Goal: Communication & Community: Answer question/provide support

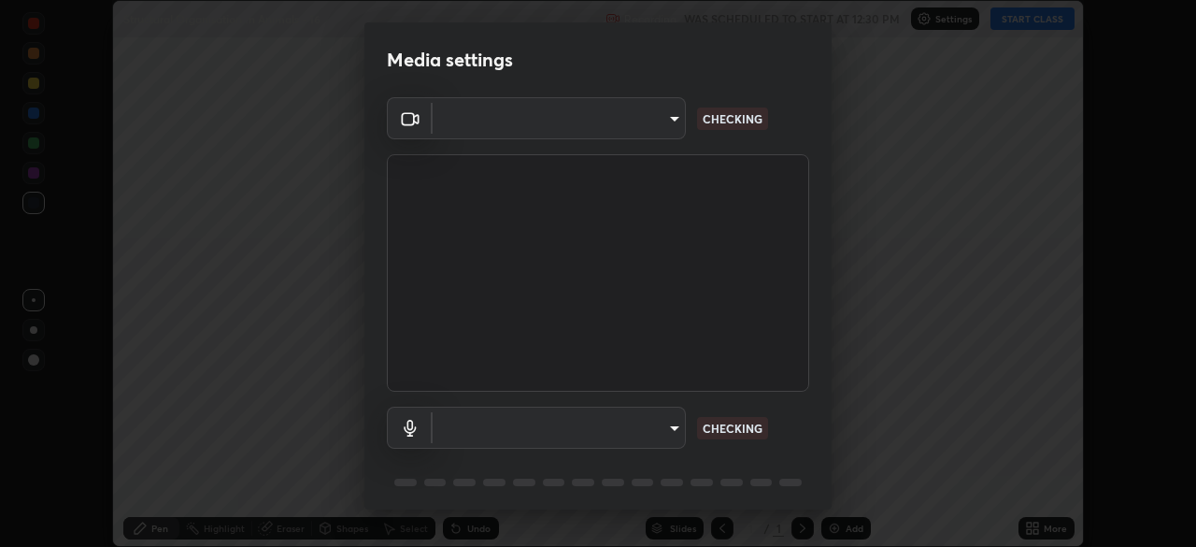
scroll to position [547, 1196]
type input "e5f32b9a37d83756d2696e8423a1893a7de7eefef83412cf73fe4da3c4688103"
click at [658, 426] on body "Erase all Structural Organisation In Animals - 16 Recording WAS SCHEDULED TO ST…" at bounding box center [598, 273] width 1196 height 547
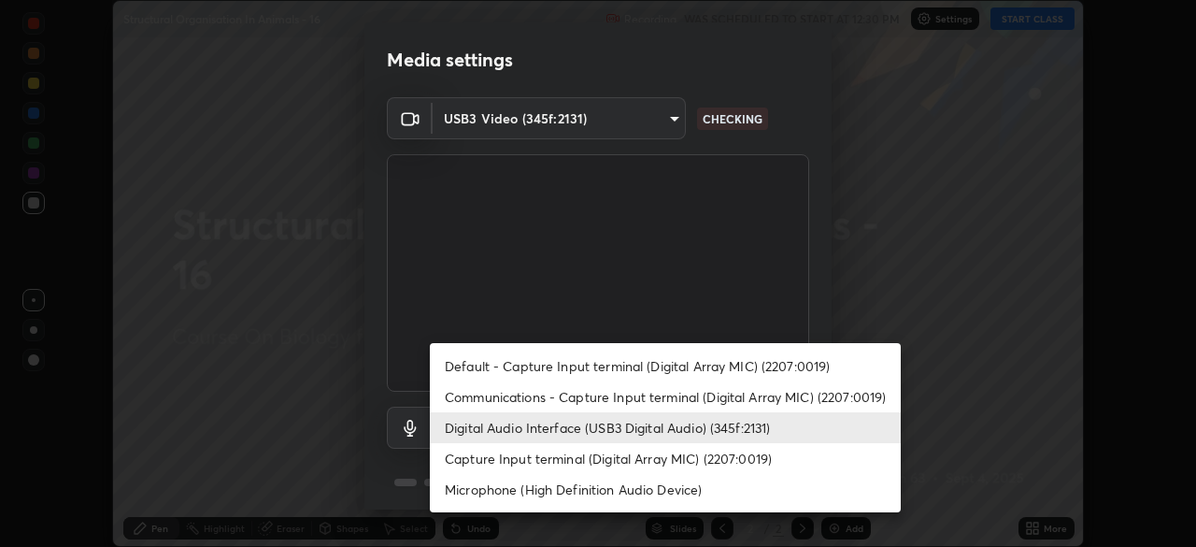
click at [645, 393] on li "Communications - Capture Input terminal (Digital Array MIC) (2207:0019)" at bounding box center [665, 396] width 471 height 31
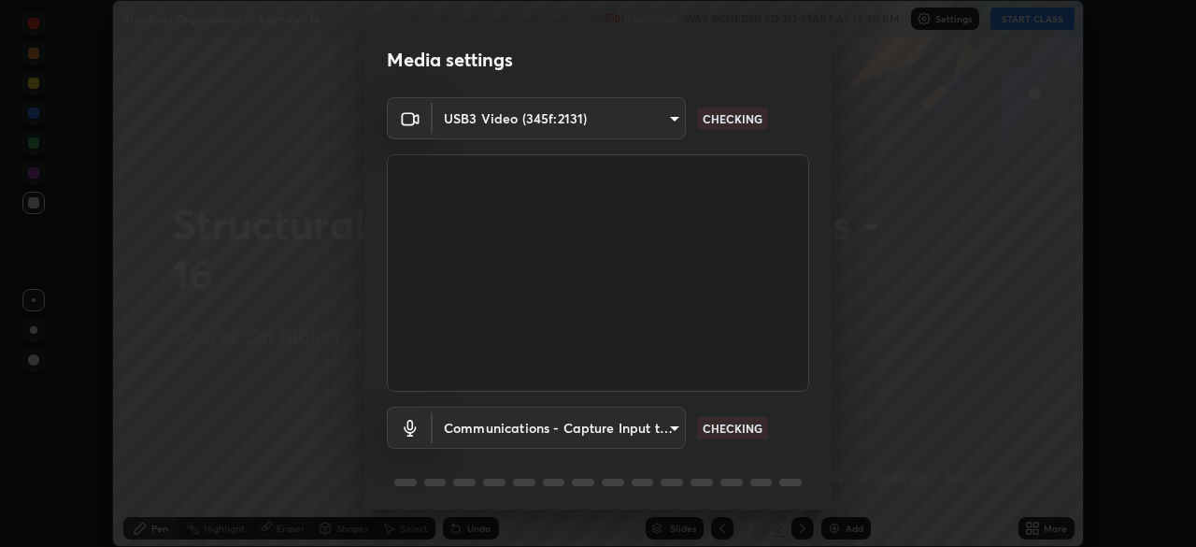
click at [642, 427] on body "Erase all Structural Organisation In Animals - 16 Recording WAS SCHEDULED TO ST…" at bounding box center [598, 273] width 1196 height 547
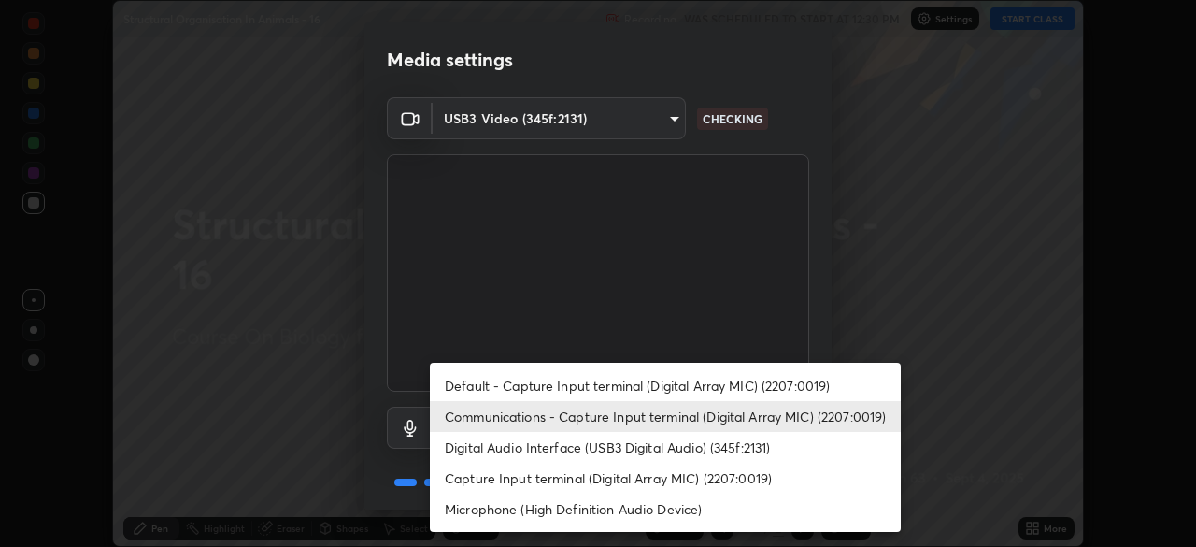
click at [648, 449] on li "Digital Audio Interface (USB3 Digital Audio) (345f:2131)" at bounding box center [665, 447] width 471 height 31
type input "ae0975cef7388746c2778fd6dc2b00d9a595315052e87b14b0d2850c1354851c"
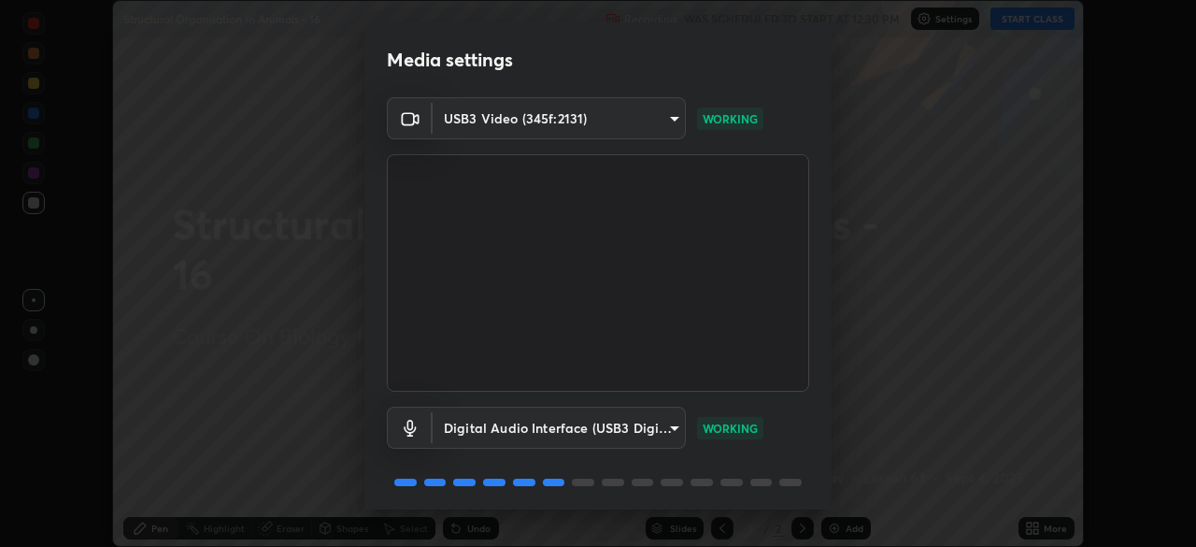
scroll to position [65, 0]
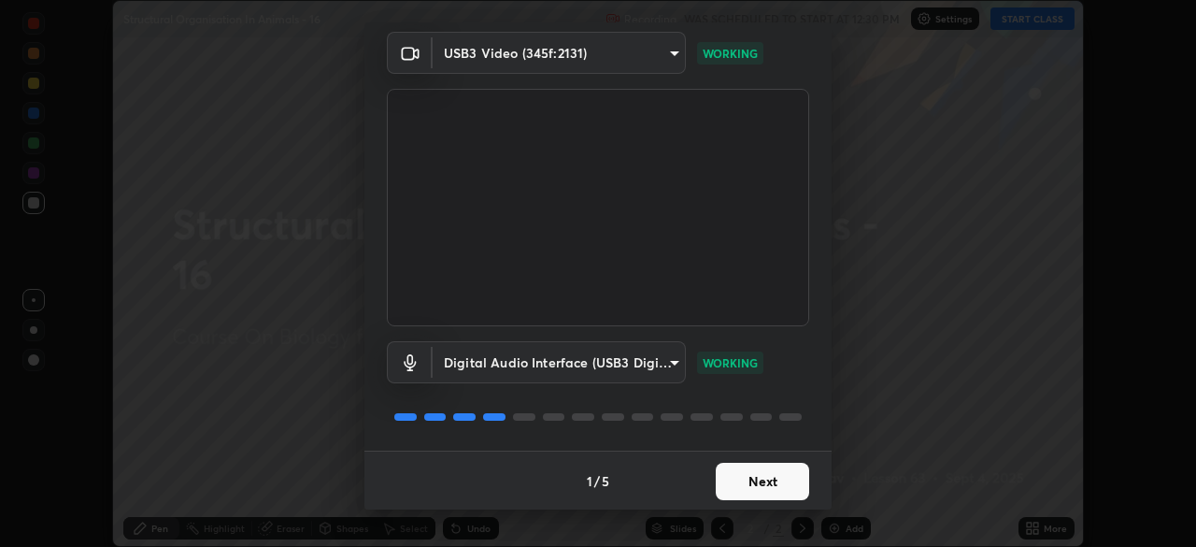
click at [736, 465] on button "Next" at bounding box center [762, 481] width 93 height 37
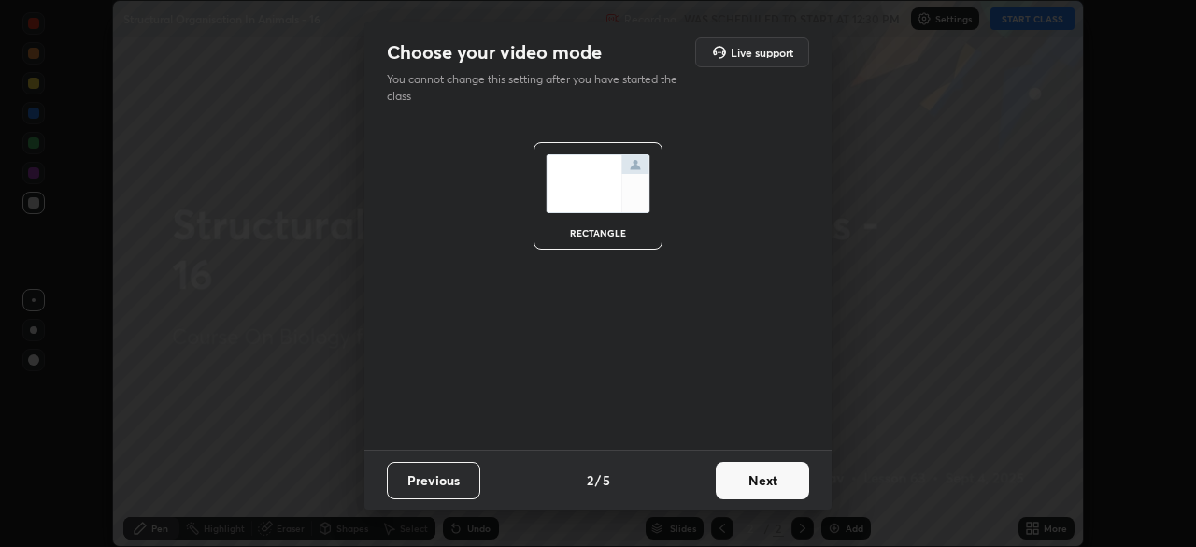
click at [747, 490] on button "Next" at bounding box center [762, 480] width 93 height 37
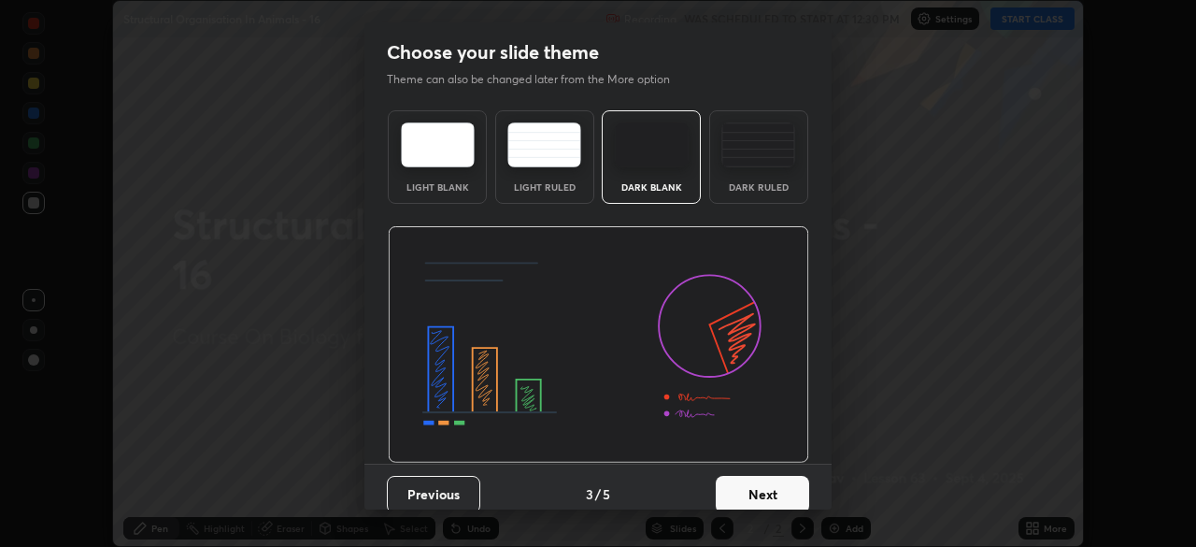
click at [769, 477] on button "Next" at bounding box center [762, 494] width 93 height 37
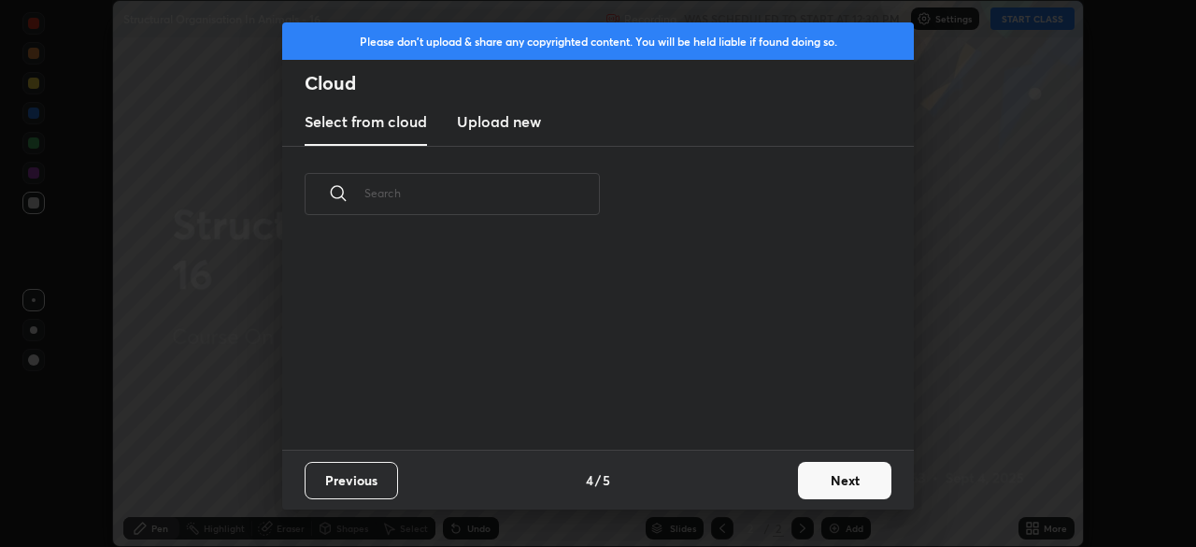
click at [782, 491] on div "Previous 4 / 5 Next" at bounding box center [598, 479] width 632 height 60
click at [783, 495] on div "Previous 4 / 5 Next" at bounding box center [598, 479] width 632 height 60
click at [828, 478] on button "Next" at bounding box center [844, 480] width 93 height 37
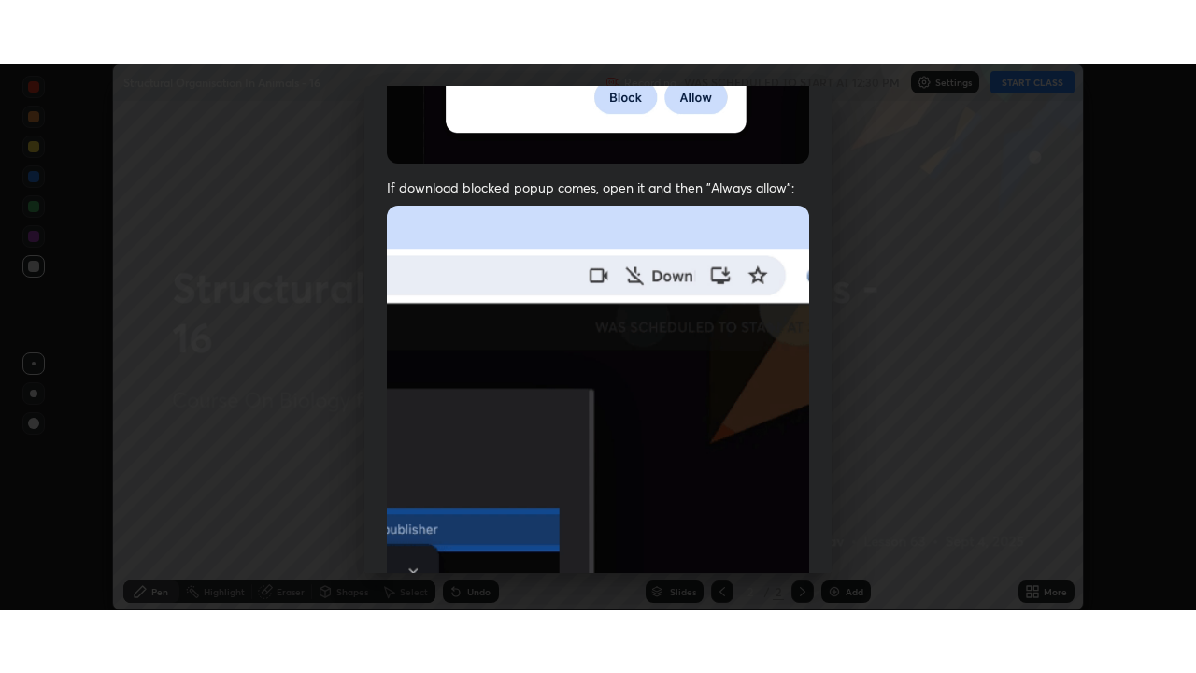
scroll to position [447, 0]
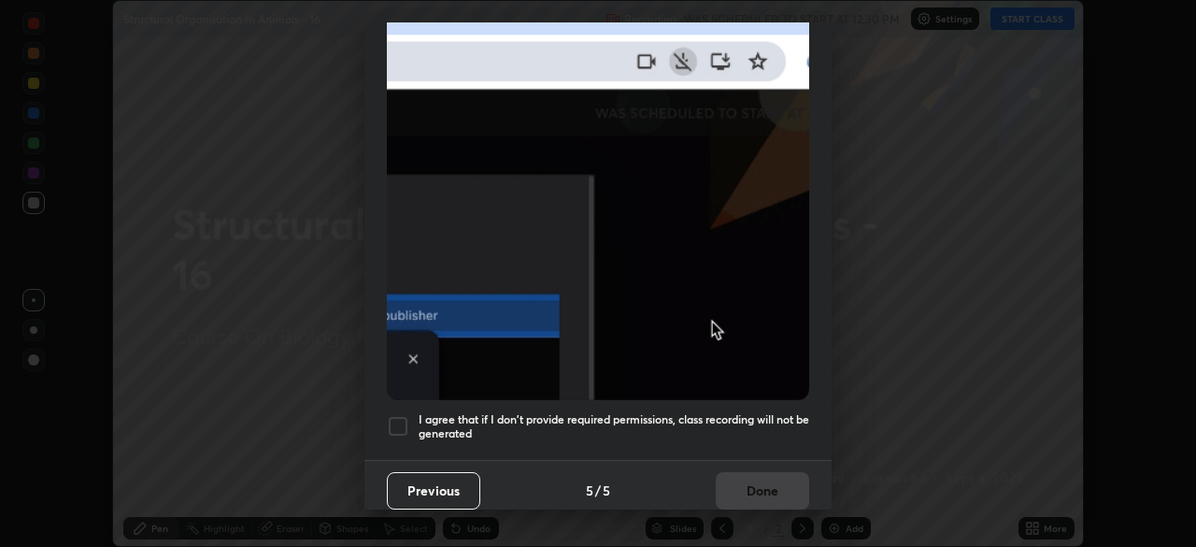
click at [759, 412] on h5 "I agree that if I don't provide required permissions, class recording will not …" at bounding box center [614, 426] width 391 height 29
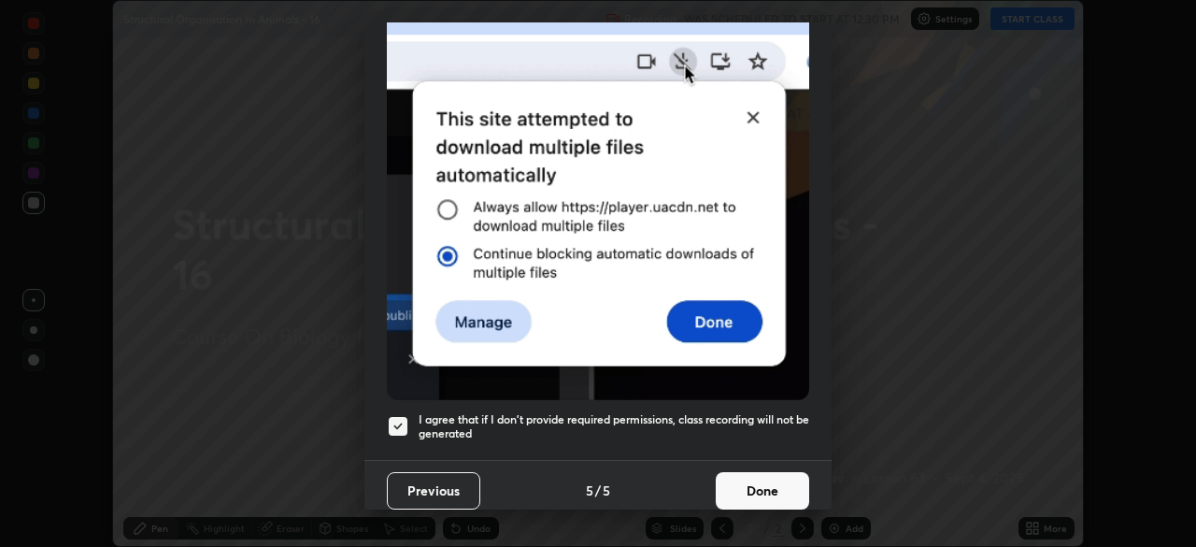
click at [777, 488] on button "Done" at bounding box center [762, 490] width 93 height 37
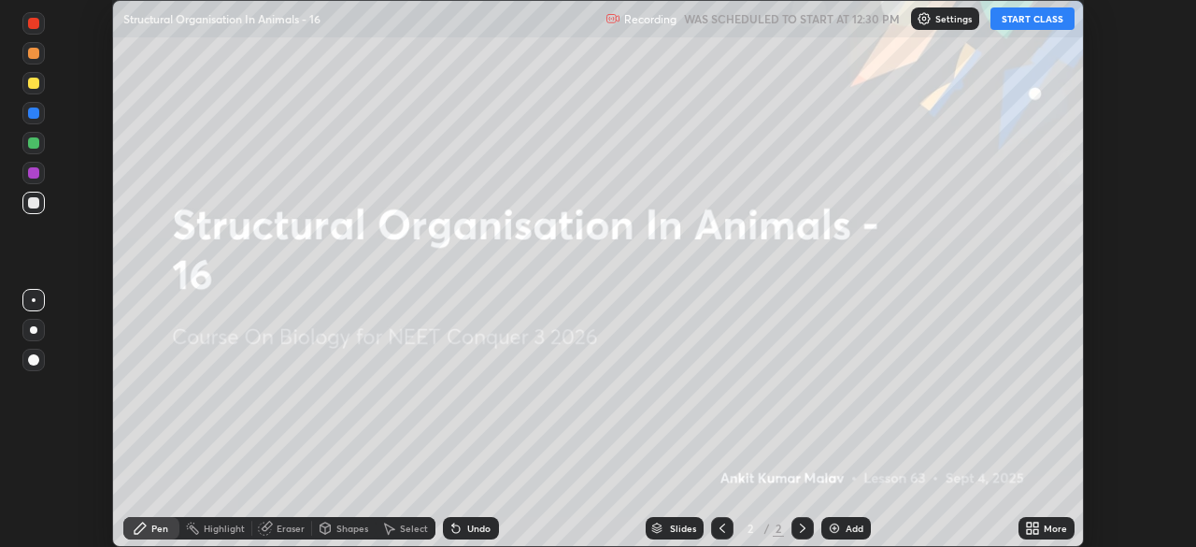
click at [1044, 16] on button "START CLASS" at bounding box center [1032, 18] width 84 height 22
click at [1029, 524] on icon at bounding box center [1029, 524] width 5 height 5
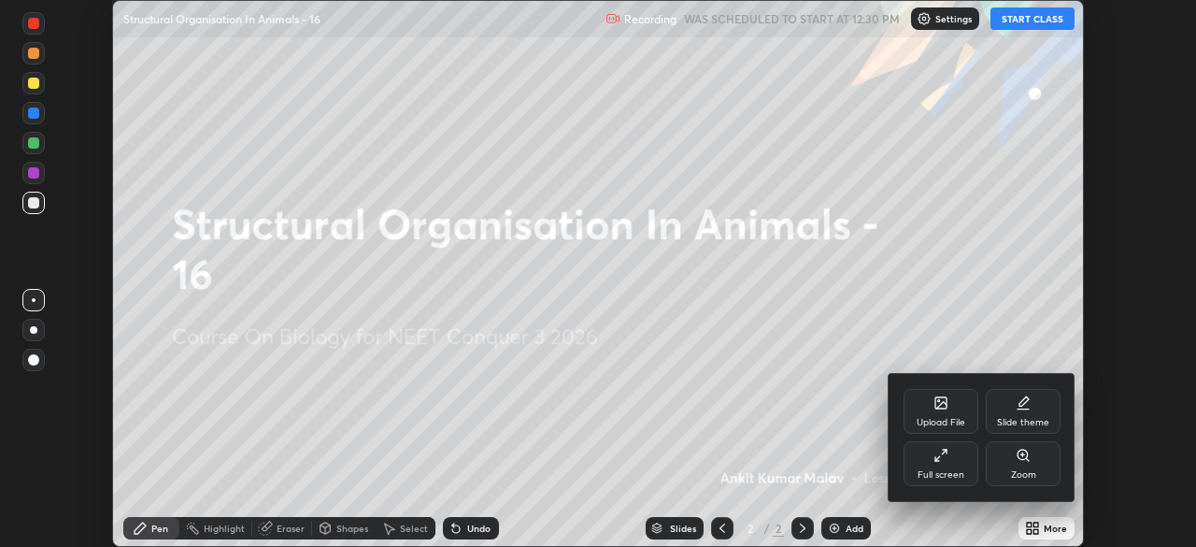
click at [965, 471] on div "Full screen" at bounding box center [941, 463] width 75 height 45
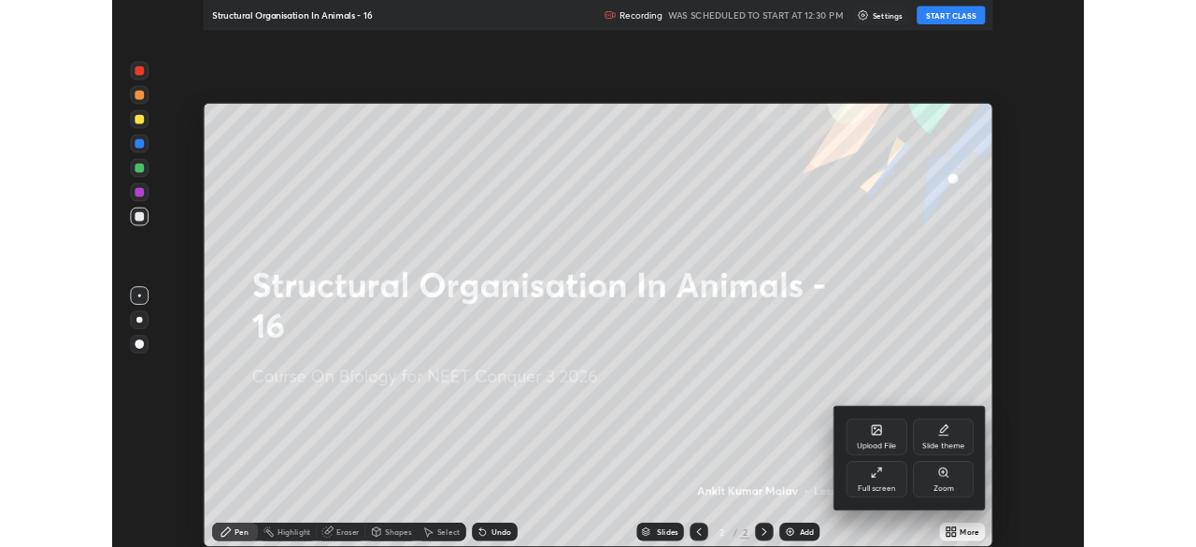
scroll to position [673, 1196]
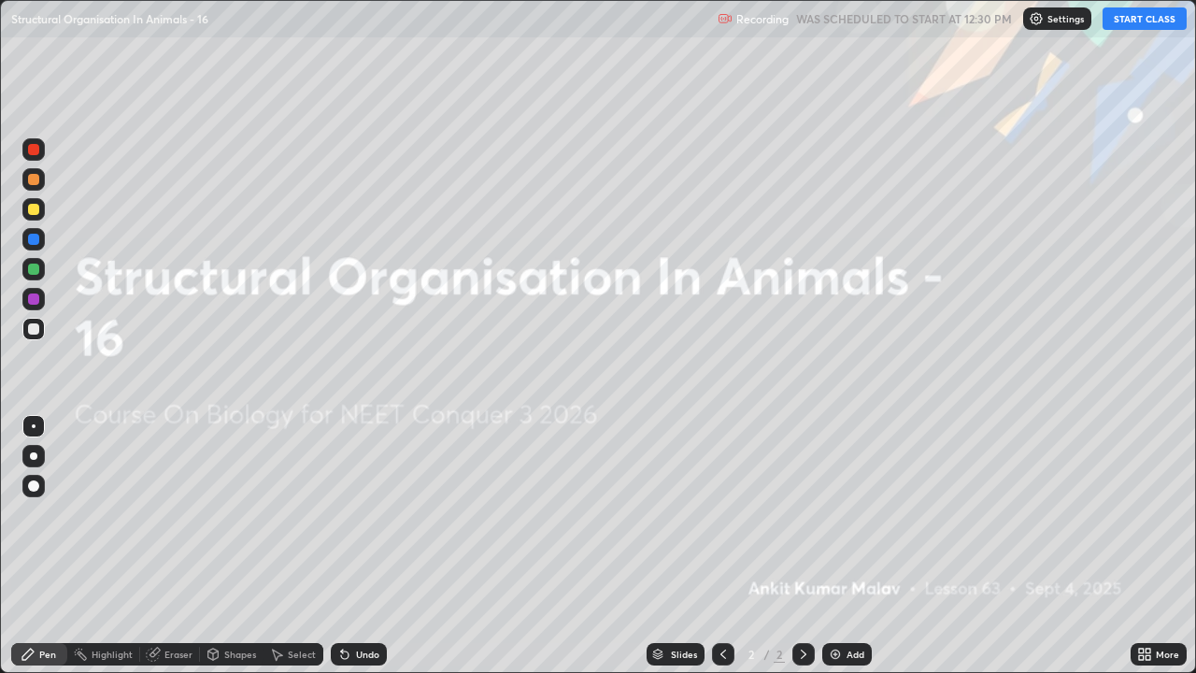
click at [1139, 546] on icon at bounding box center [1141, 650] width 5 height 5
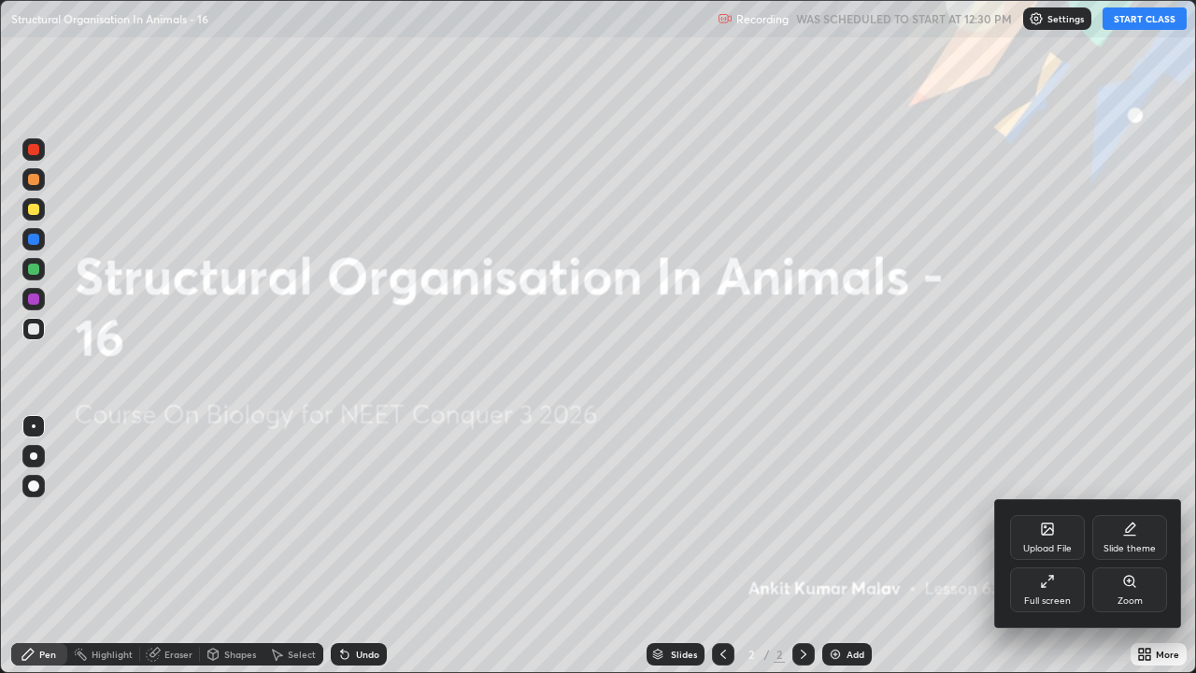
click at [1146, 520] on div "Slide theme" at bounding box center [1129, 537] width 75 height 45
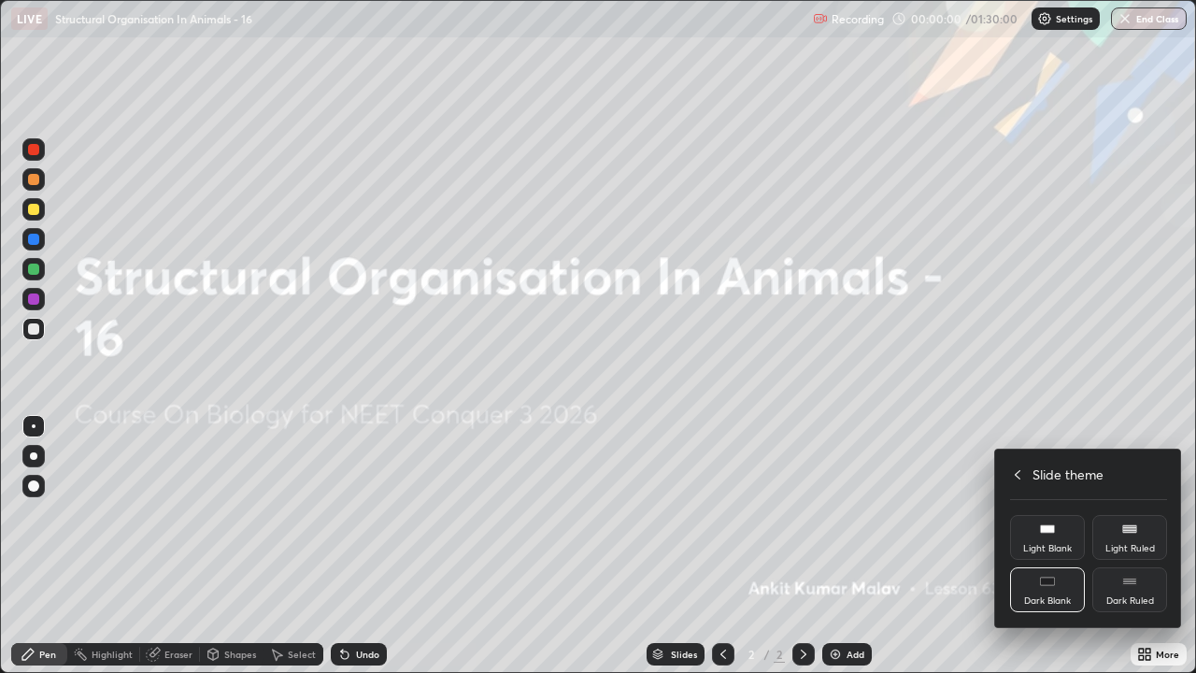
click at [1142, 546] on div "Dark Ruled" at bounding box center [1129, 589] width 75 height 45
click at [1151, 401] on div at bounding box center [598, 336] width 1196 height 673
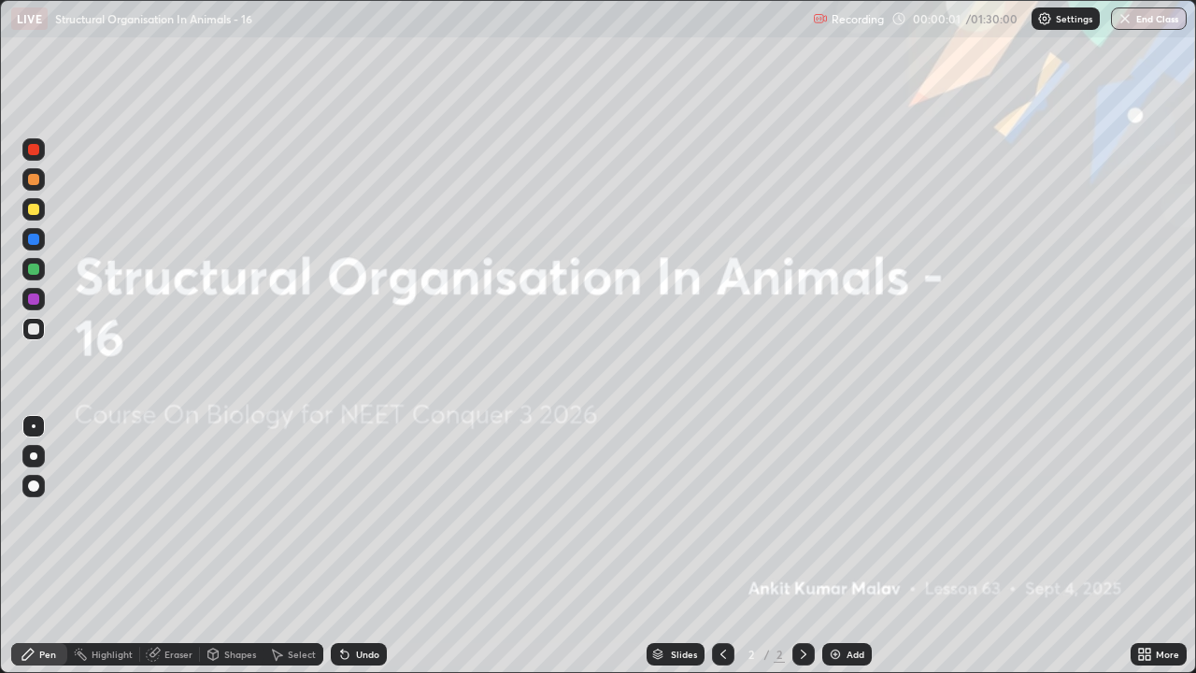
click at [839, 546] on img at bounding box center [835, 654] width 15 height 15
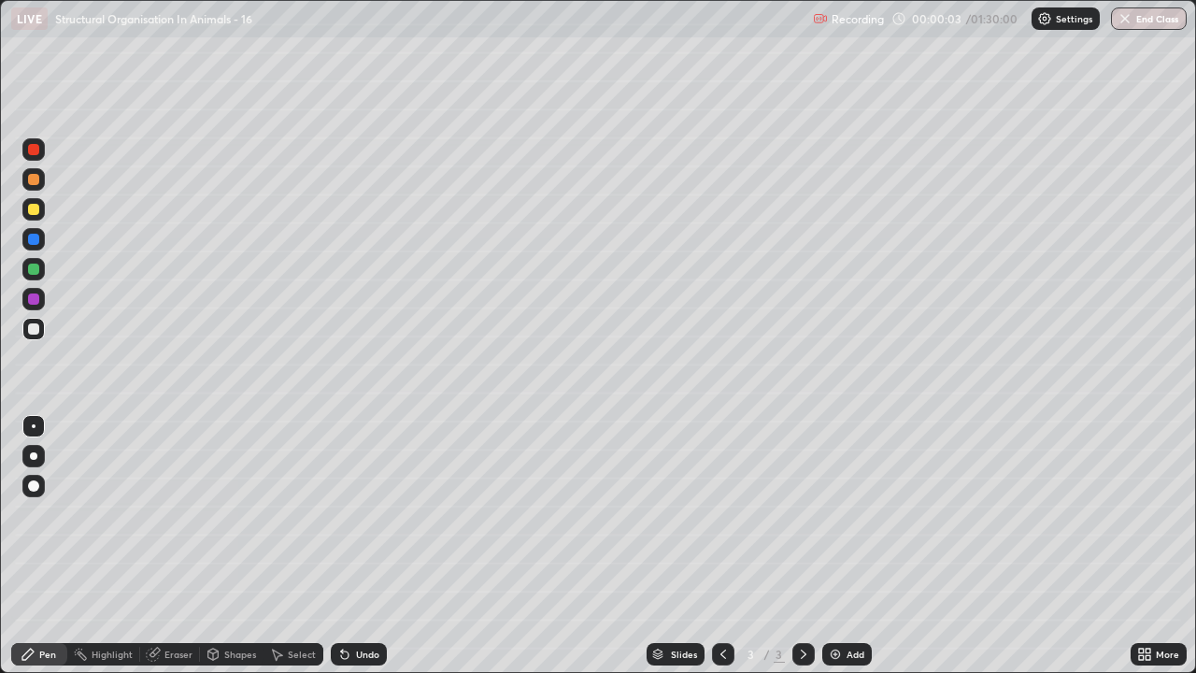
click at [1147, 546] on icon at bounding box center [1148, 650] width 5 height 5
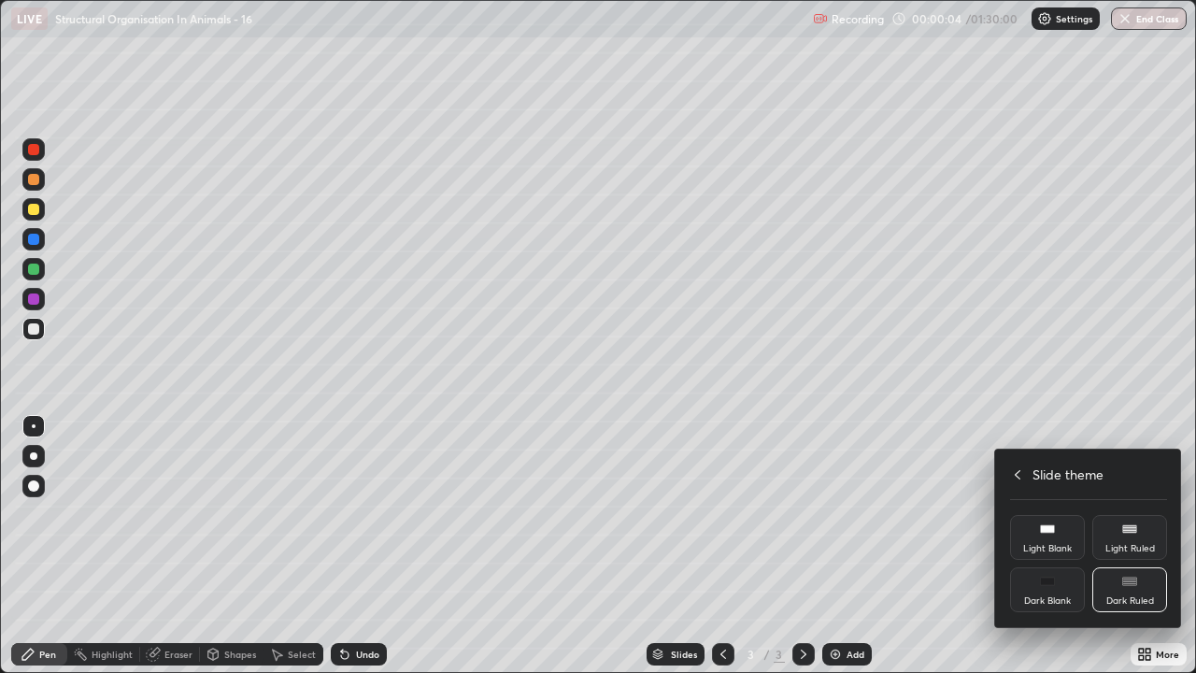
click at [1017, 475] on icon at bounding box center [1017, 474] width 15 height 15
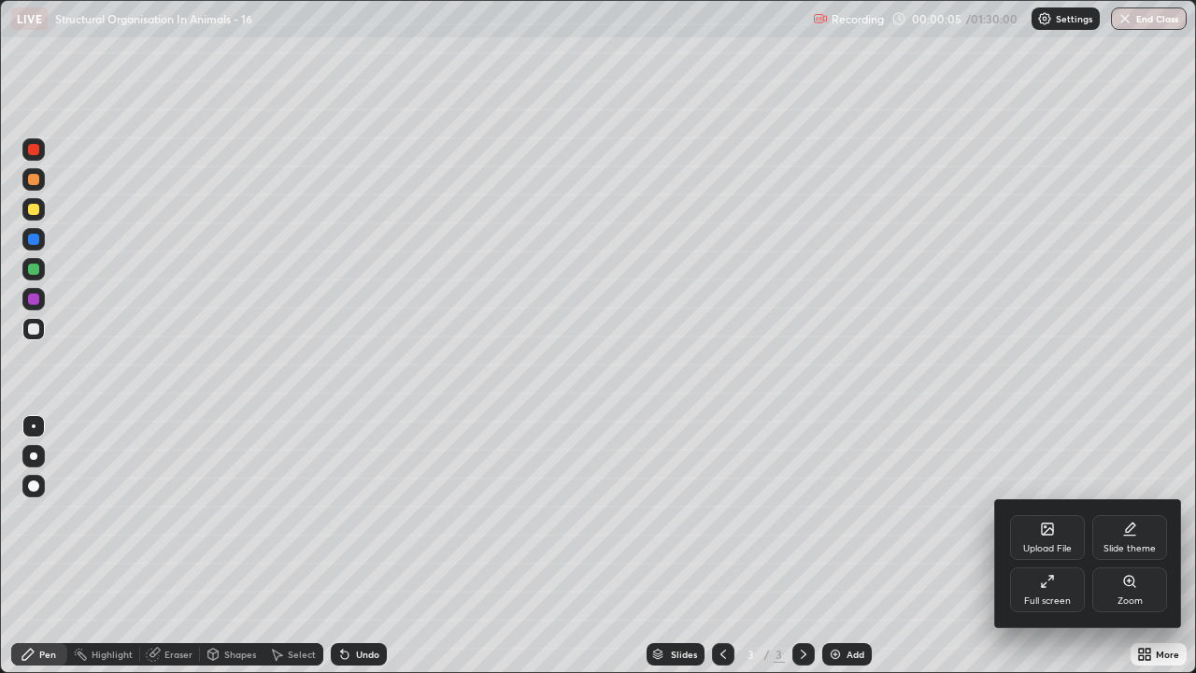
click at [1043, 546] on icon at bounding box center [1047, 581] width 15 height 15
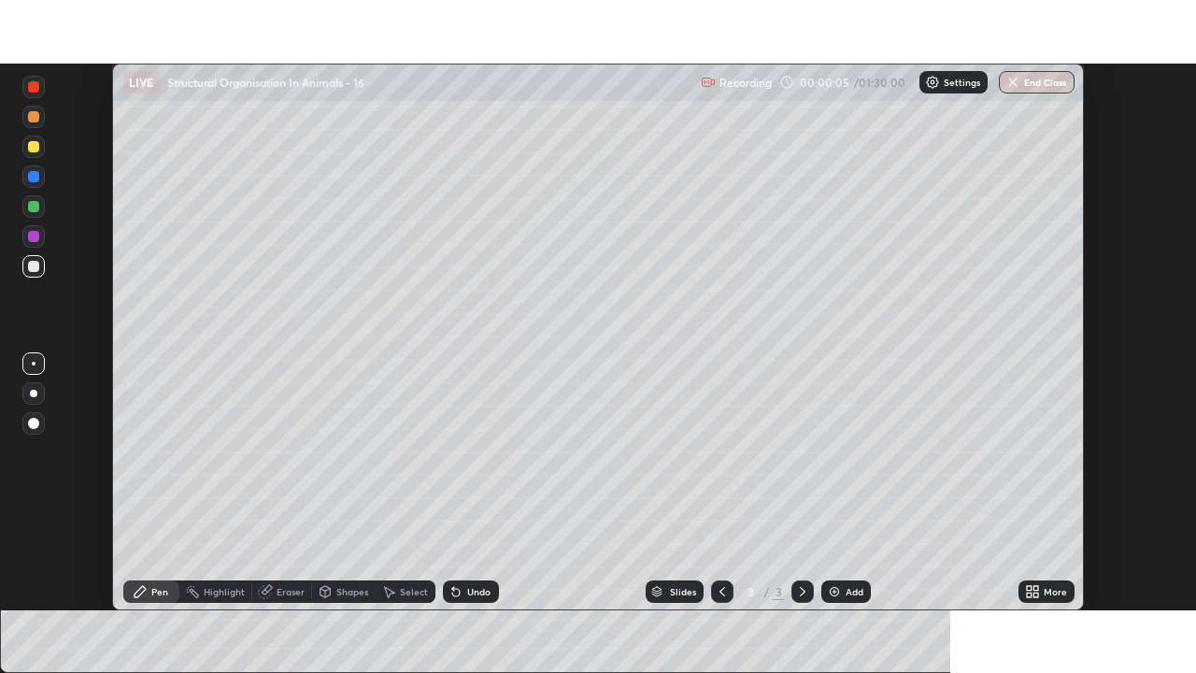
scroll to position [92890, 92242]
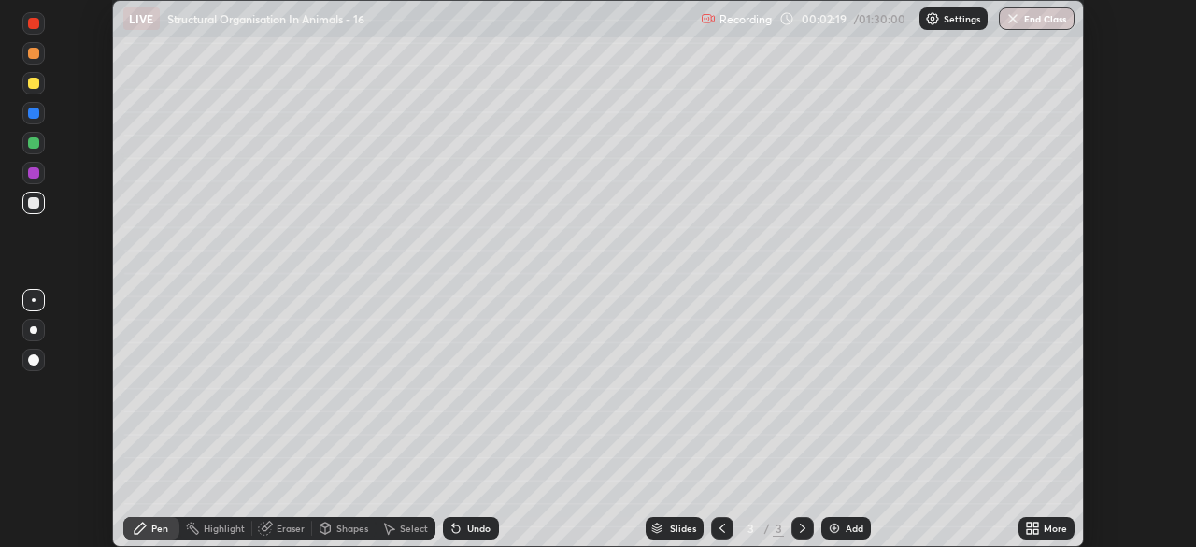
click at [1035, 524] on icon at bounding box center [1035, 524] width 5 height 5
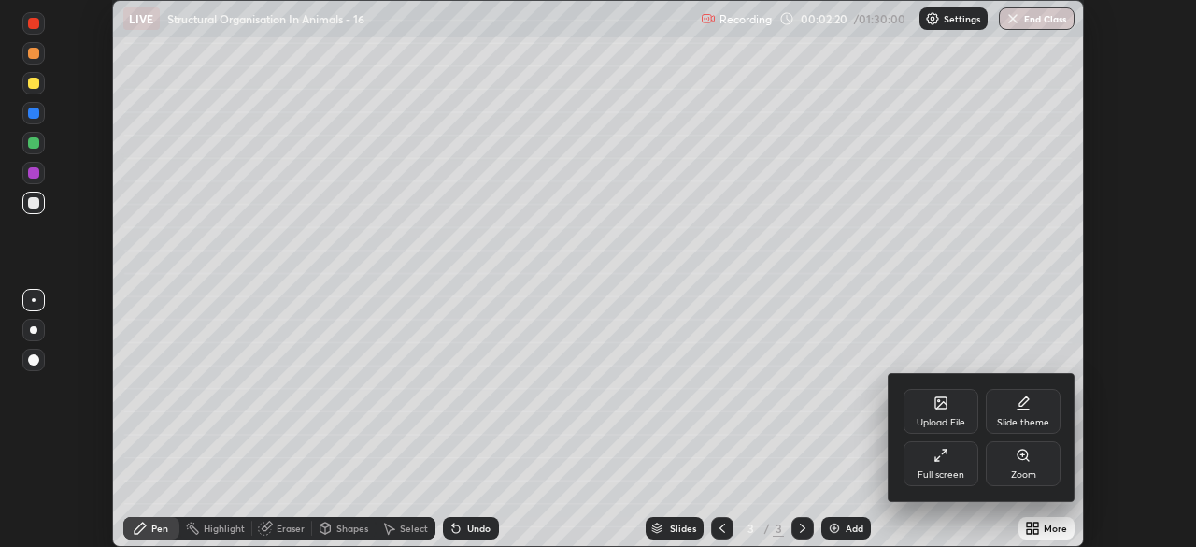
click at [951, 466] on div "Full screen" at bounding box center [941, 463] width 75 height 45
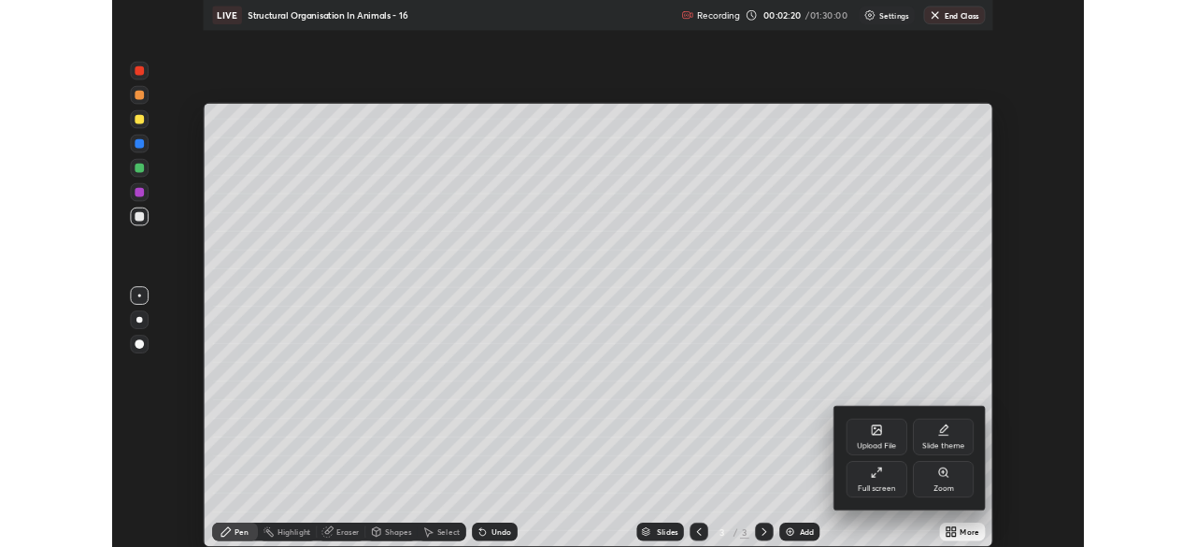
scroll to position [673, 1196]
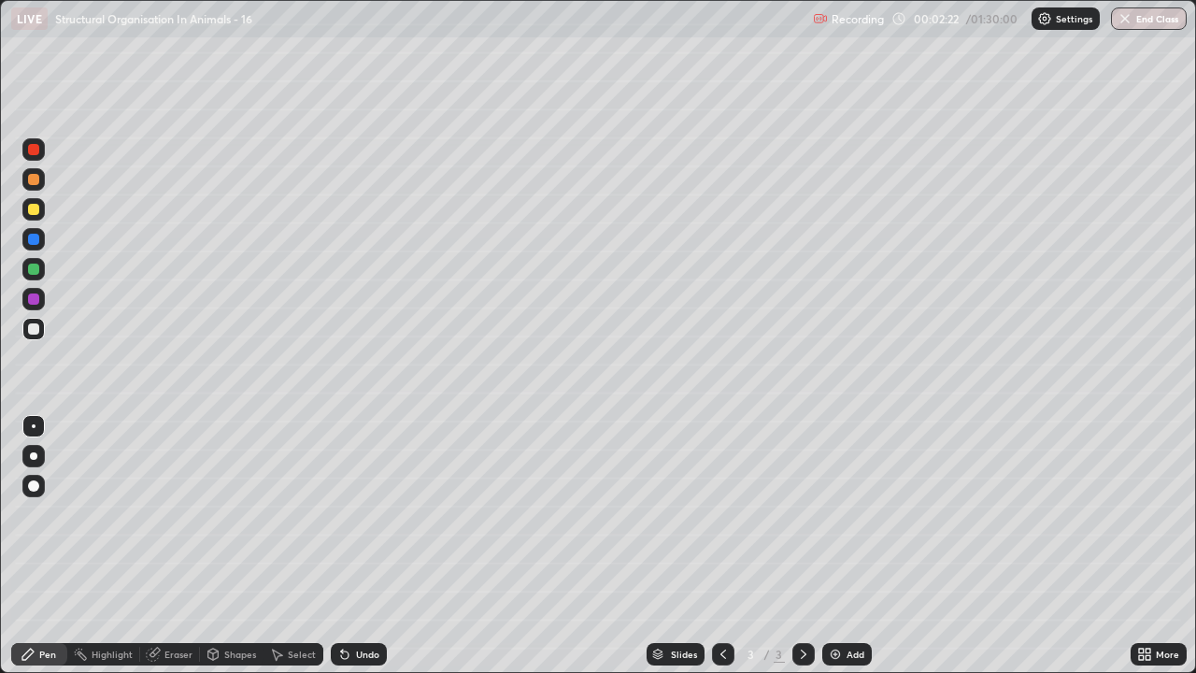
click at [34, 456] on div at bounding box center [33, 455] width 7 height 7
click at [34, 210] on div at bounding box center [33, 209] width 11 height 11
click at [36, 263] on div at bounding box center [33, 268] width 11 height 11
click at [36, 327] on div at bounding box center [33, 328] width 11 height 11
click at [35, 271] on div at bounding box center [33, 268] width 11 height 11
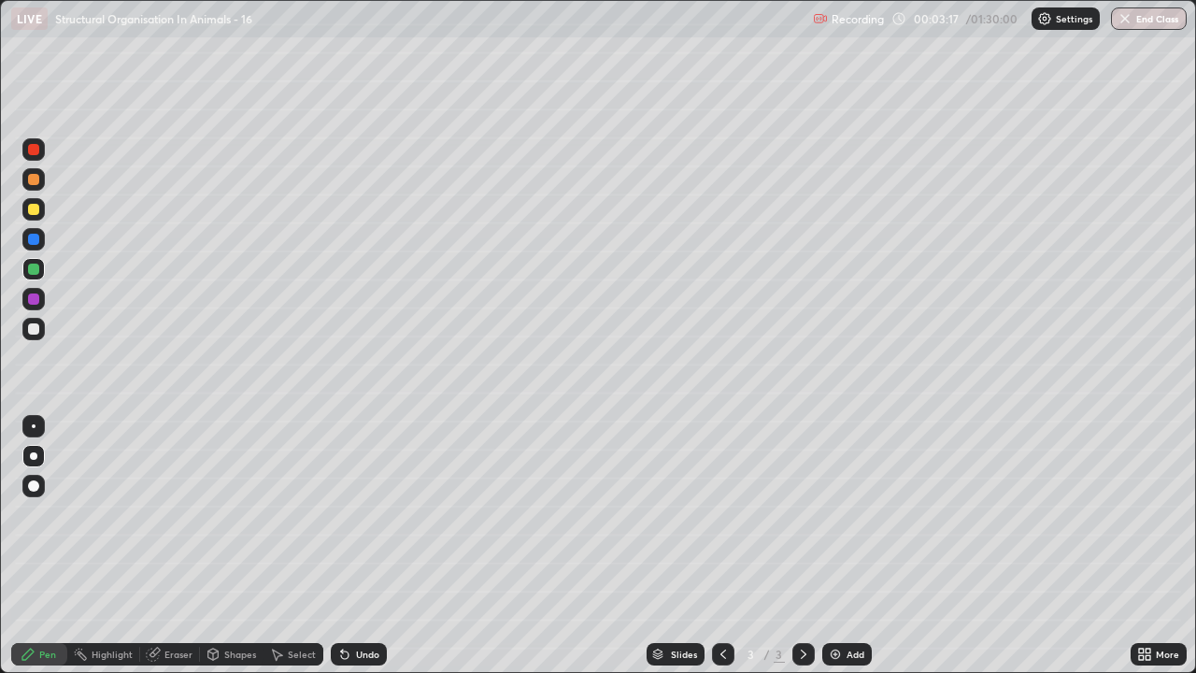
click at [36, 328] on div at bounding box center [33, 328] width 11 height 11
click at [34, 210] on div at bounding box center [33, 209] width 11 height 11
click at [36, 331] on div at bounding box center [33, 328] width 11 height 11
click at [161, 546] on div "Eraser" at bounding box center [170, 654] width 60 height 22
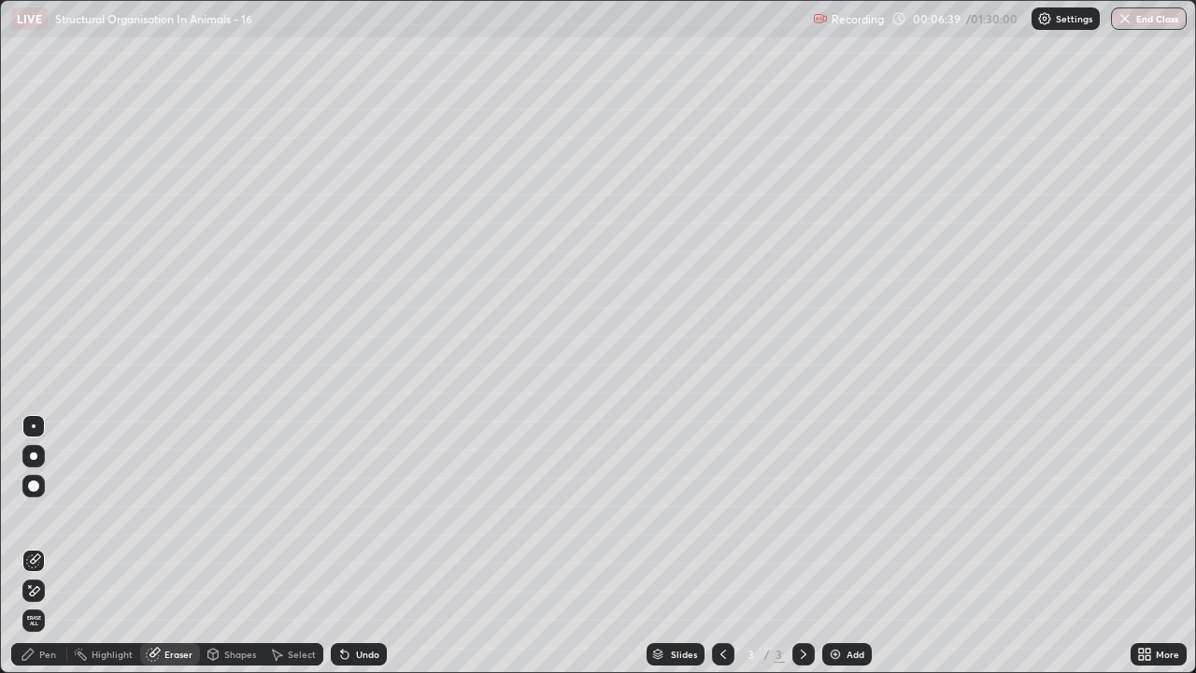
click at [39, 546] on div "Pen" at bounding box center [47, 653] width 17 height 9
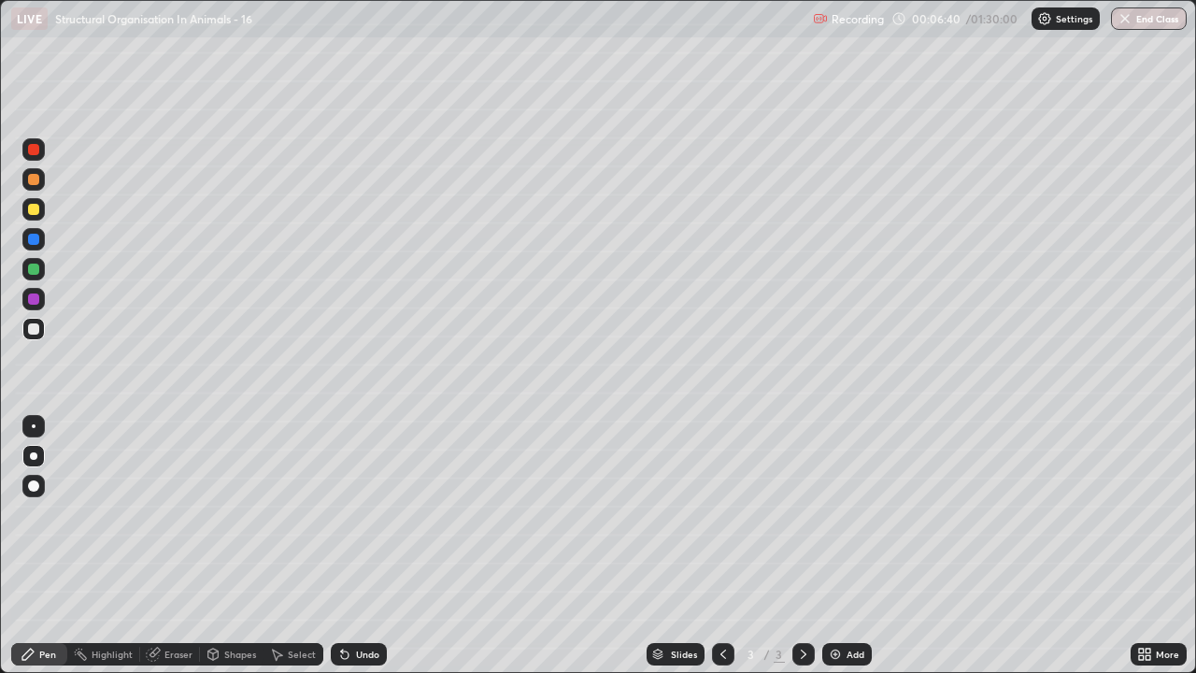
click at [32, 205] on div at bounding box center [33, 209] width 11 height 11
click at [1143, 546] on icon at bounding box center [1141, 657] width 5 height 5
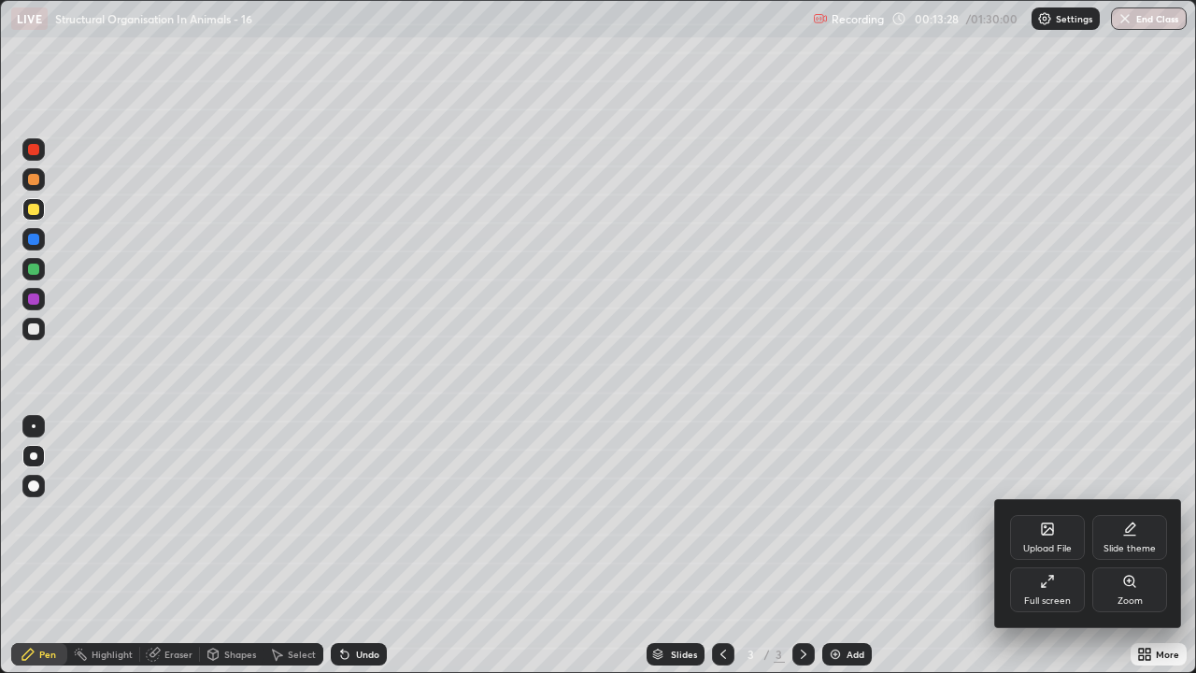
click at [1045, 546] on icon at bounding box center [1047, 581] width 15 height 15
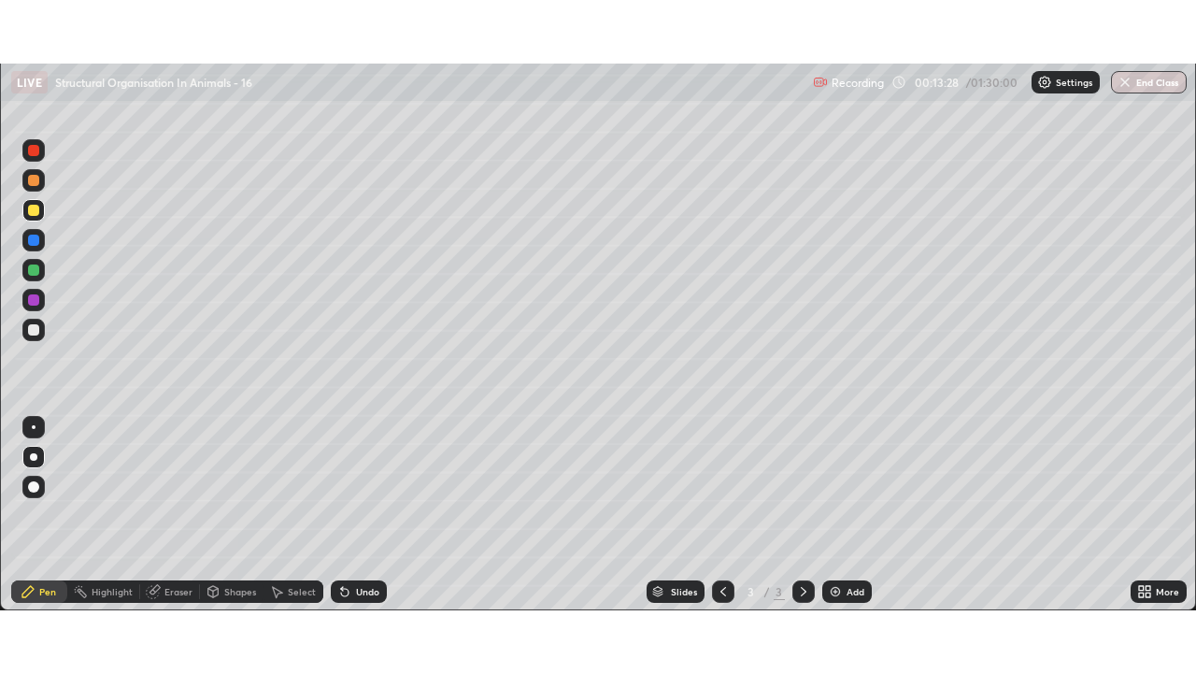
scroll to position [92890, 92242]
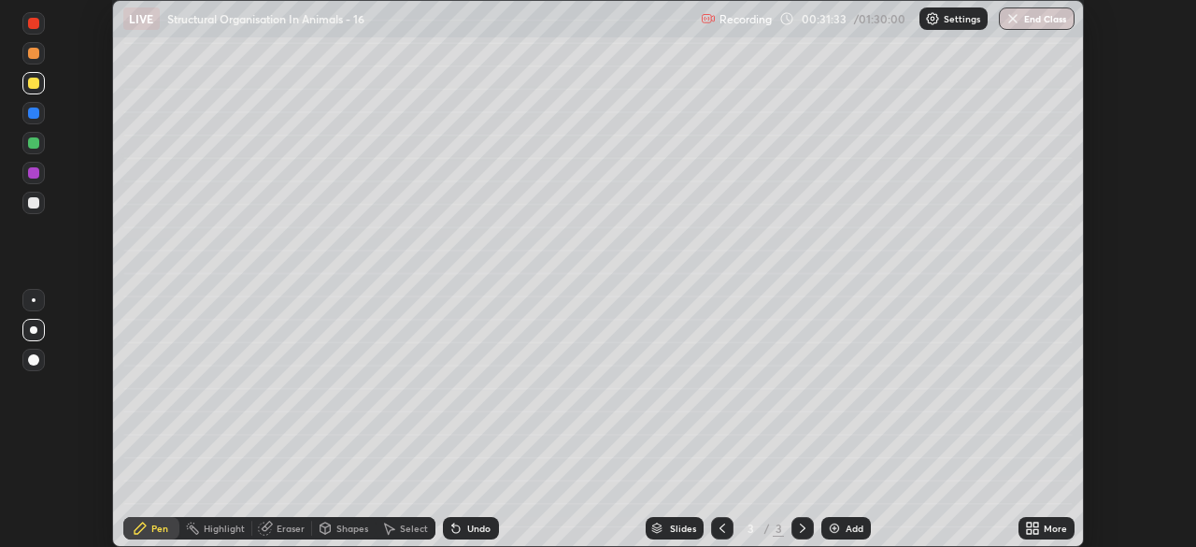
click at [1032, 533] on icon at bounding box center [1029, 531] width 5 height 5
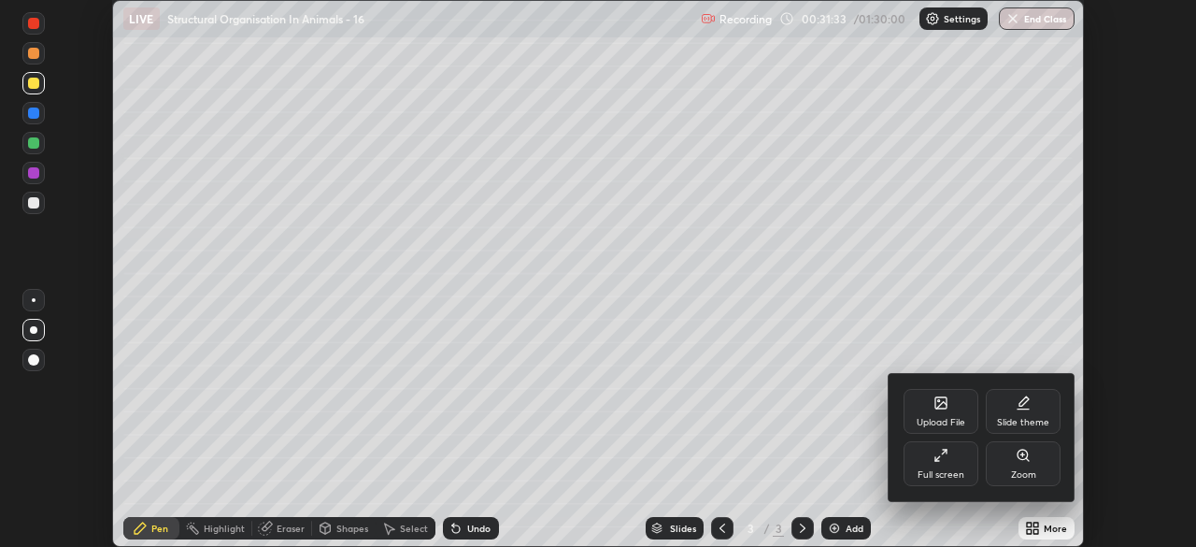
click at [947, 475] on div "Full screen" at bounding box center [941, 474] width 47 height 9
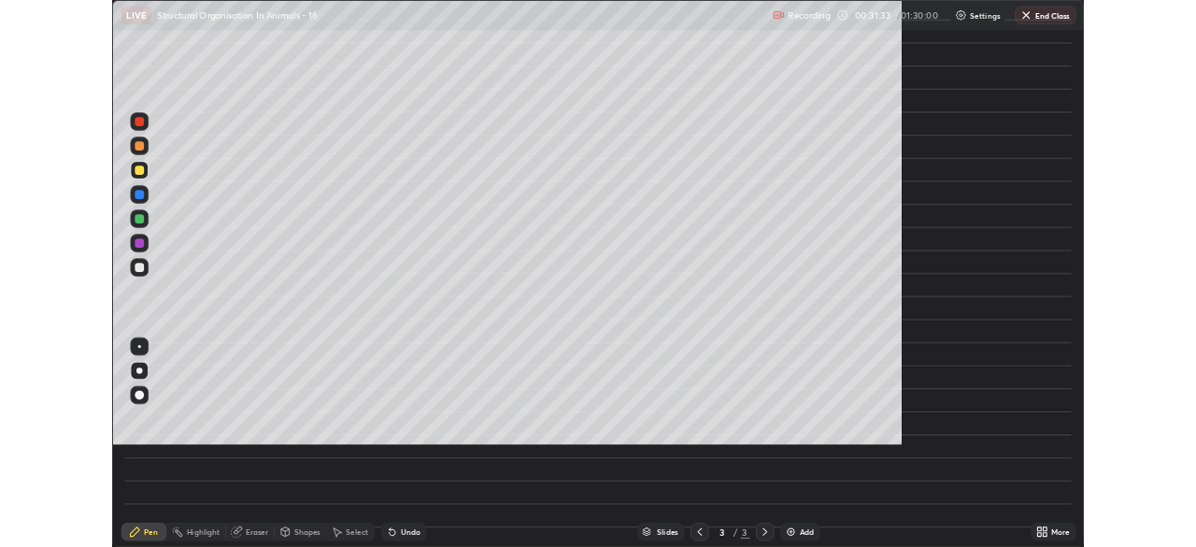
scroll to position [673, 1196]
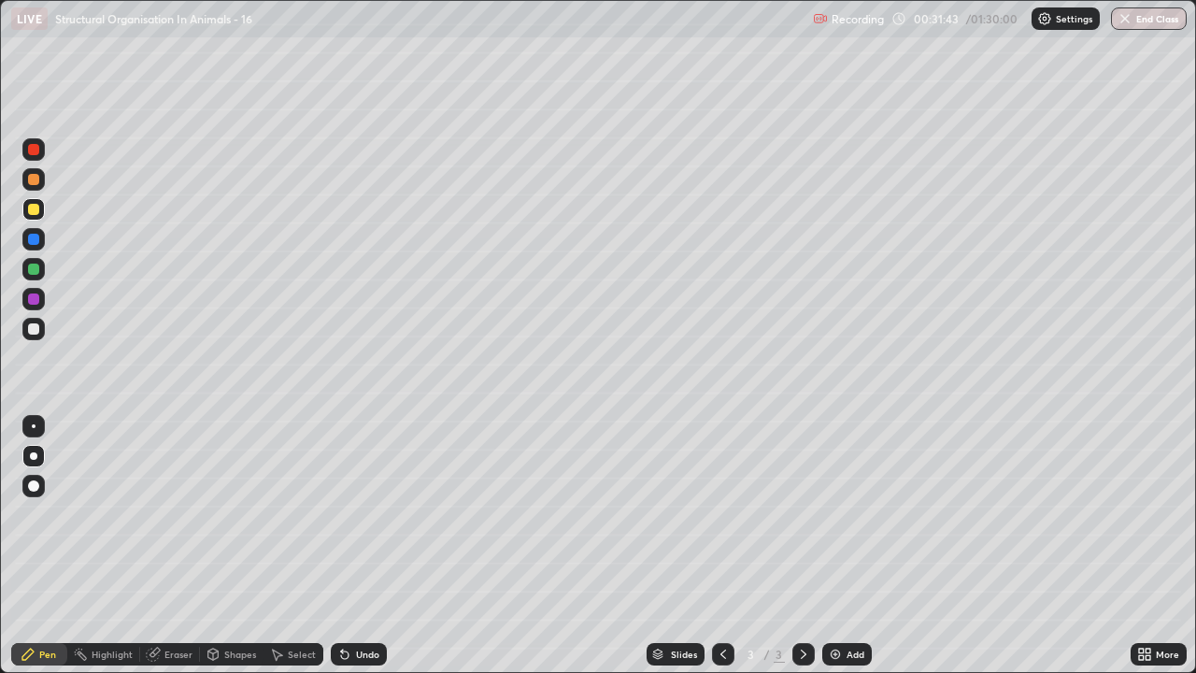
click at [1142, 546] on icon at bounding box center [1141, 650] width 5 height 5
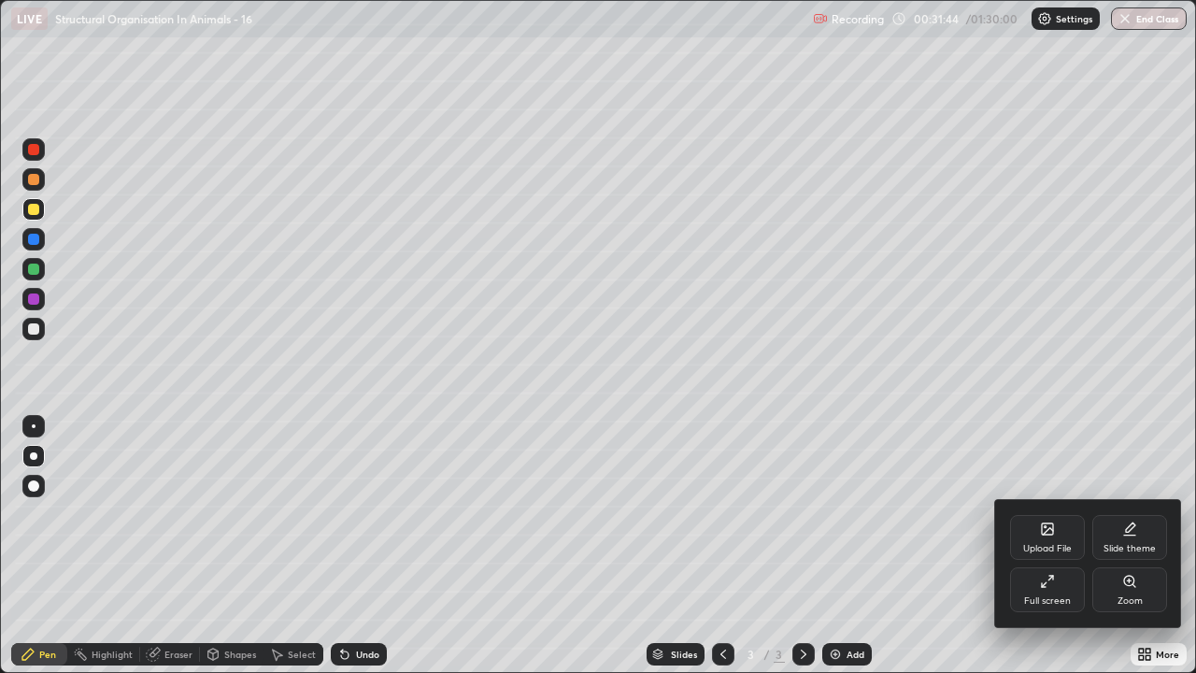
click at [1037, 546] on div "Full screen" at bounding box center [1047, 600] width 47 height 9
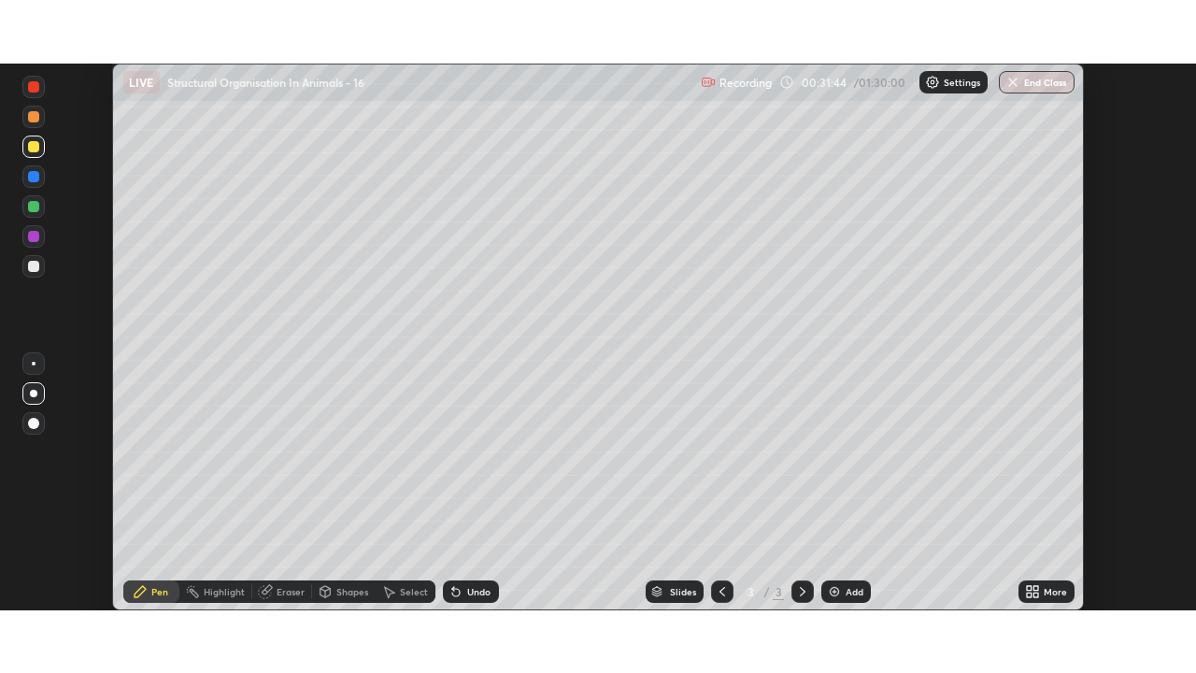
scroll to position [92890, 92242]
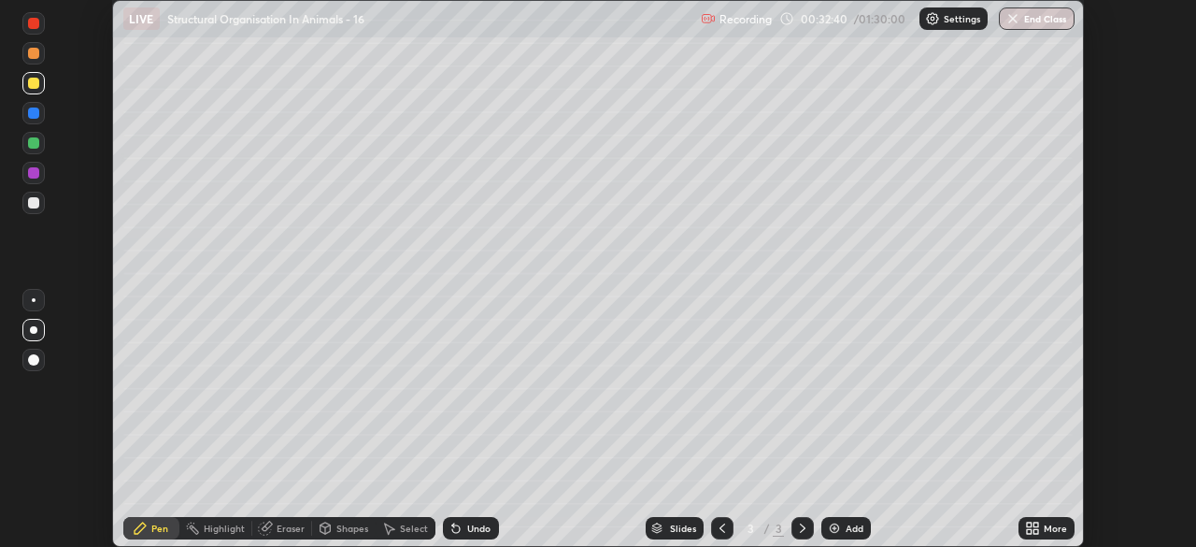
click at [1033, 529] on icon at bounding box center [1035, 531] width 5 height 5
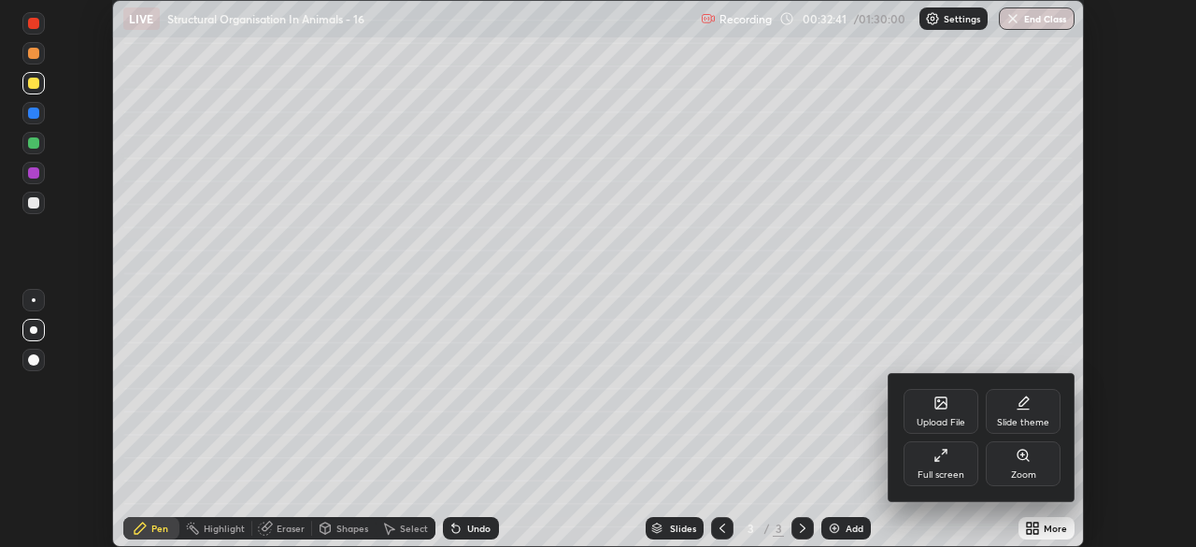
click at [964, 484] on div "Full screen" at bounding box center [941, 463] width 75 height 45
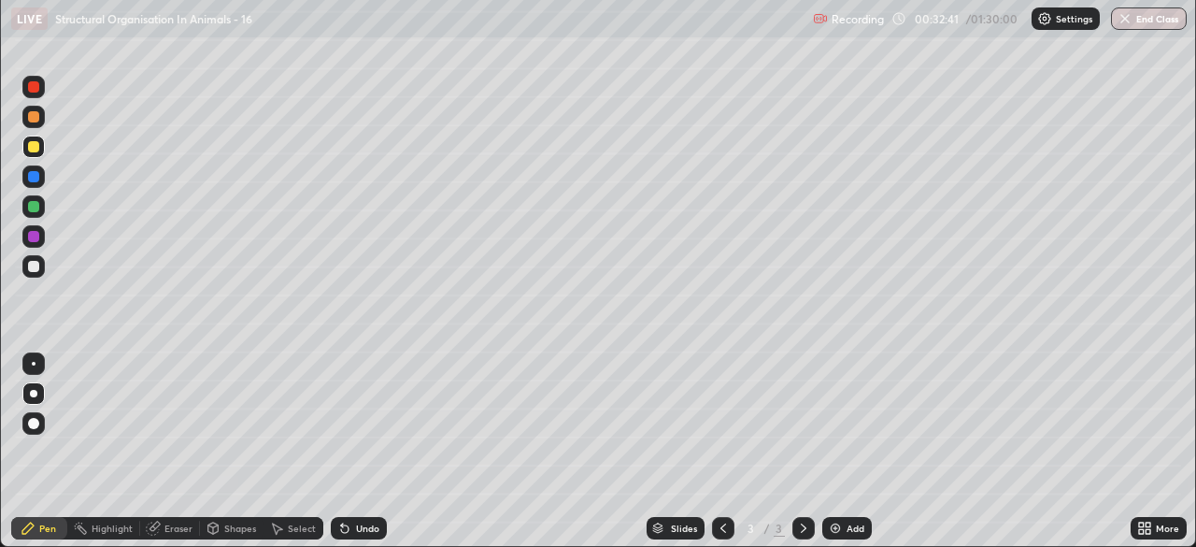
scroll to position [673, 1196]
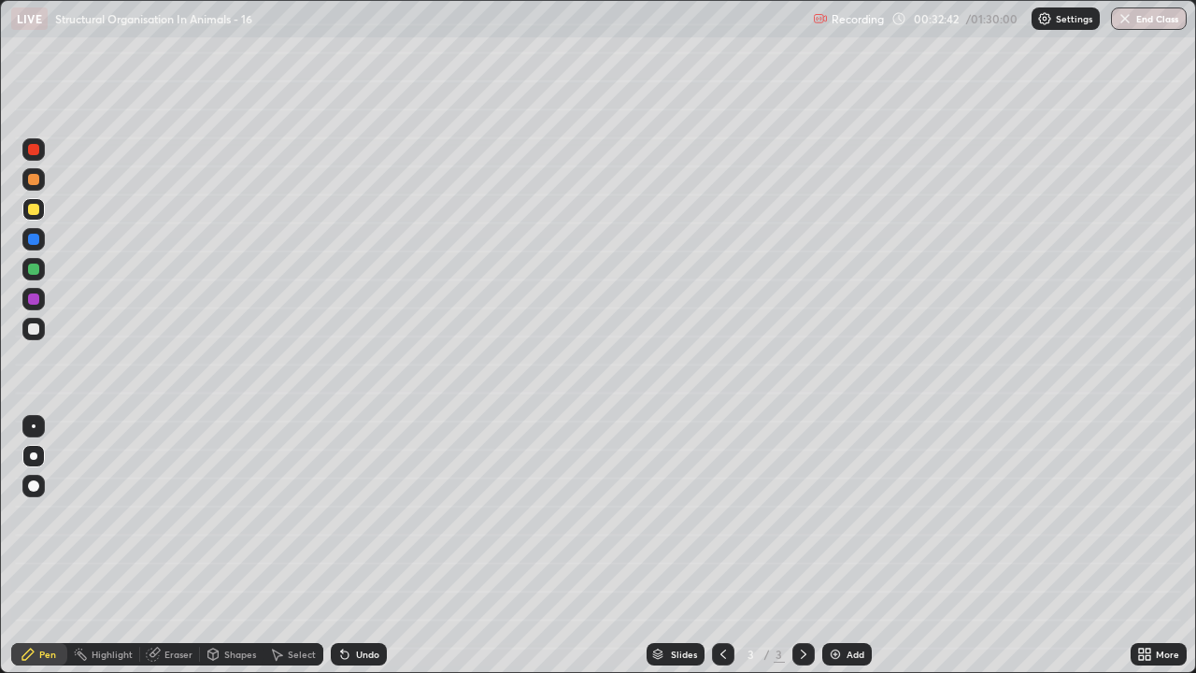
click at [849, 546] on div "Add" at bounding box center [856, 653] width 18 height 9
click at [36, 270] on div at bounding box center [33, 268] width 11 height 11
click at [35, 327] on div at bounding box center [33, 328] width 11 height 11
click at [341, 546] on icon at bounding box center [342, 650] width 2 height 2
click at [37, 207] on div at bounding box center [33, 209] width 11 height 11
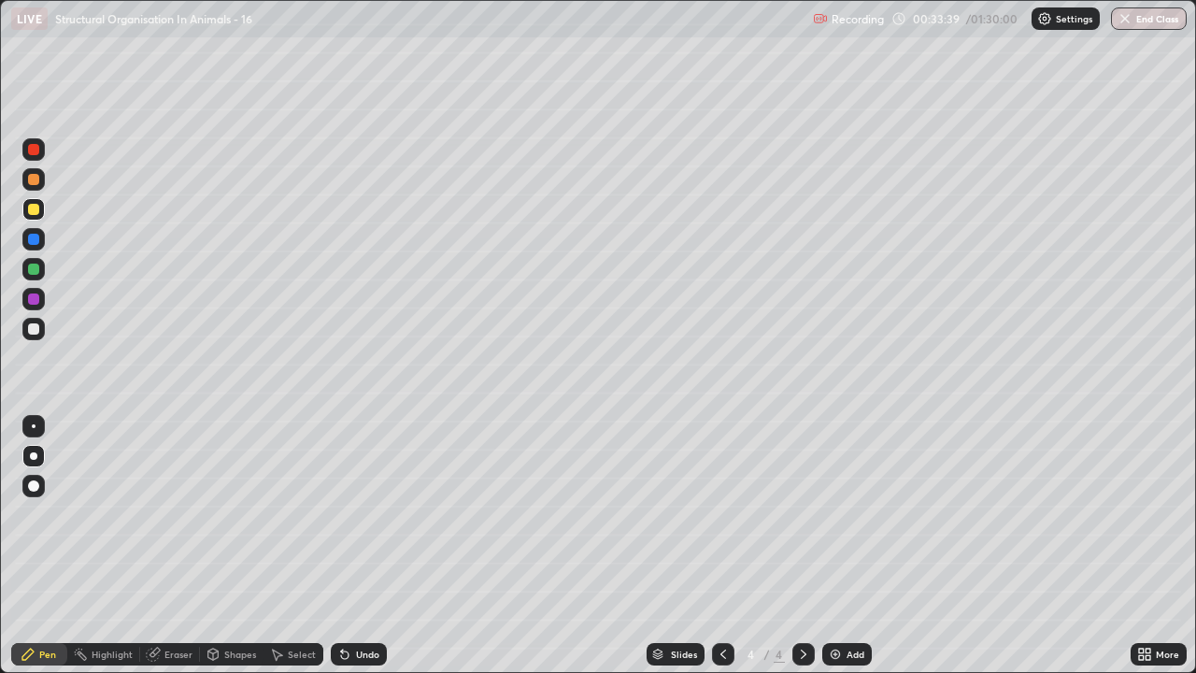
click at [36, 325] on div at bounding box center [33, 328] width 11 height 11
click at [38, 179] on div at bounding box center [33, 179] width 11 height 11
click at [32, 211] on div at bounding box center [33, 209] width 11 height 11
click at [155, 546] on icon at bounding box center [153, 654] width 12 height 12
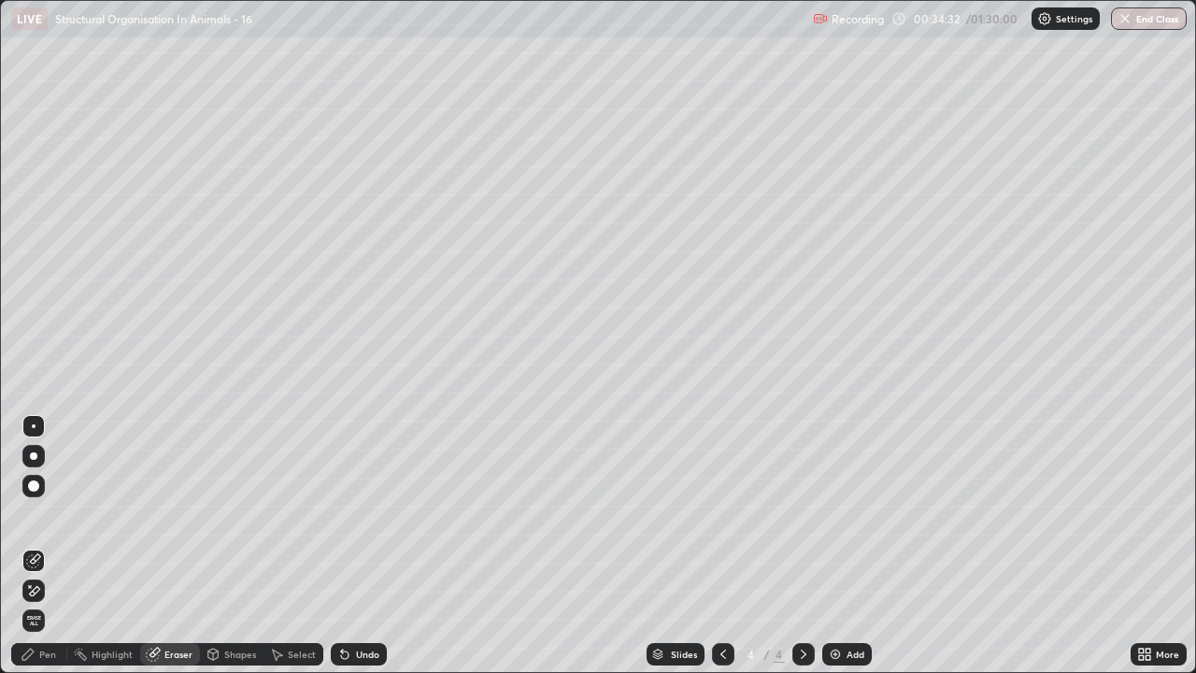
click at [47, 546] on div "Pen" at bounding box center [47, 653] width 17 height 9
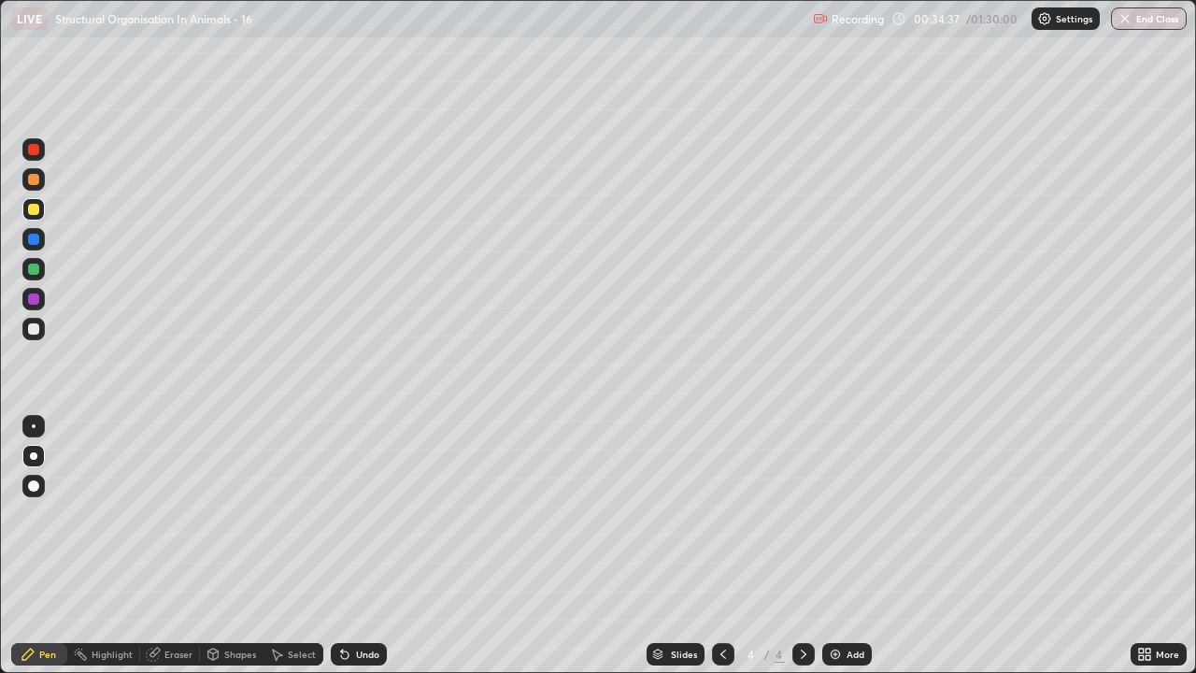
click at [38, 183] on div at bounding box center [33, 179] width 11 height 11
click at [34, 210] on div at bounding box center [33, 209] width 11 height 11
click at [34, 269] on div at bounding box center [33, 268] width 11 height 11
click at [37, 325] on div at bounding box center [33, 328] width 11 height 11
click at [842, 546] on div "Add" at bounding box center [847, 654] width 50 height 22
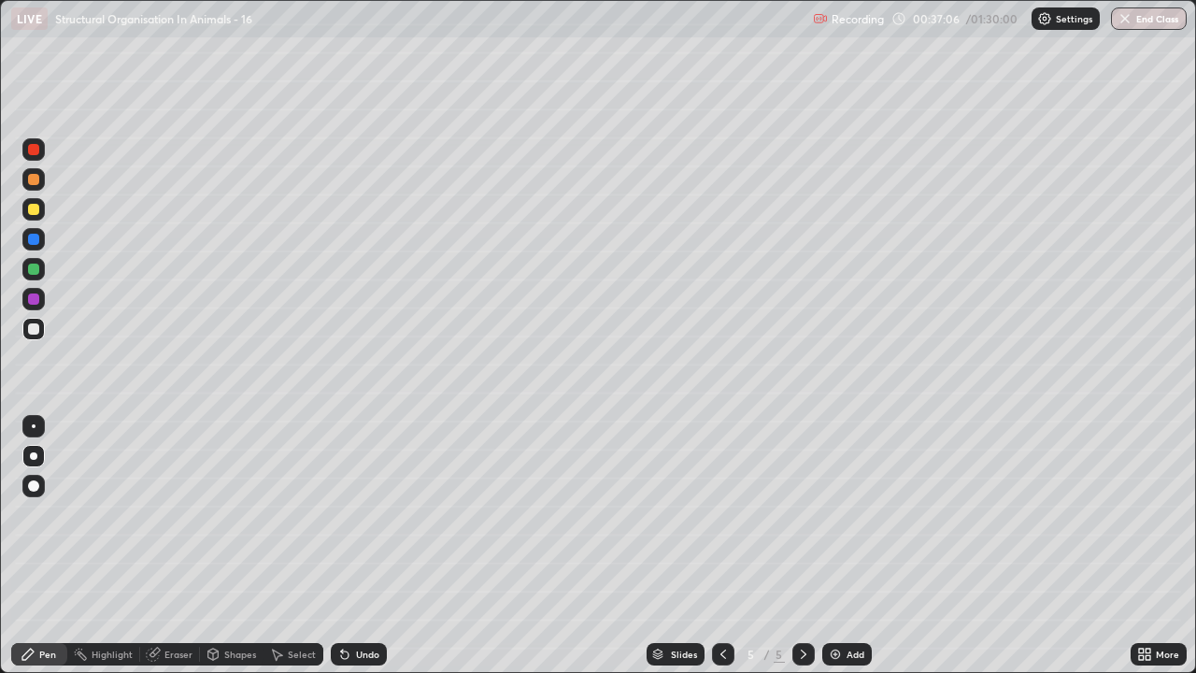
click at [37, 332] on div at bounding box center [33, 328] width 11 height 11
click at [721, 546] on icon at bounding box center [723, 654] width 15 height 15
click at [792, 546] on div at bounding box center [803, 654] width 22 height 22
click at [346, 546] on icon at bounding box center [344, 654] width 15 height 15
click at [344, 546] on icon at bounding box center [344, 654] width 15 height 15
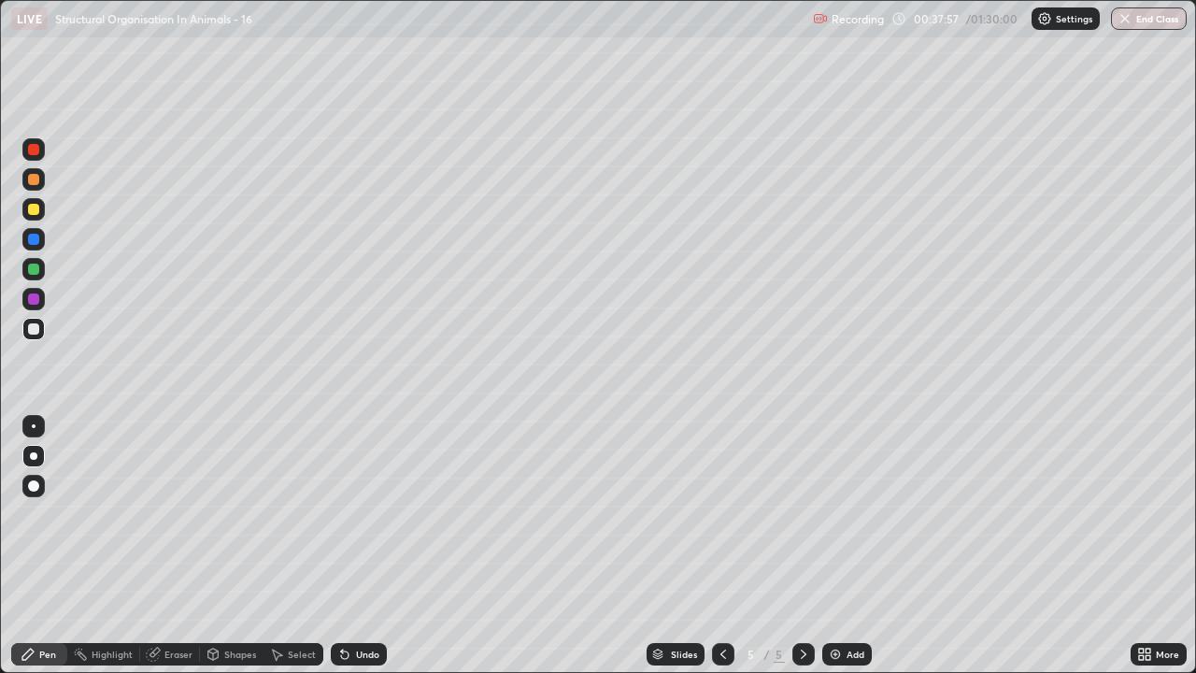
click at [341, 546] on icon at bounding box center [342, 650] width 2 height 2
click at [341, 546] on icon at bounding box center [344, 654] width 7 height 7
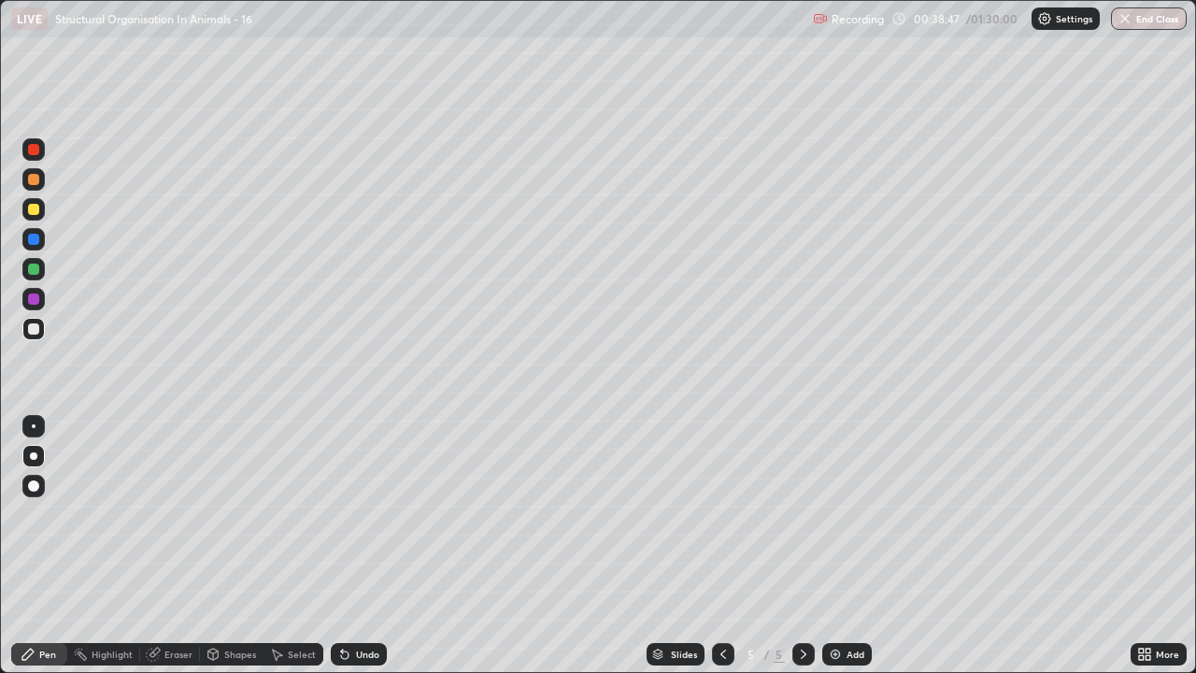
click at [33, 213] on div at bounding box center [33, 209] width 11 height 11
click at [162, 546] on div "Eraser" at bounding box center [170, 654] width 60 height 22
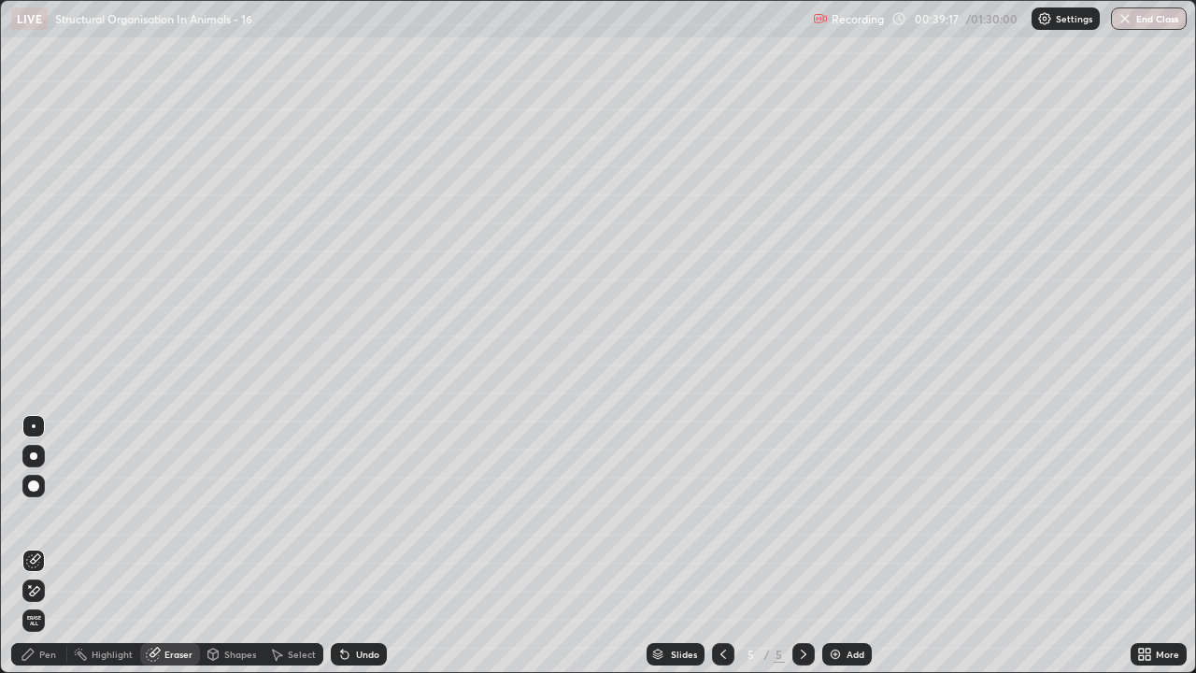
click at [36, 456] on div at bounding box center [33, 455] width 7 height 7
click at [34, 546] on icon at bounding box center [28, 654] width 15 height 15
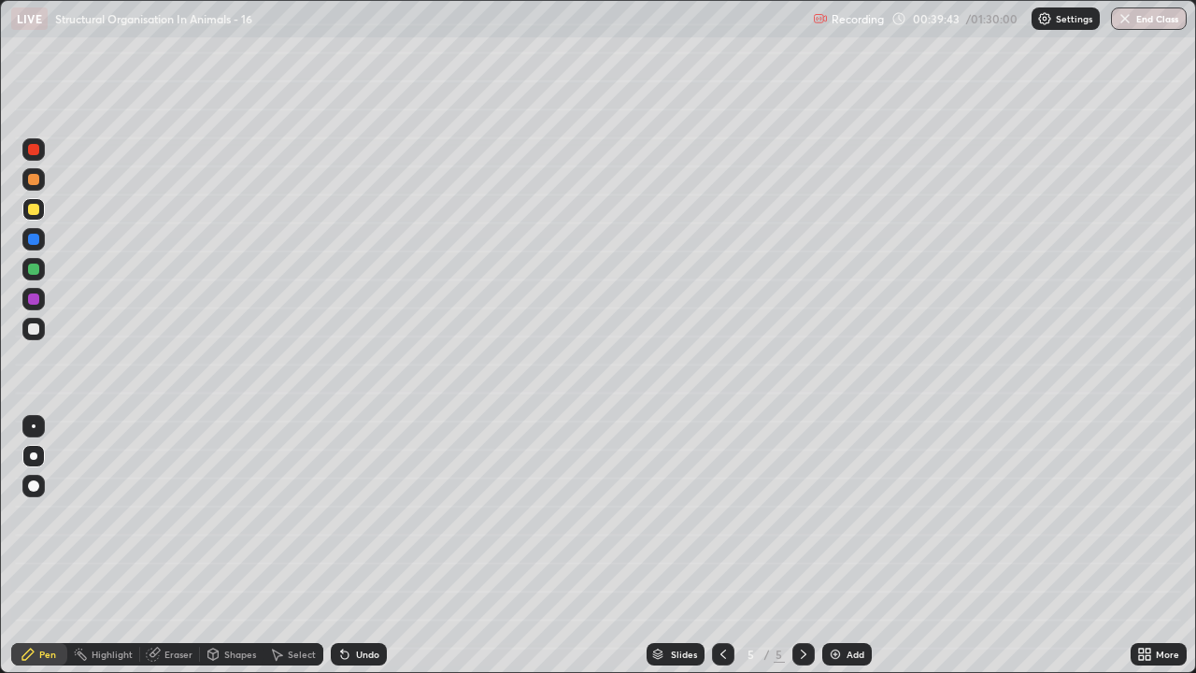
click at [37, 330] on div at bounding box center [33, 328] width 11 height 11
click at [36, 176] on div at bounding box center [33, 179] width 11 height 11
click at [31, 324] on div at bounding box center [33, 328] width 11 height 11
click at [36, 274] on div at bounding box center [33, 268] width 11 height 11
click at [38, 211] on div at bounding box center [33, 209] width 11 height 11
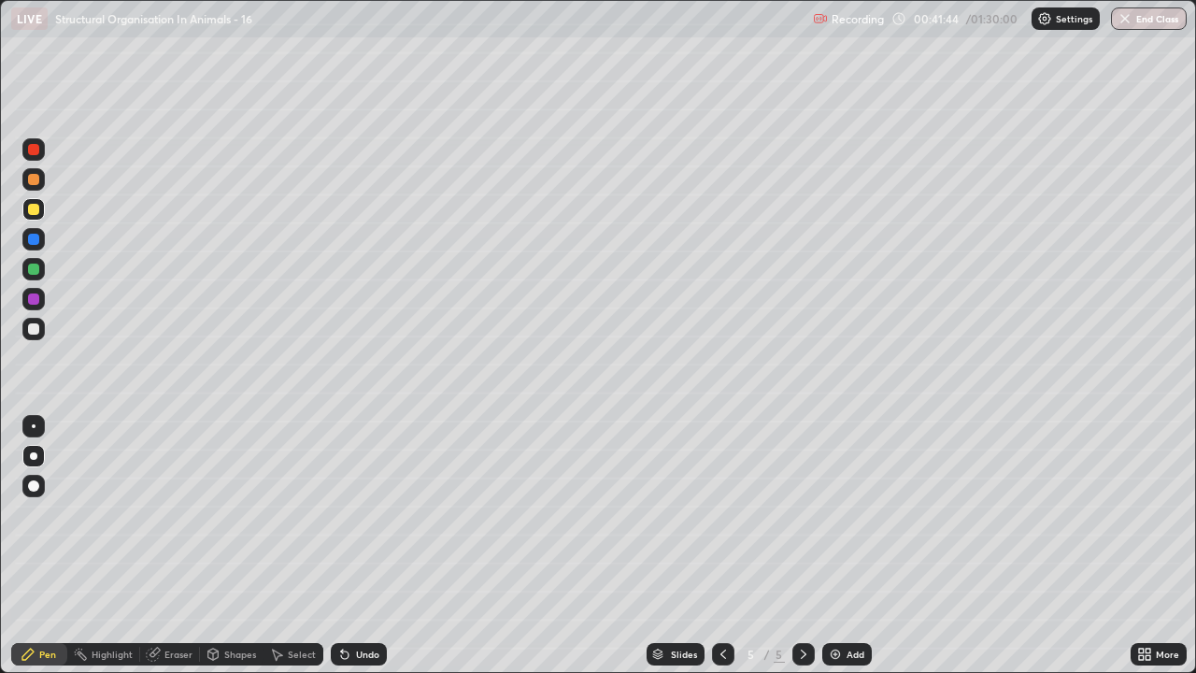
click at [29, 331] on div at bounding box center [33, 328] width 11 height 11
click at [835, 546] on img at bounding box center [835, 654] width 15 height 15
click at [36, 212] on div at bounding box center [33, 209] width 11 height 11
click at [35, 327] on div at bounding box center [33, 328] width 11 height 11
click at [37, 180] on div at bounding box center [33, 179] width 11 height 11
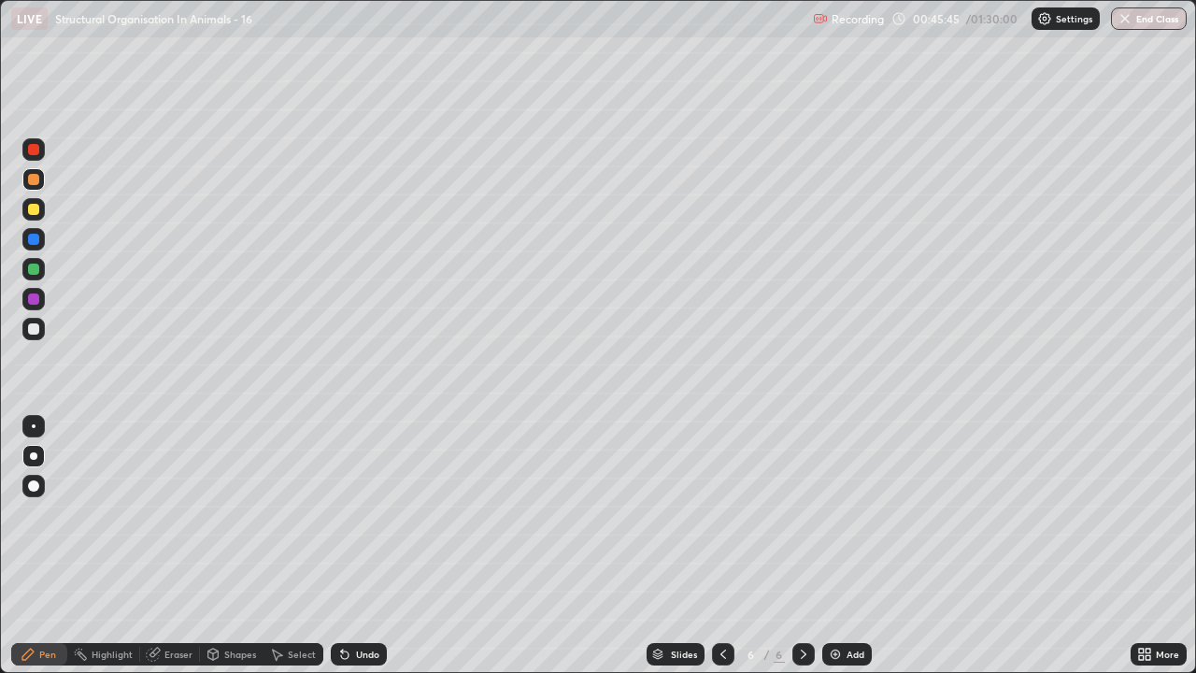
click at [37, 265] on div at bounding box center [33, 268] width 11 height 11
click at [35, 332] on div at bounding box center [33, 328] width 11 height 11
click at [34, 210] on div at bounding box center [33, 209] width 11 height 11
click at [34, 332] on div at bounding box center [33, 328] width 11 height 11
click at [34, 211] on div at bounding box center [33, 209] width 11 height 11
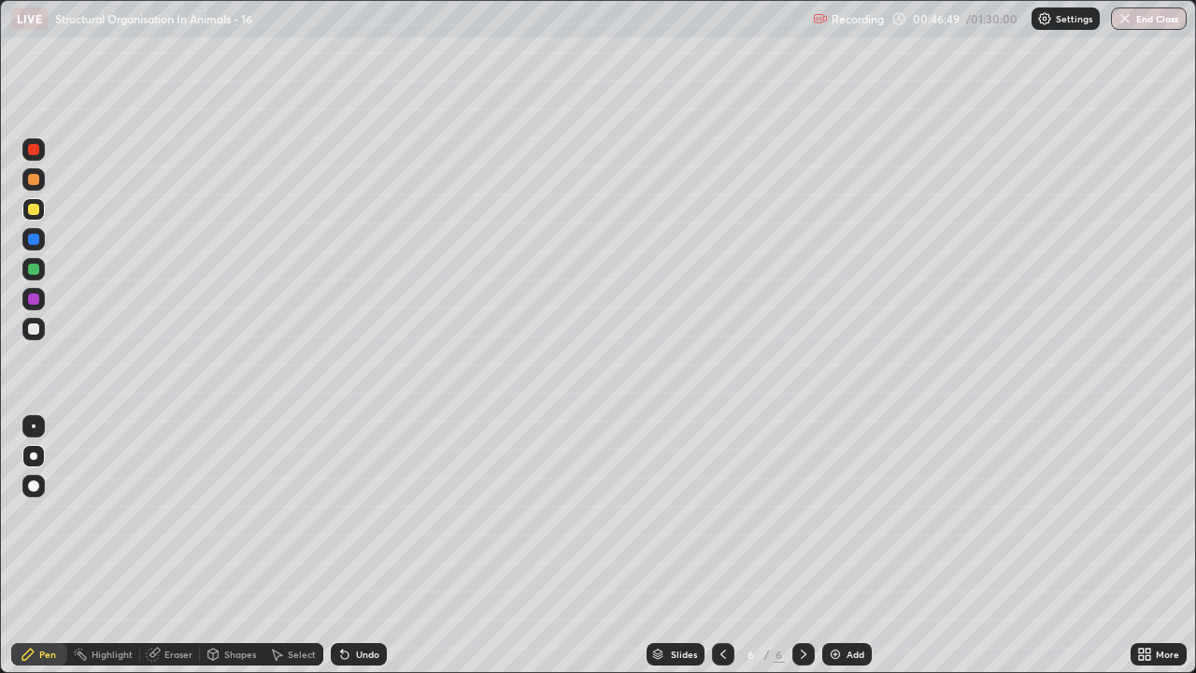
click at [35, 180] on div at bounding box center [33, 179] width 11 height 11
click at [35, 178] on div at bounding box center [33, 179] width 11 height 11
click at [37, 270] on div at bounding box center [33, 268] width 11 height 11
click at [34, 329] on div at bounding box center [33, 328] width 11 height 11
click at [34, 269] on div at bounding box center [33, 268] width 11 height 11
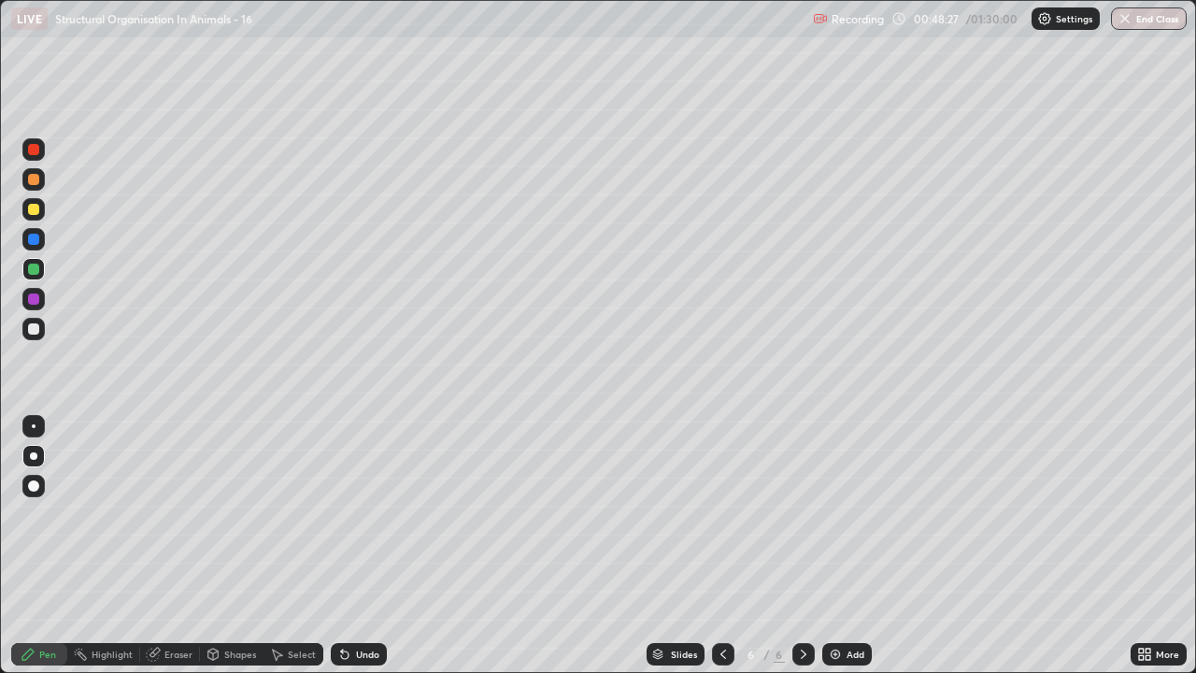
click at [33, 329] on div at bounding box center [33, 328] width 11 height 11
click at [34, 180] on div at bounding box center [33, 179] width 11 height 11
click at [346, 546] on icon at bounding box center [344, 654] width 15 height 15
click at [351, 546] on div "Undo" at bounding box center [359, 654] width 56 height 22
click at [33, 209] on div at bounding box center [33, 209] width 11 height 11
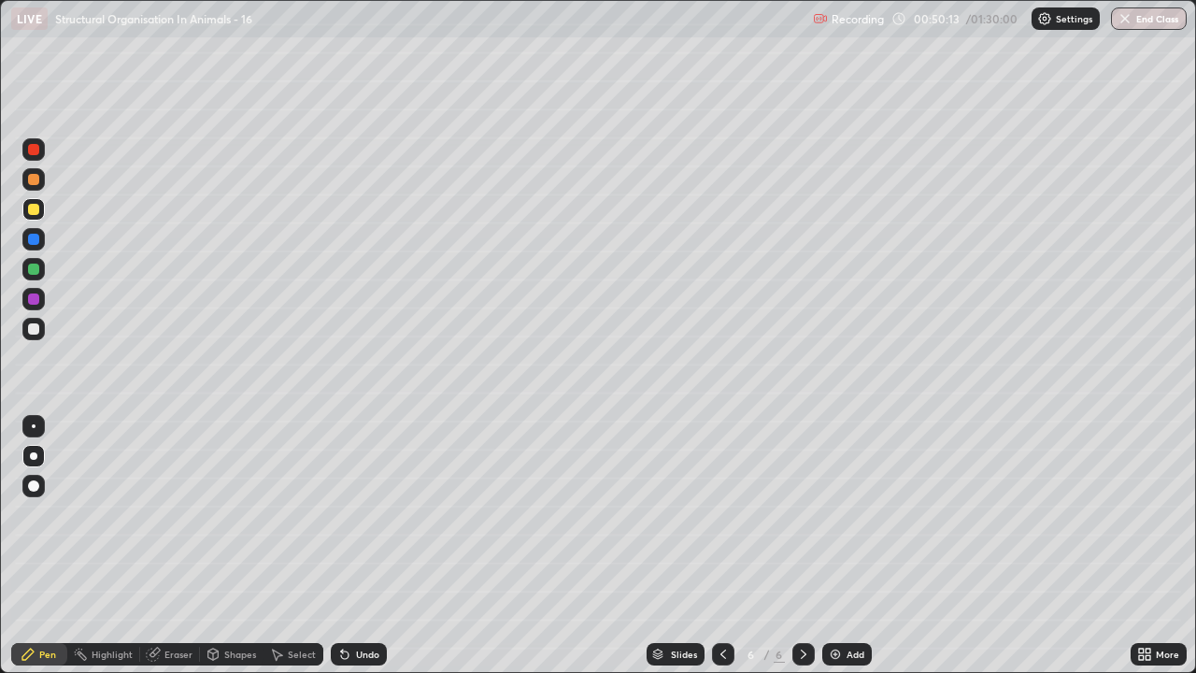
click at [341, 546] on icon at bounding box center [342, 650] width 2 height 2
click at [29, 323] on div at bounding box center [33, 328] width 11 height 11
click at [34, 210] on div at bounding box center [33, 209] width 11 height 11
click at [28, 323] on div at bounding box center [33, 329] width 22 height 22
click at [279, 546] on icon at bounding box center [278, 654] width 10 height 11
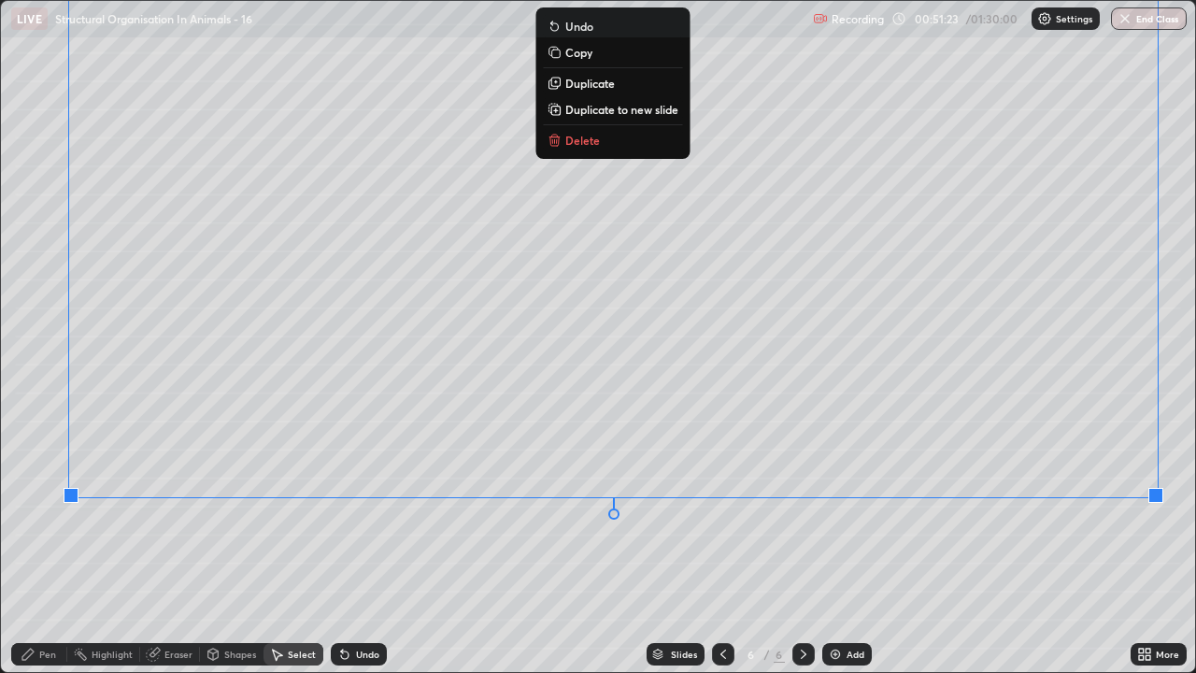
click at [1023, 546] on div "0 ° Undo Copy Duplicate Duplicate to new slide Delete" at bounding box center [598, 337] width 1195 height 672
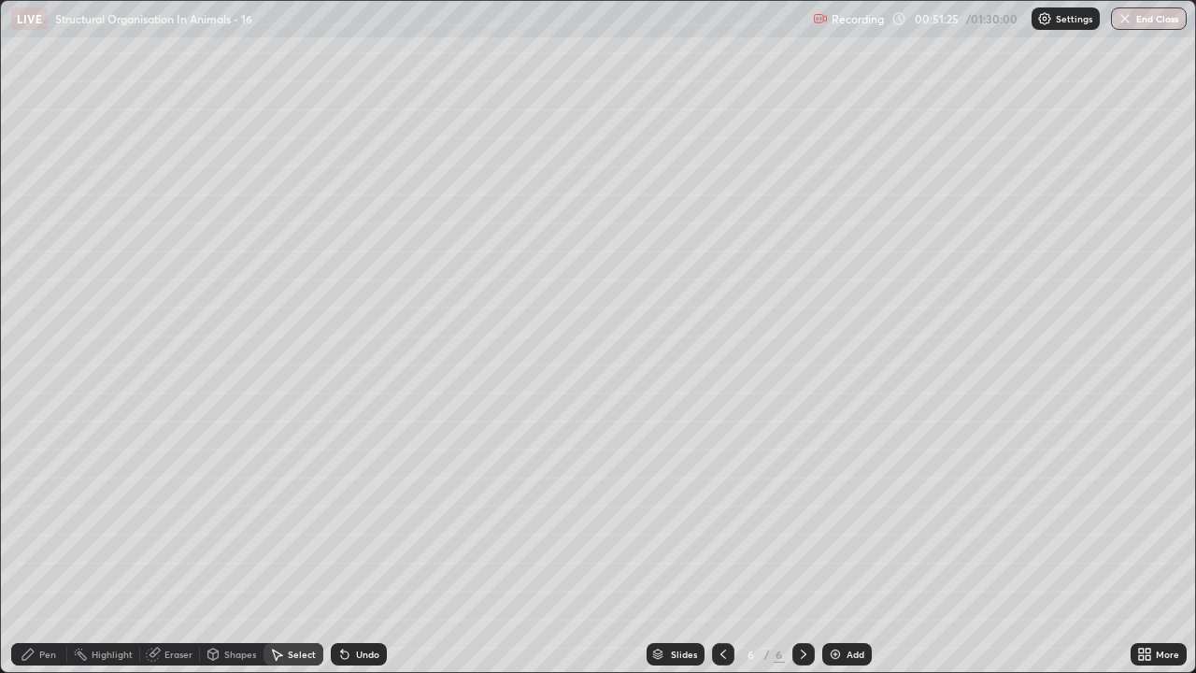
click at [47, 546] on div "Pen" at bounding box center [47, 653] width 17 height 9
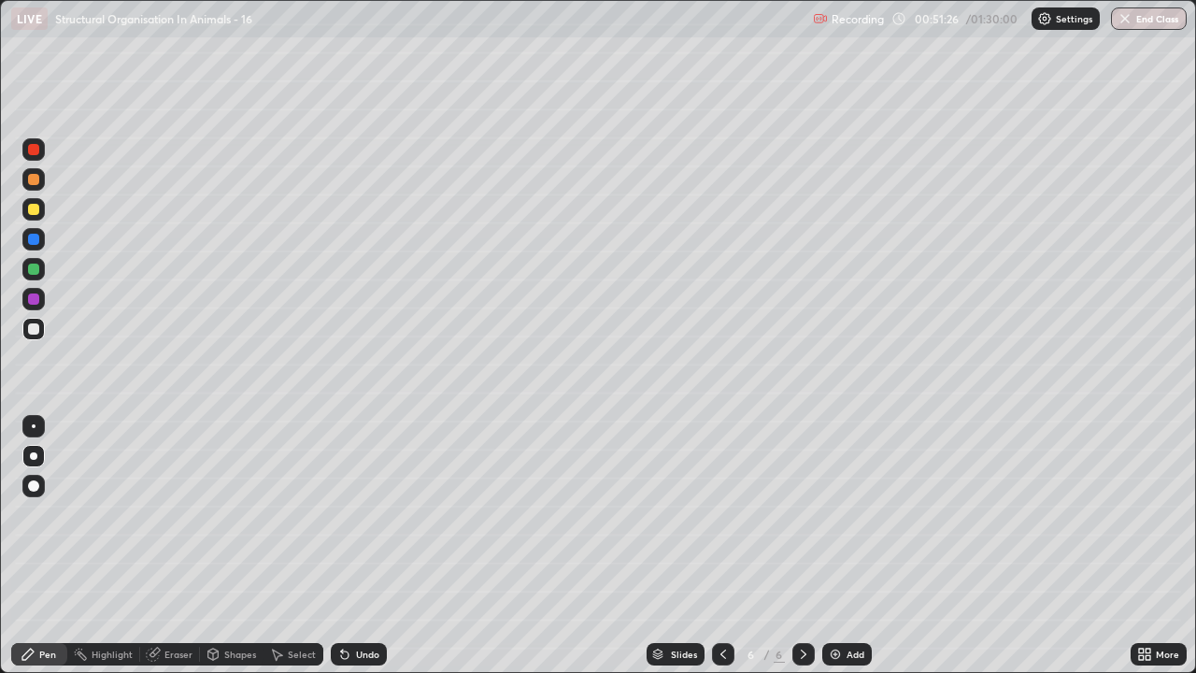
click at [32, 333] on div at bounding box center [33, 328] width 11 height 11
click at [352, 546] on div "Undo" at bounding box center [359, 654] width 56 height 22
click at [342, 546] on icon at bounding box center [344, 654] width 7 height 7
click at [346, 546] on icon at bounding box center [344, 654] width 15 height 15
click at [344, 546] on icon at bounding box center [344, 654] width 7 height 7
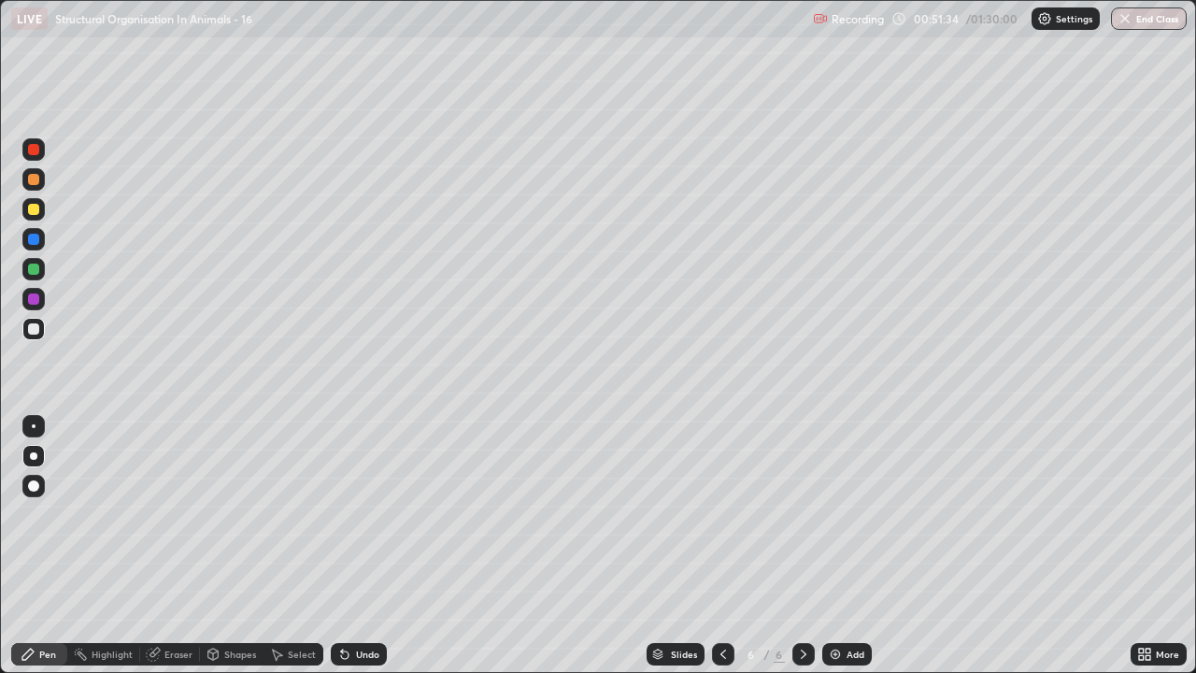
click at [341, 546] on icon at bounding box center [344, 654] width 7 height 7
click at [344, 546] on icon at bounding box center [344, 654] width 7 height 7
click at [344, 546] on icon at bounding box center [344, 654] width 15 height 15
click at [30, 267] on div at bounding box center [33, 268] width 11 height 11
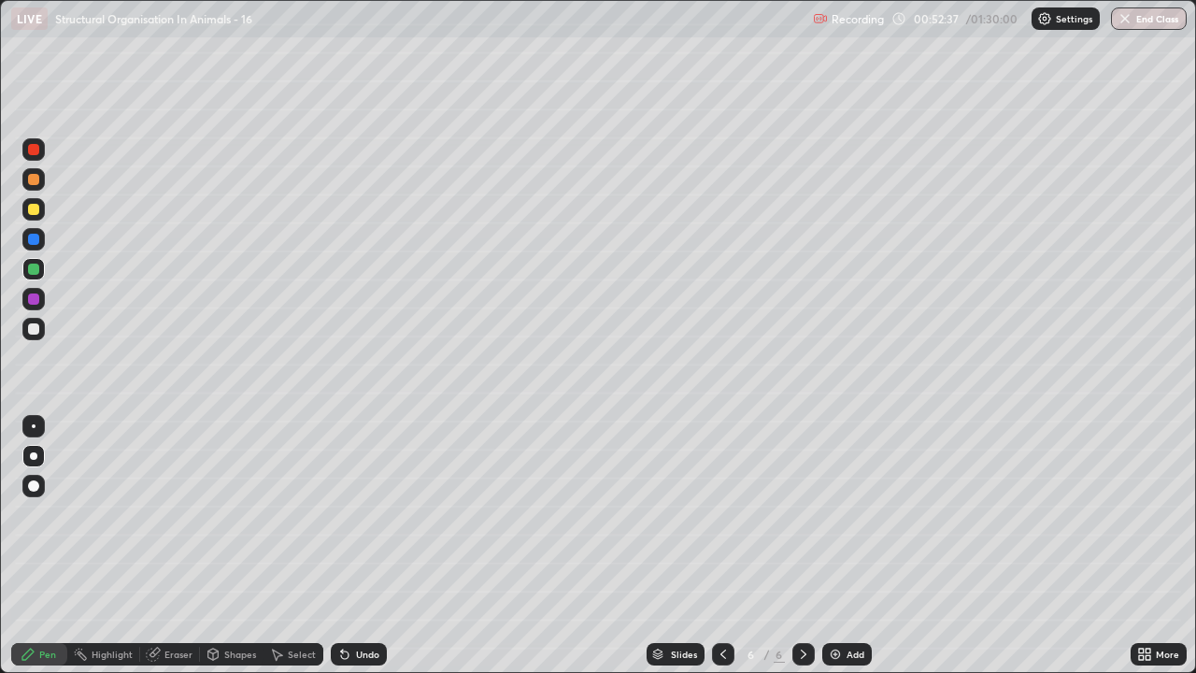
click at [33, 296] on div at bounding box center [33, 298] width 11 height 11
click at [342, 546] on icon at bounding box center [344, 654] width 7 height 7
click at [341, 546] on icon at bounding box center [344, 654] width 7 height 7
click at [337, 546] on icon at bounding box center [344, 654] width 15 height 15
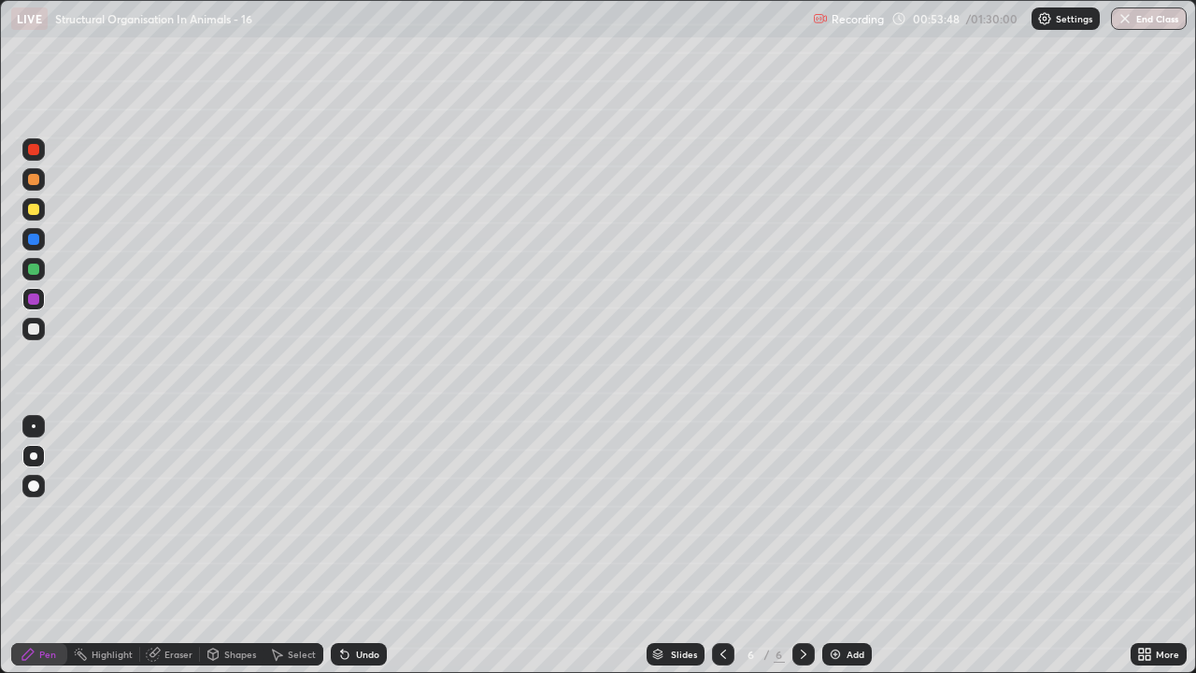
click at [847, 546] on div "Add" at bounding box center [856, 653] width 18 height 9
click at [37, 325] on div at bounding box center [33, 328] width 11 height 11
click at [30, 210] on div at bounding box center [33, 209] width 11 height 11
click at [340, 546] on icon at bounding box center [344, 654] width 15 height 15
click at [30, 238] on div at bounding box center [33, 239] width 11 height 11
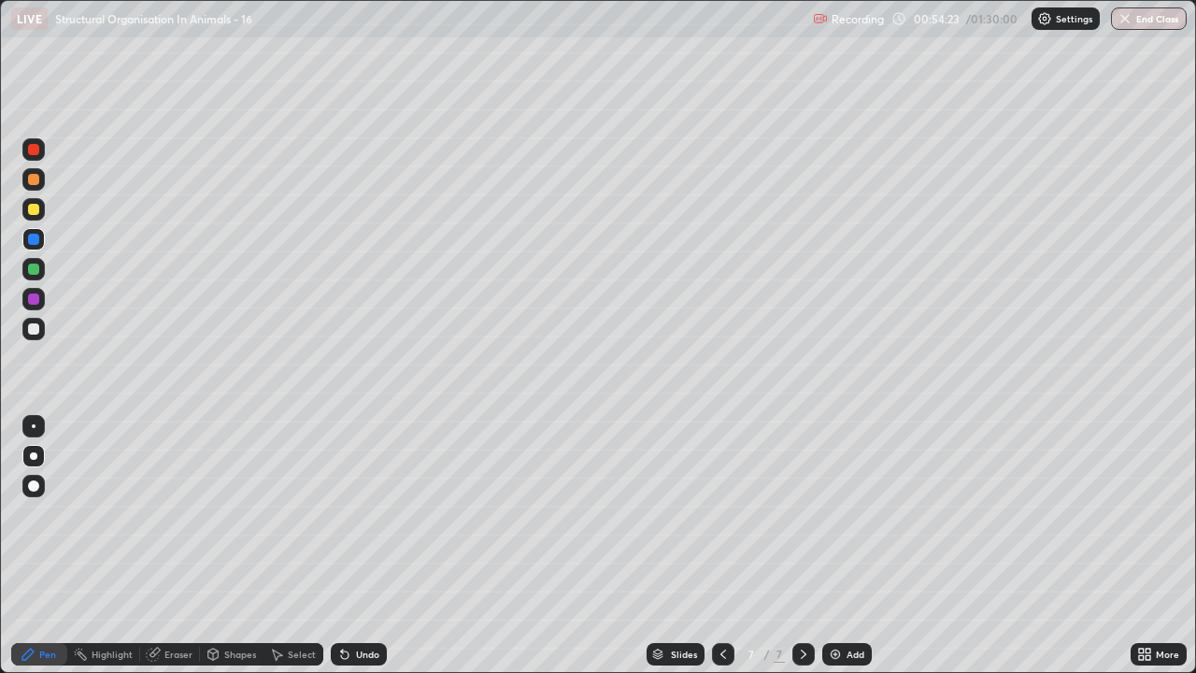
click at [35, 267] on div at bounding box center [33, 268] width 11 height 11
click at [36, 207] on div at bounding box center [33, 209] width 11 height 11
click at [34, 335] on div at bounding box center [33, 329] width 22 height 22
click at [346, 546] on icon at bounding box center [344, 654] width 15 height 15
click at [344, 546] on icon at bounding box center [344, 654] width 7 height 7
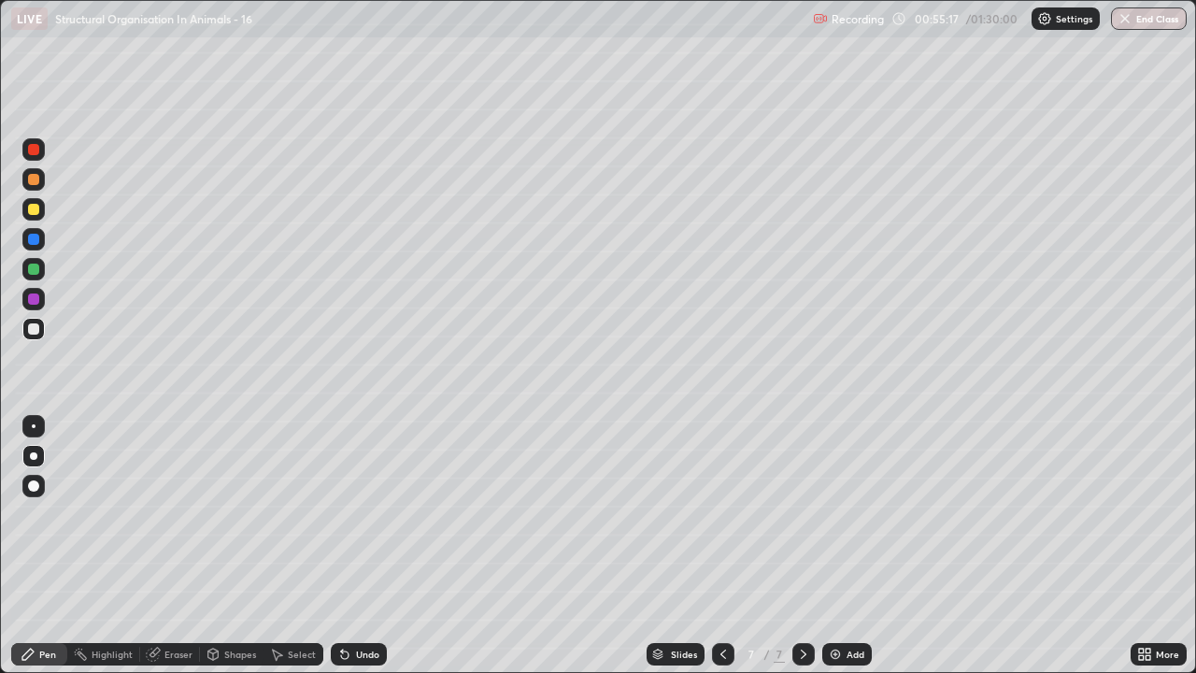
click at [349, 546] on icon at bounding box center [344, 654] width 15 height 15
click at [346, 546] on icon at bounding box center [344, 654] width 7 height 7
click at [342, 546] on icon at bounding box center [344, 654] width 7 height 7
click at [346, 546] on icon at bounding box center [344, 654] width 7 height 7
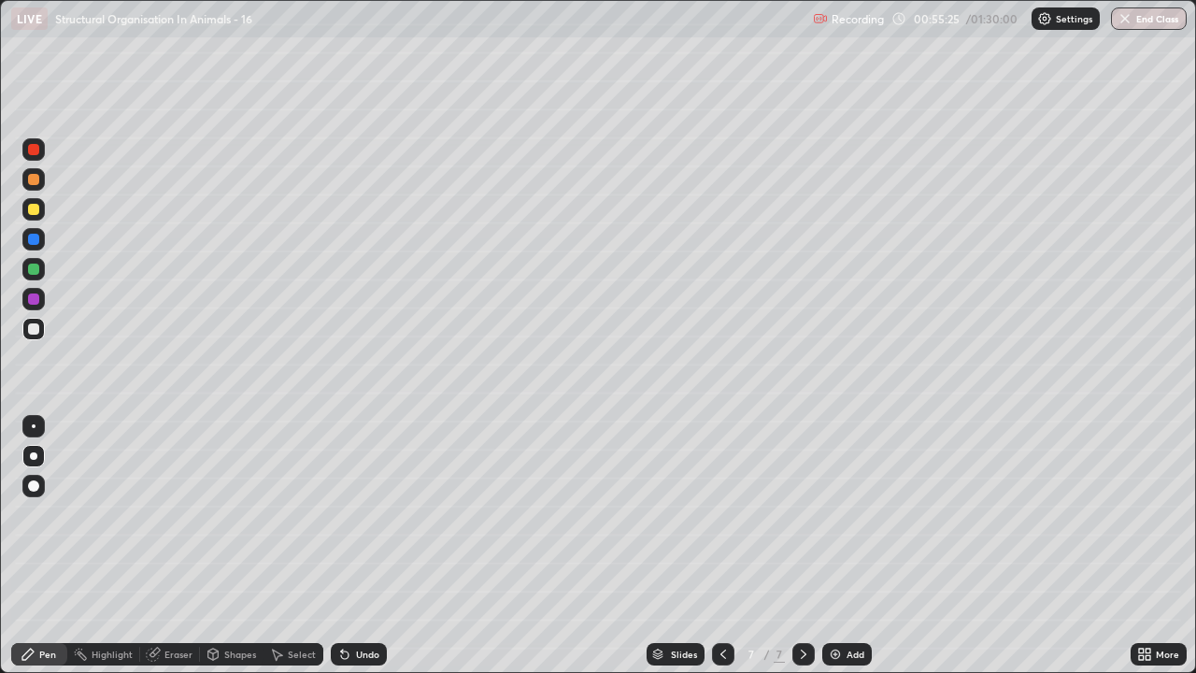
click at [32, 211] on div at bounding box center [33, 209] width 11 height 11
click at [36, 178] on div at bounding box center [33, 179] width 11 height 11
click at [349, 546] on icon at bounding box center [344, 654] width 15 height 15
click at [346, 546] on icon at bounding box center [344, 654] width 15 height 15
click at [345, 546] on icon at bounding box center [344, 654] width 7 height 7
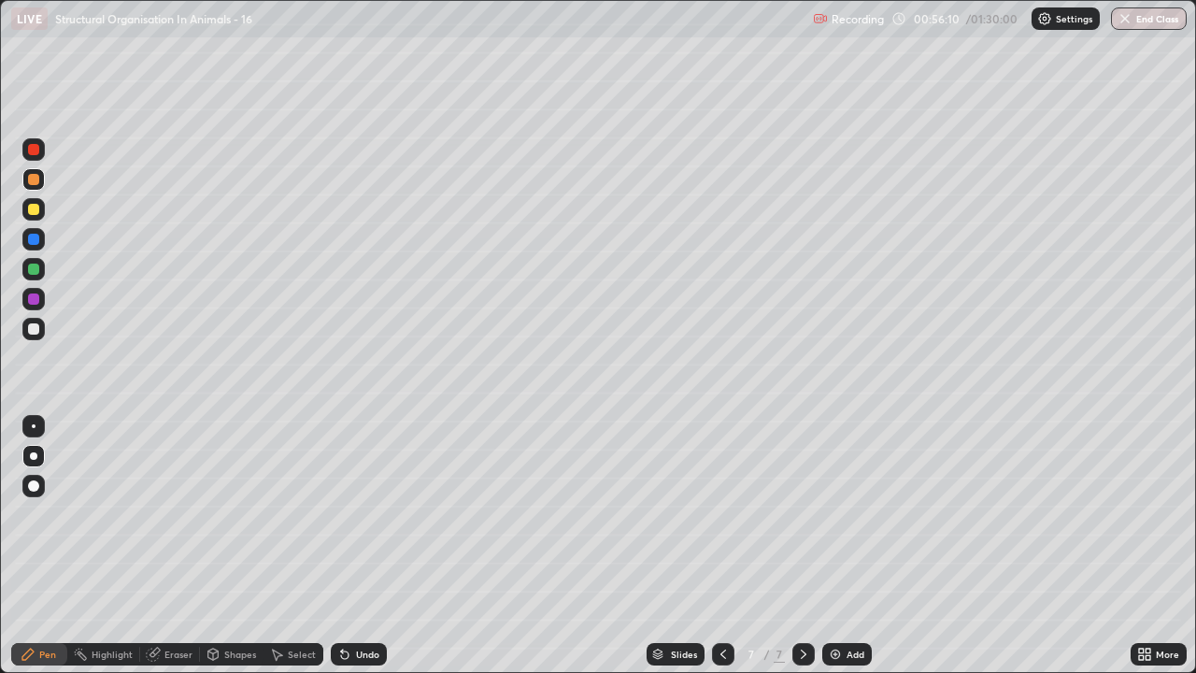
click at [342, 546] on icon at bounding box center [344, 654] width 7 height 7
click at [36, 298] on div at bounding box center [33, 298] width 11 height 11
click at [34, 179] on div at bounding box center [33, 179] width 11 height 11
click at [34, 294] on div at bounding box center [33, 298] width 11 height 11
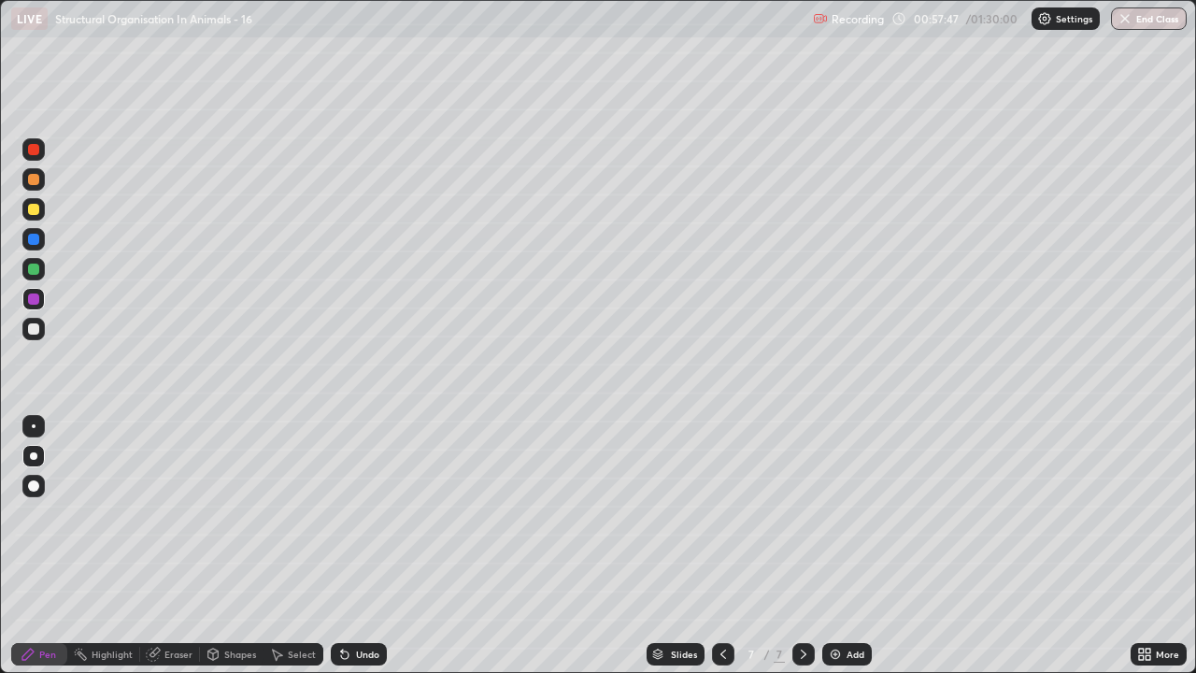
click at [34, 278] on div at bounding box center [33, 269] width 22 height 22
click at [34, 209] on div at bounding box center [33, 209] width 11 height 11
click at [37, 181] on div at bounding box center [33, 179] width 11 height 11
click at [153, 546] on icon at bounding box center [153, 654] width 12 height 12
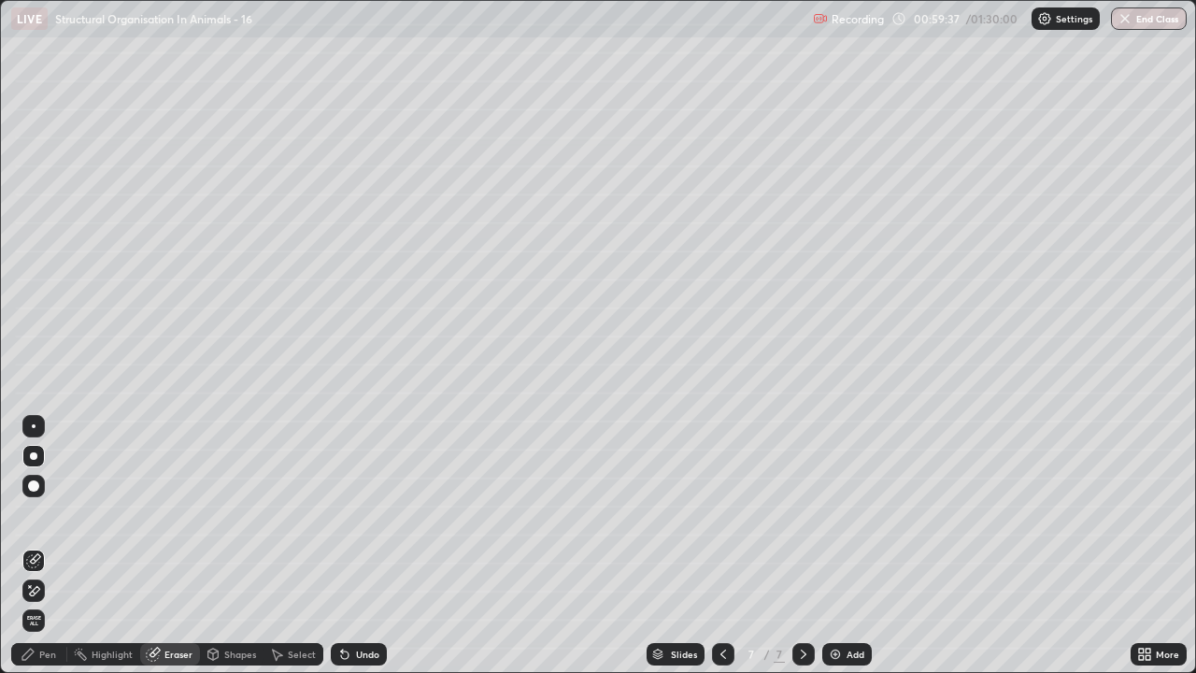
click at [42, 546] on div "Pen" at bounding box center [47, 653] width 17 height 9
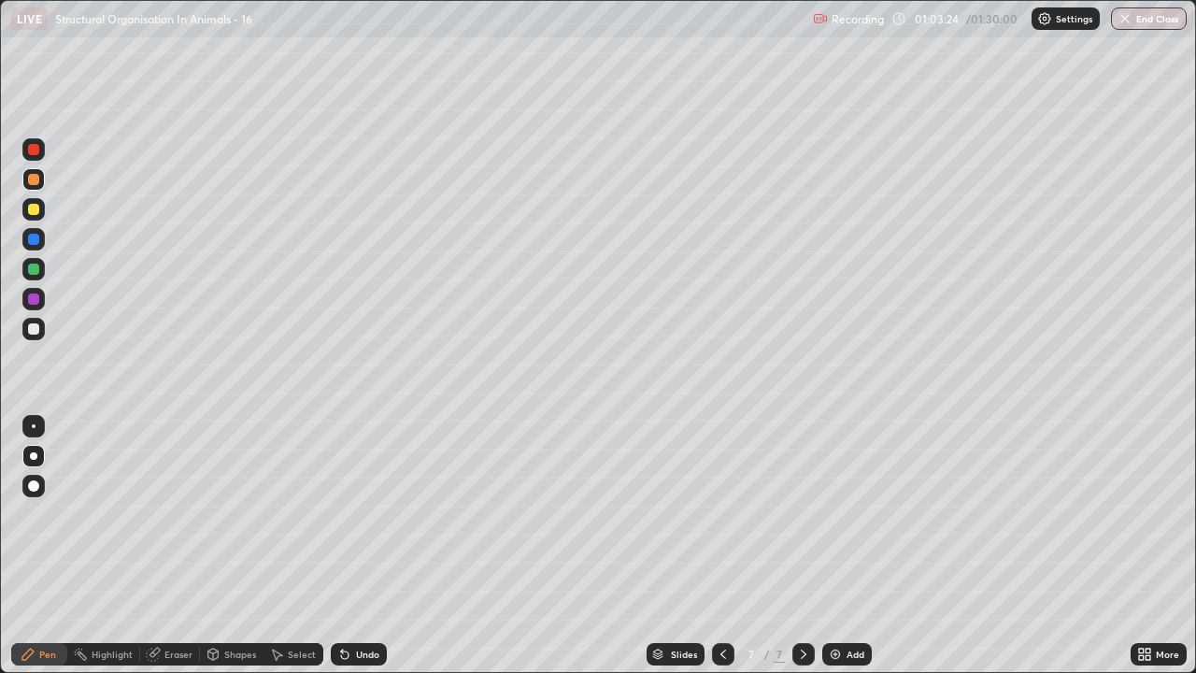
click at [836, 546] on img at bounding box center [835, 654] width 15 height 15
click at [1147, 546] on icon at bounding box center [1148, 657] width 5 height 5
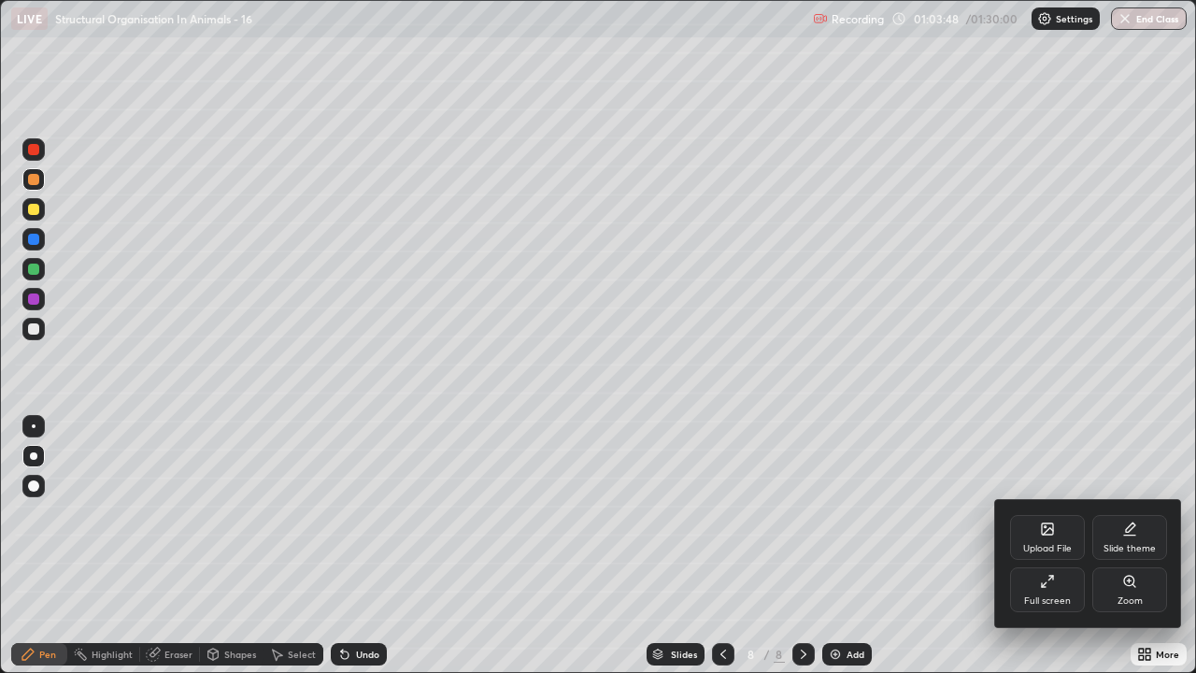
click at [1047, 546] on div "Full screen" at bounding box center [1047, 589] width 75 height 45
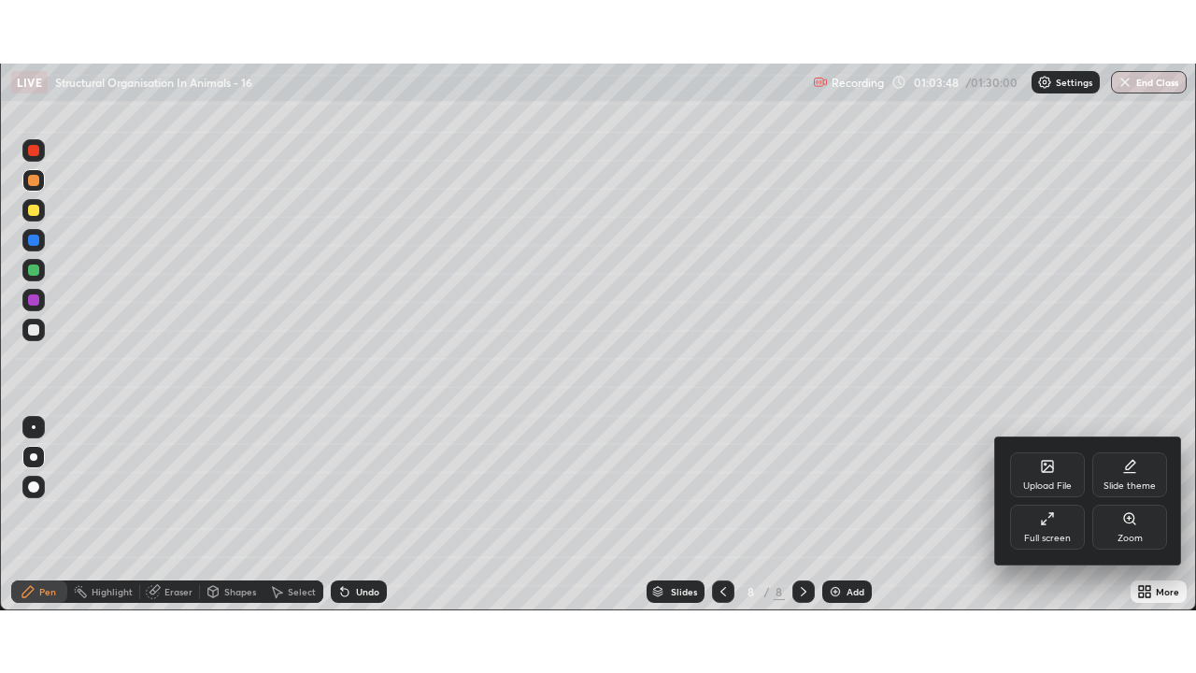
scroll to position [92890, 92242]
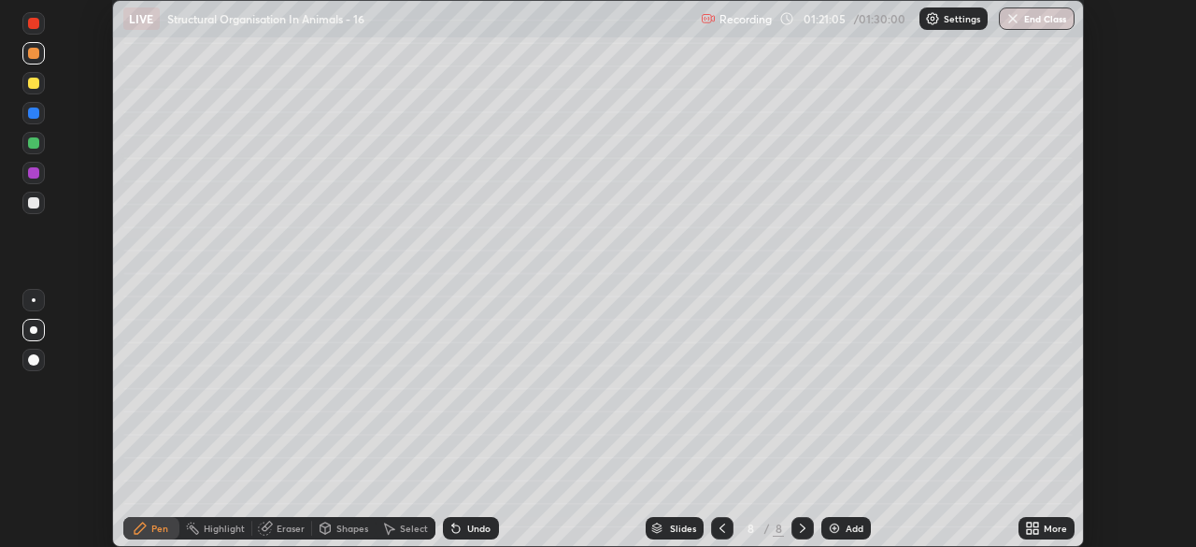
click at [1033, 530] on icon at bounding box center [1035, 531] width 5 height 5
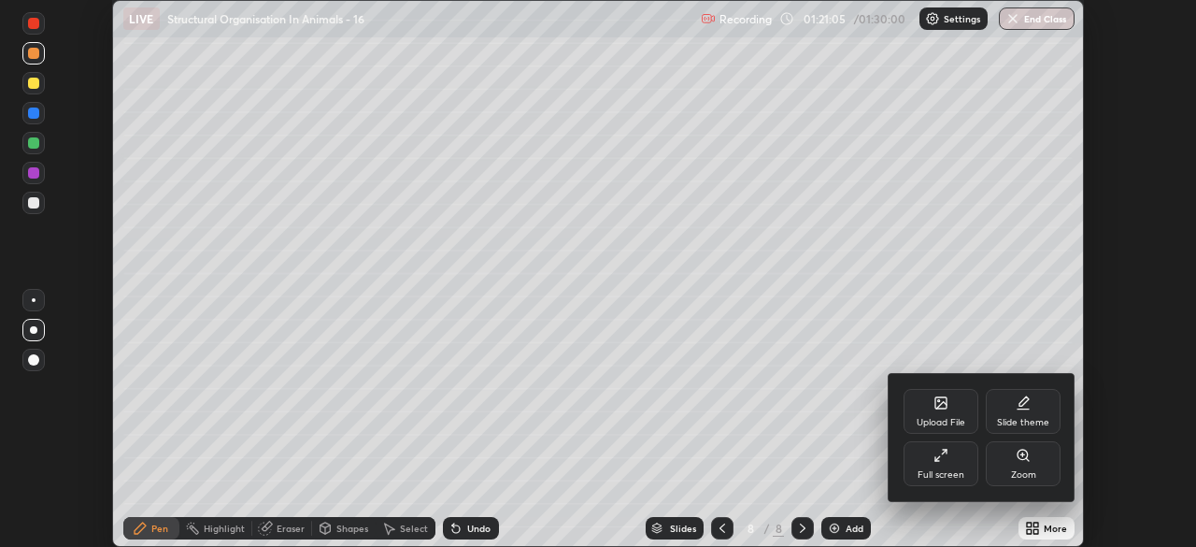
click at [959, 474] on div "Full screen" at bounding box center [941, 474] width 47 height 9
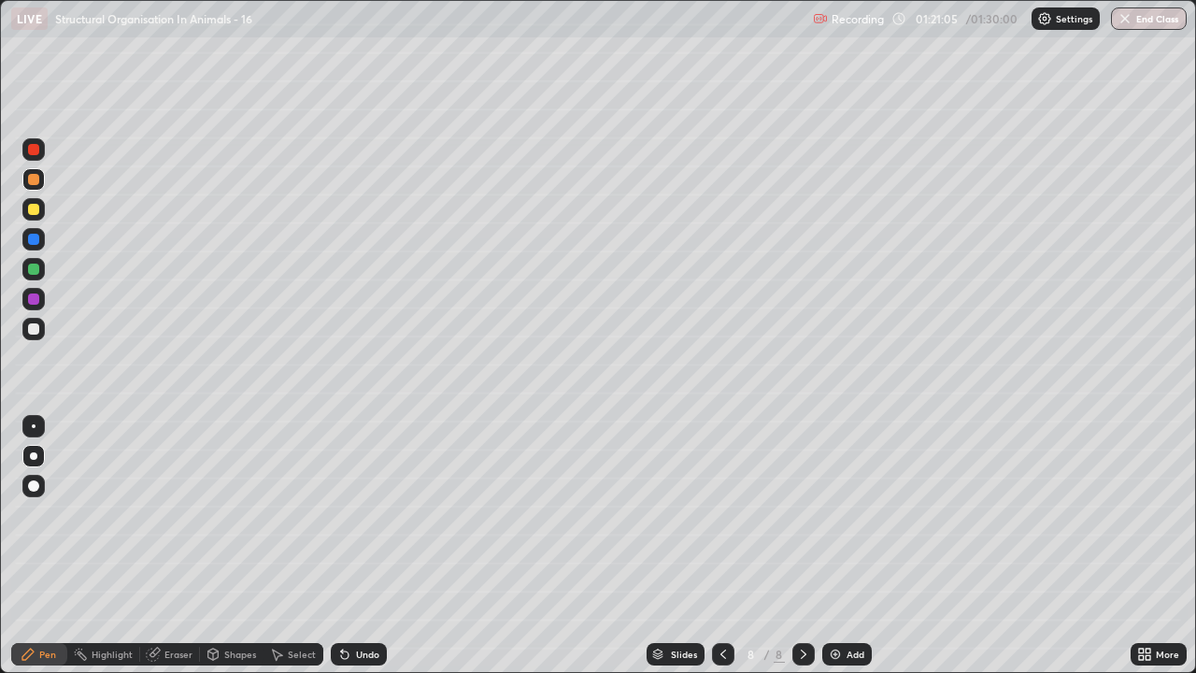
scroll to position [673, 1196]
click at [152, 546] on icon at bounding box center [153, 654] width 12 height 12
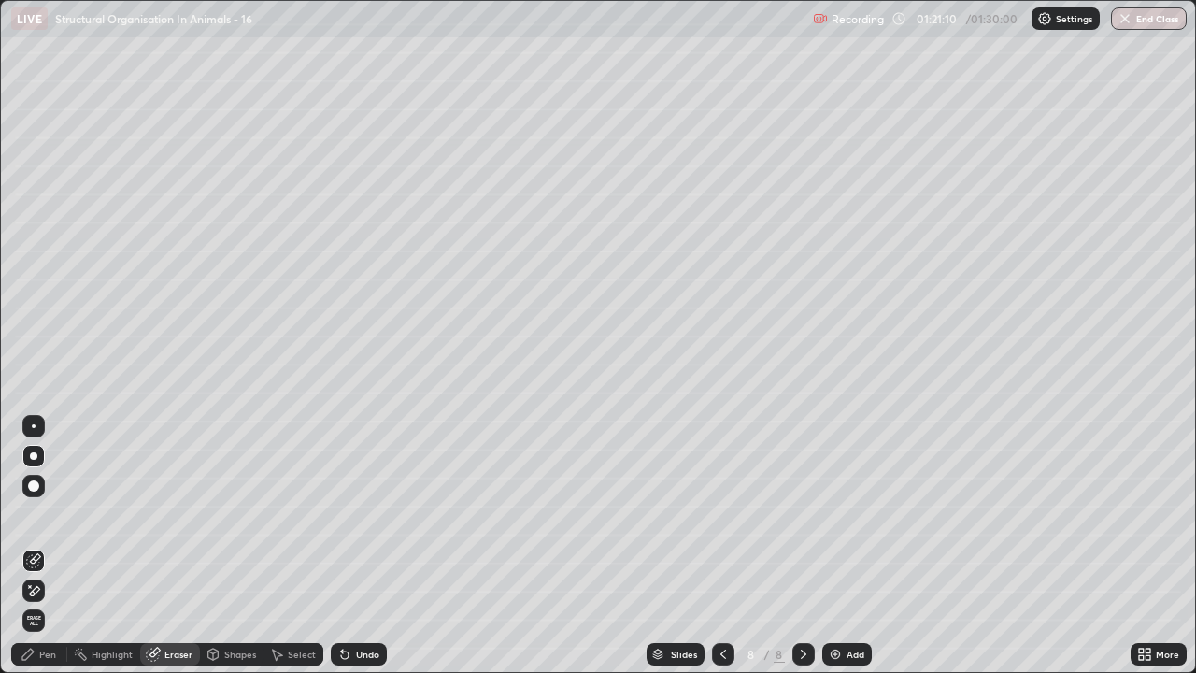
click at [30, 546] on icon at bounding box center [30, 586] width 2 height 2
click at [47, 546] on div "Pen" at bounding box center [47, 653] width 17 height 9
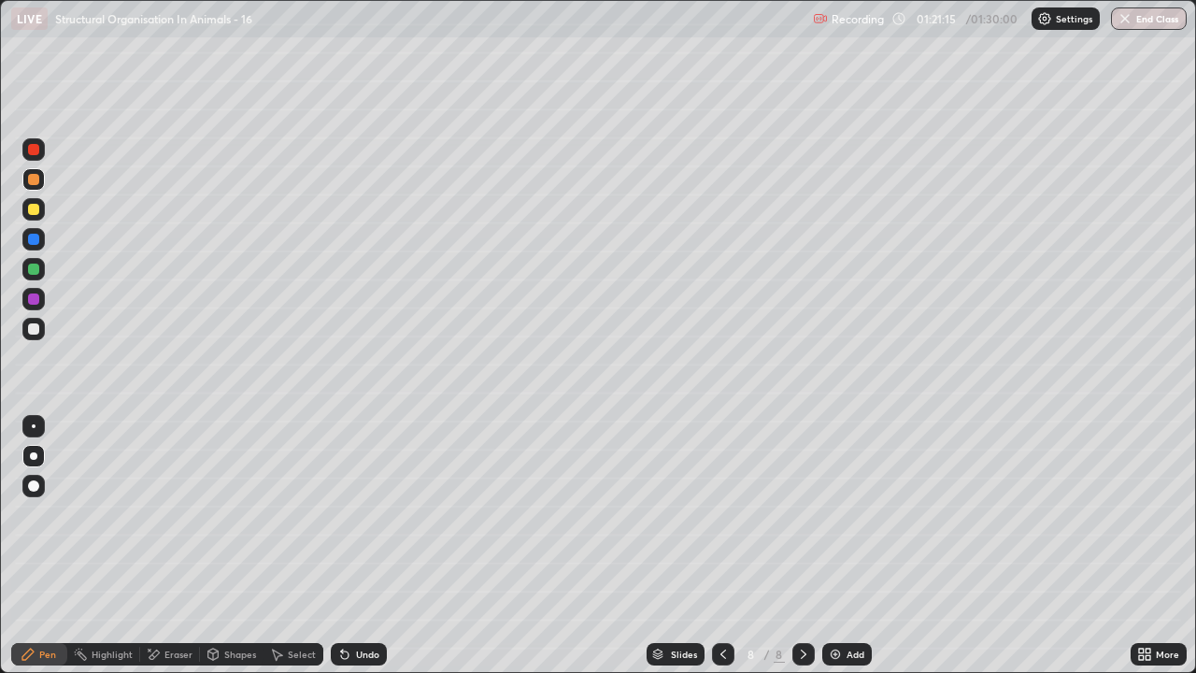
click at [34, 333] on div at bounding box center [33, 328] width 11 height 11
click at [34, 262] on div at bounding box center [33, 269] width 22 height 22
click at [34, 207] on div at bounding box center [33, 209] width 11 height 11
click at [349, 546] on div "Undo" at bounding box center [359, 654] width 56 height 22
click at [37, 325] on div at bounding box center [33, 328] width 11 height 11
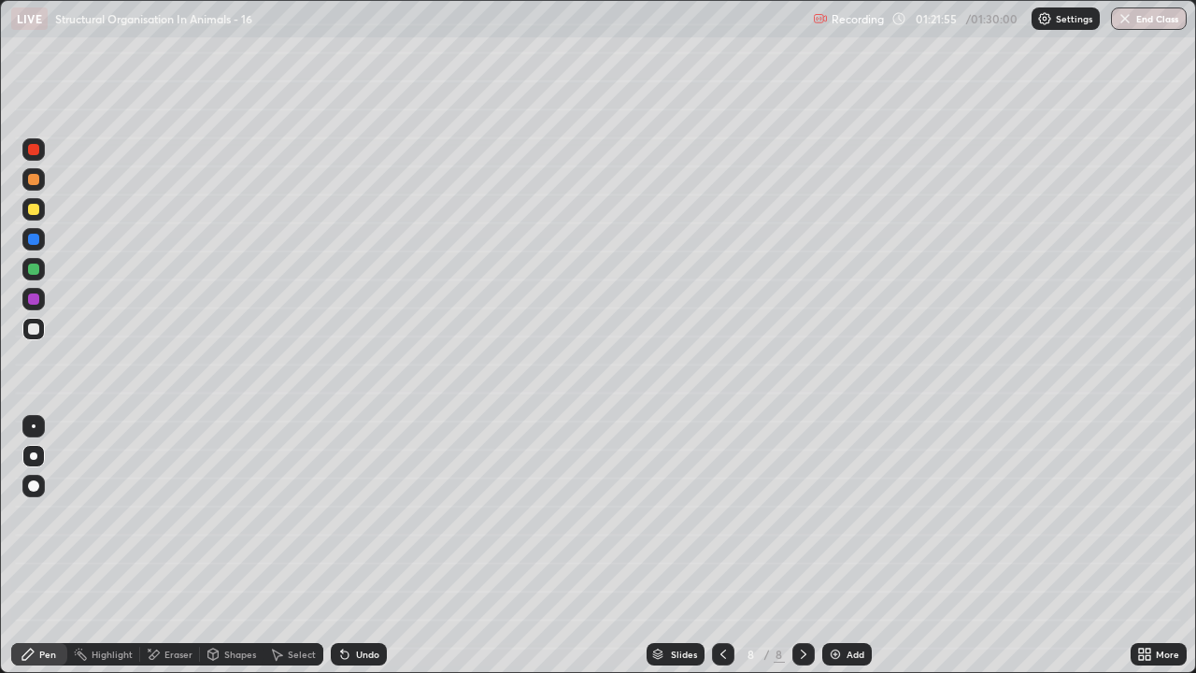
click at [35, 210] on div at bounding box center [33, 209] width 11 height 11
click at [36, 179] on div at bounding box center [33, 179] width 11 height 11
click at [356, 546] on div "Undo" at bounding box center [367, 653] width 23 height 9
click at [353, 546] on div "Undo" at bounding box center [359, 654] width 56 height 22
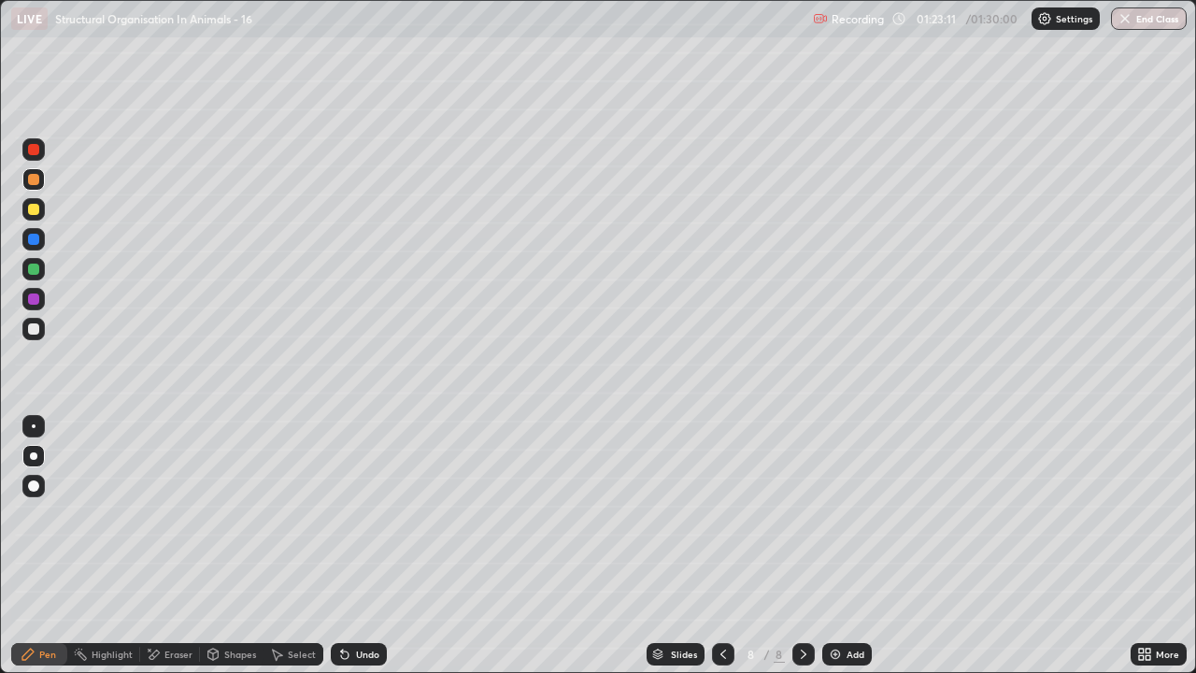
click at [357, 546] on div "Undo" at bounding box center [359, 654] width 56 height 22
click at [353, 546] on div "Undo" at bounding box center [359, 654] width 56 height 22
click at [30, 181] on div at bounding box center [33, 179] width 11 height 11
click at [34, 209] on div at bounding box center [33, 209] width 11 height 11
click at [349, 546] on icon at bounding box center [344, 654] width 15 height 15
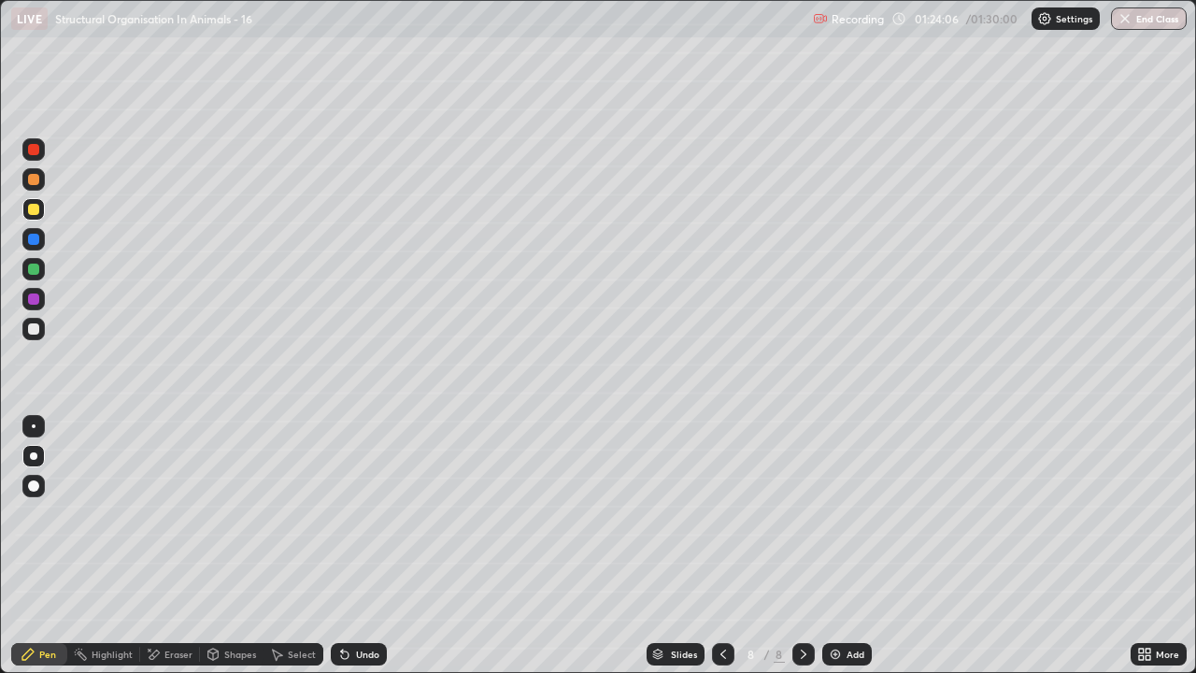
click at [1048, 21] on img at bounding box center [1044, 18] width 15 height 15
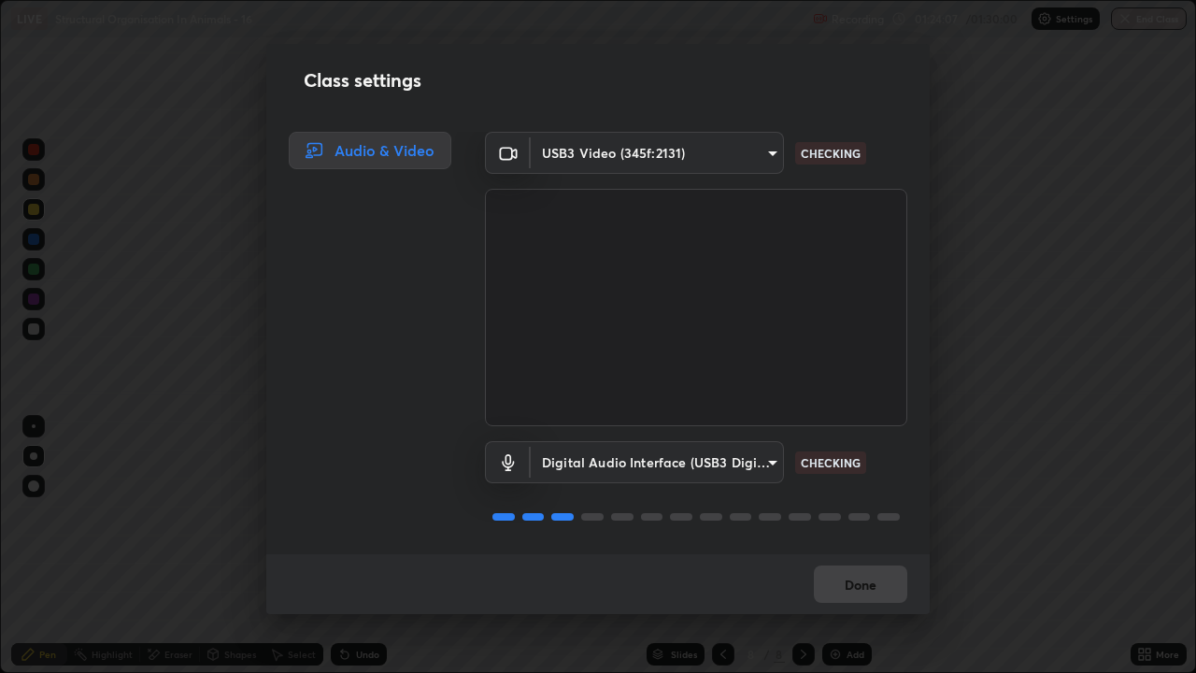
click at [1033, 125] on div "Class settings Audio & Video USB3 Video (345f:2131) e5f32b9a37d83756d2696e8423a…" at bounding box center [598, 336] width 1196 height 673
click at [1027, 124] on div "Class settings Audio & Video USB3 Video (345f:2131) e5f32b9a37d83756d2696e8423a…" at bounding box center [598, 336] width 1196 height 673
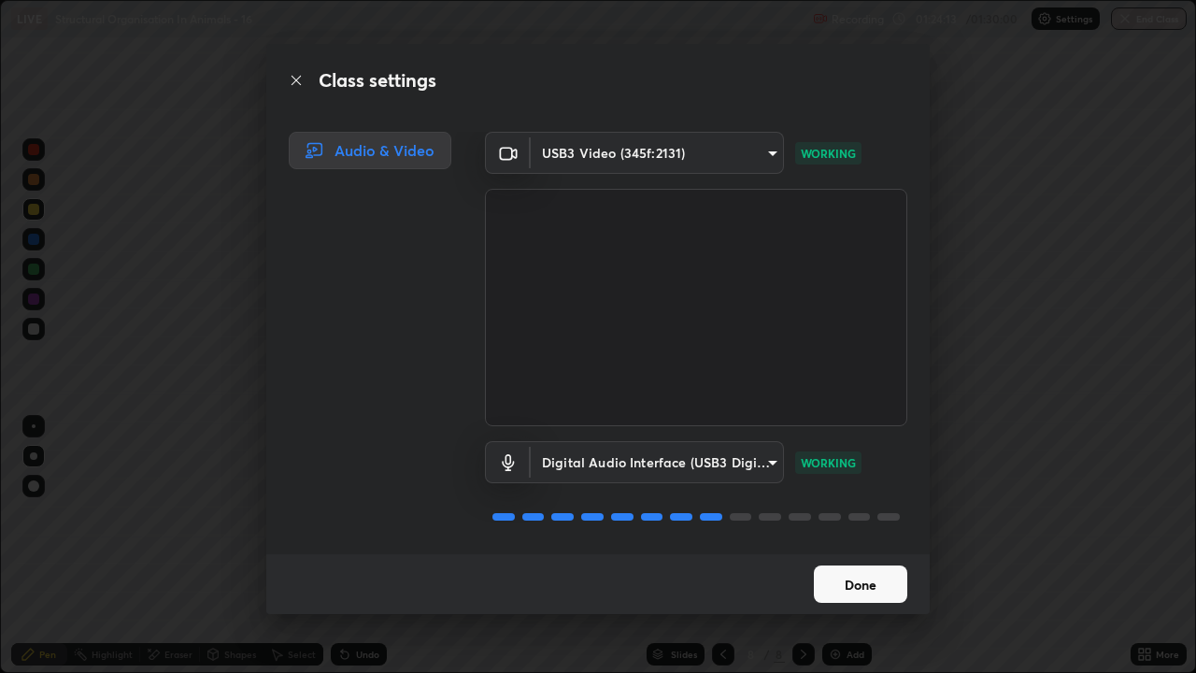
click at [884, 546] on button "Done" at bounding box center [860, 583] width 93 height 37
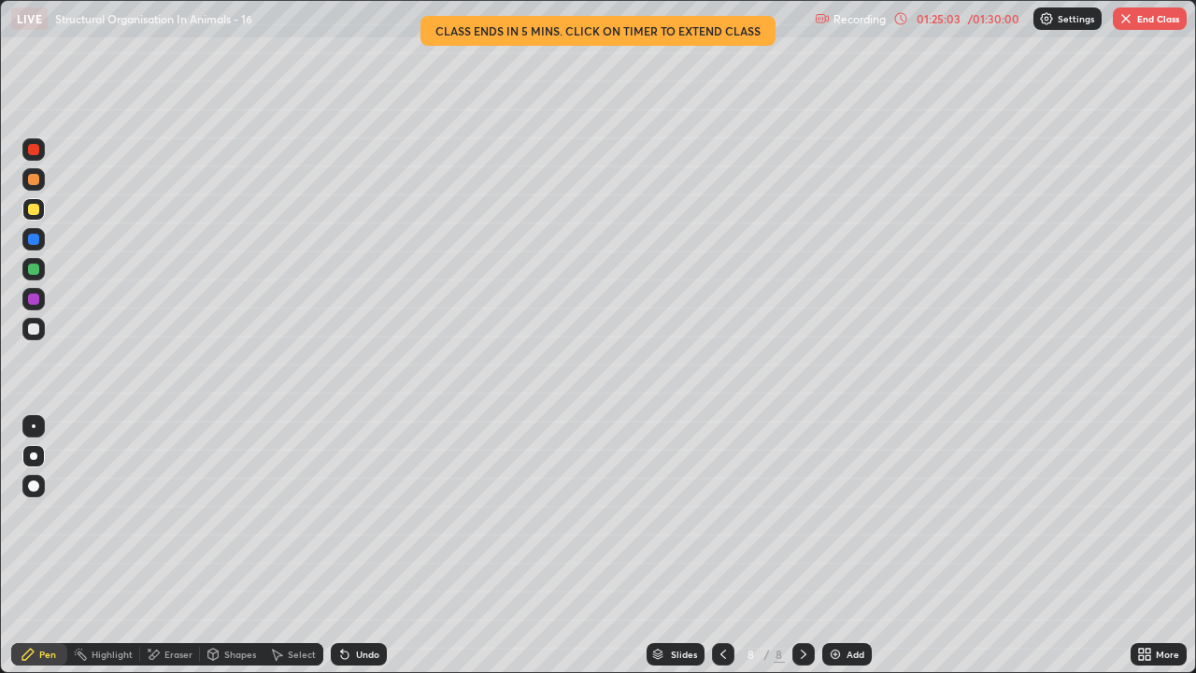
click at [962, 19] on div "01:25:03" at bounding box center [938, 18] width 52 height 11
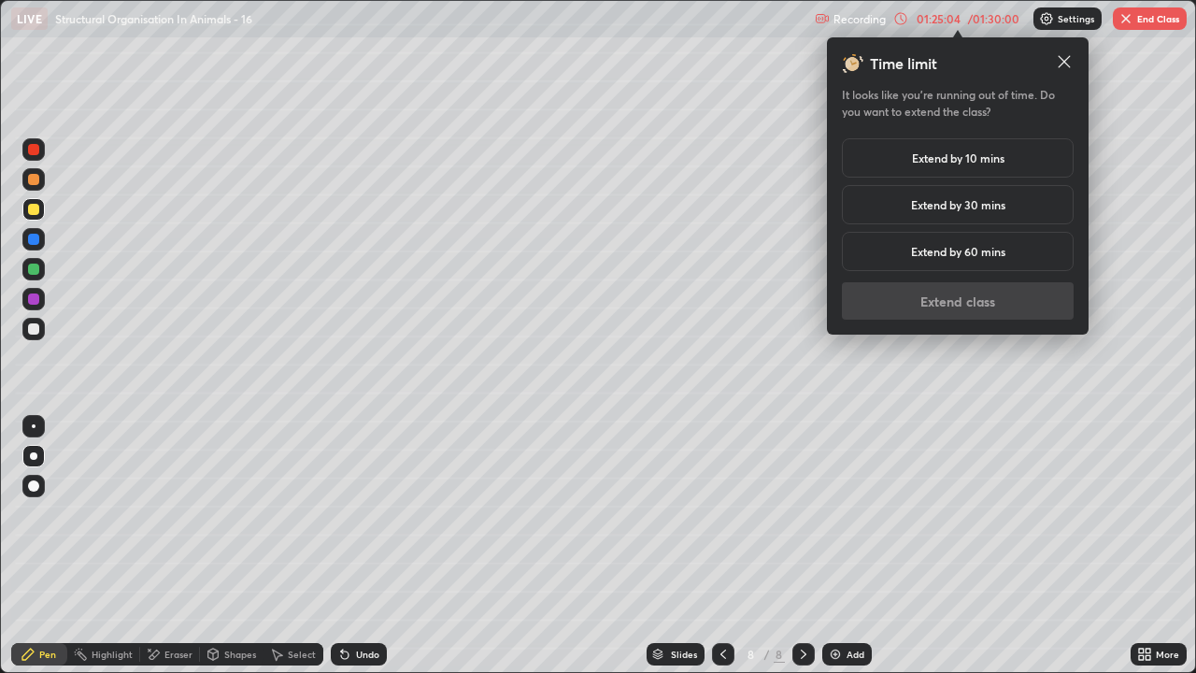
click at [955, 202] on h5 "Extend by 30 mins" at bounding box center [958, 204] width 94 height 17
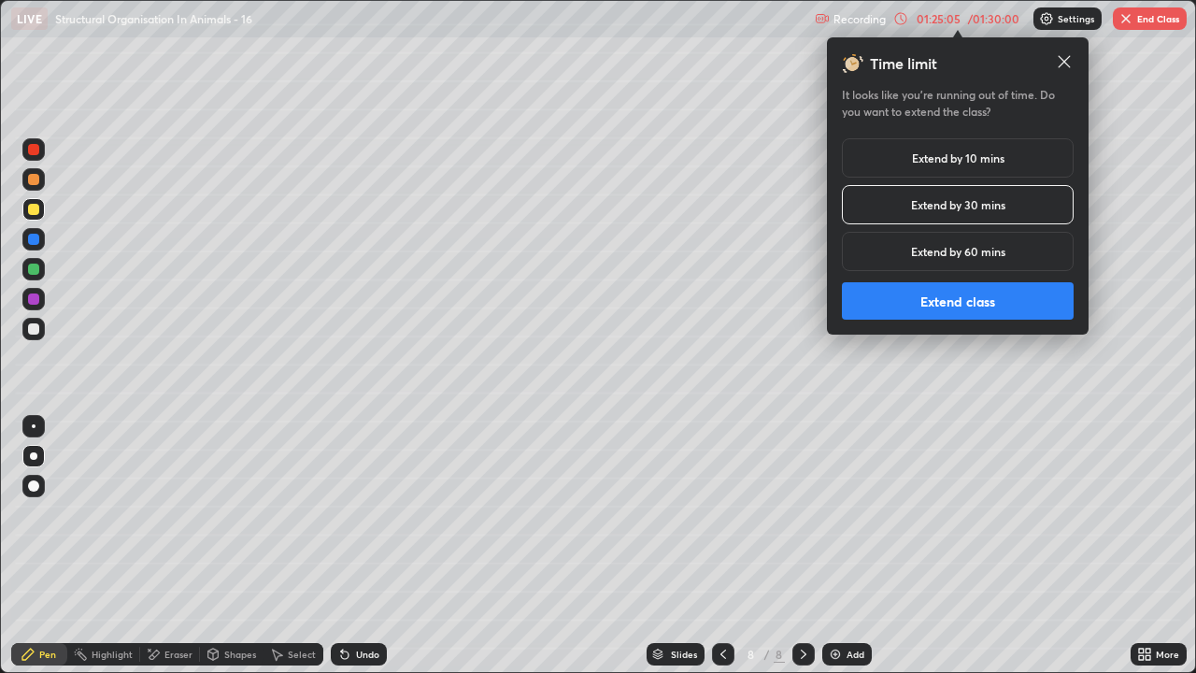
click at [961, 298] on button "Extend class" at bounding box center [958, 300] width 232 height 37
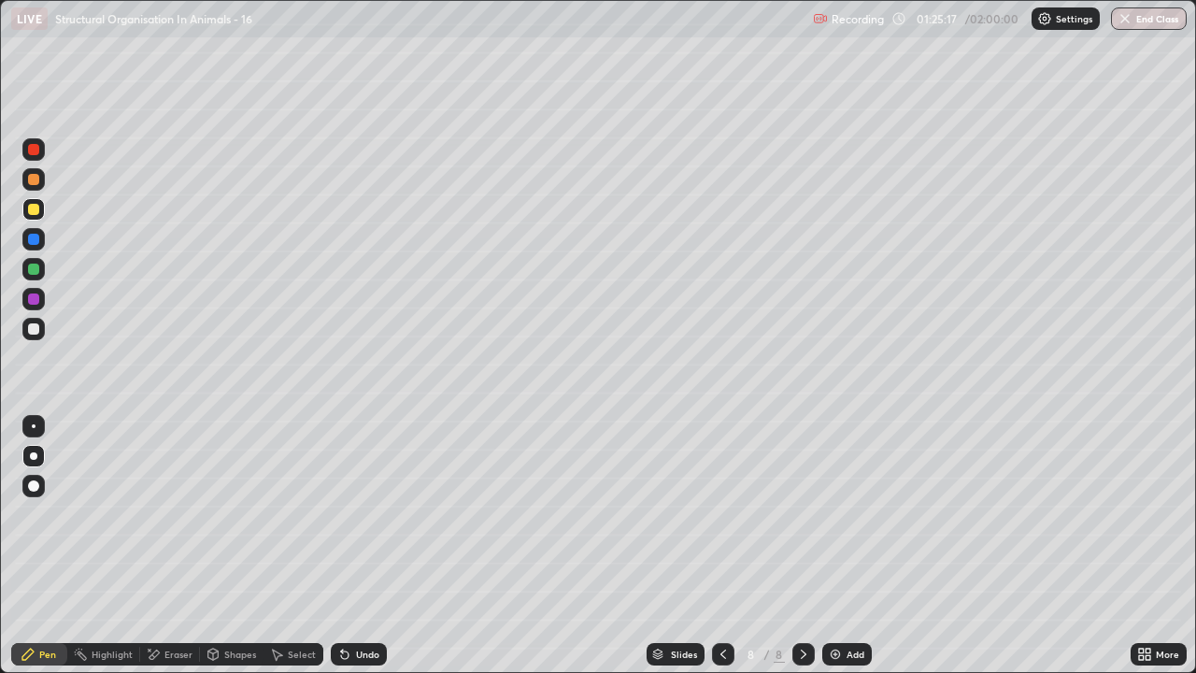
click at [828, 546] on img at bounding box center [835, 654] width 15 height 15
click at [33, 326] on div at bounding box center [33, 328] width 11 height 11
click at [36, 206] on div at bounding box center [33, 209] width 11 height 11
click at [38, 329] on div at bounding box center [33, 328] width 11 height 11
click at [36, 151] on div at bounding box center [33, 149] width 11 height 11
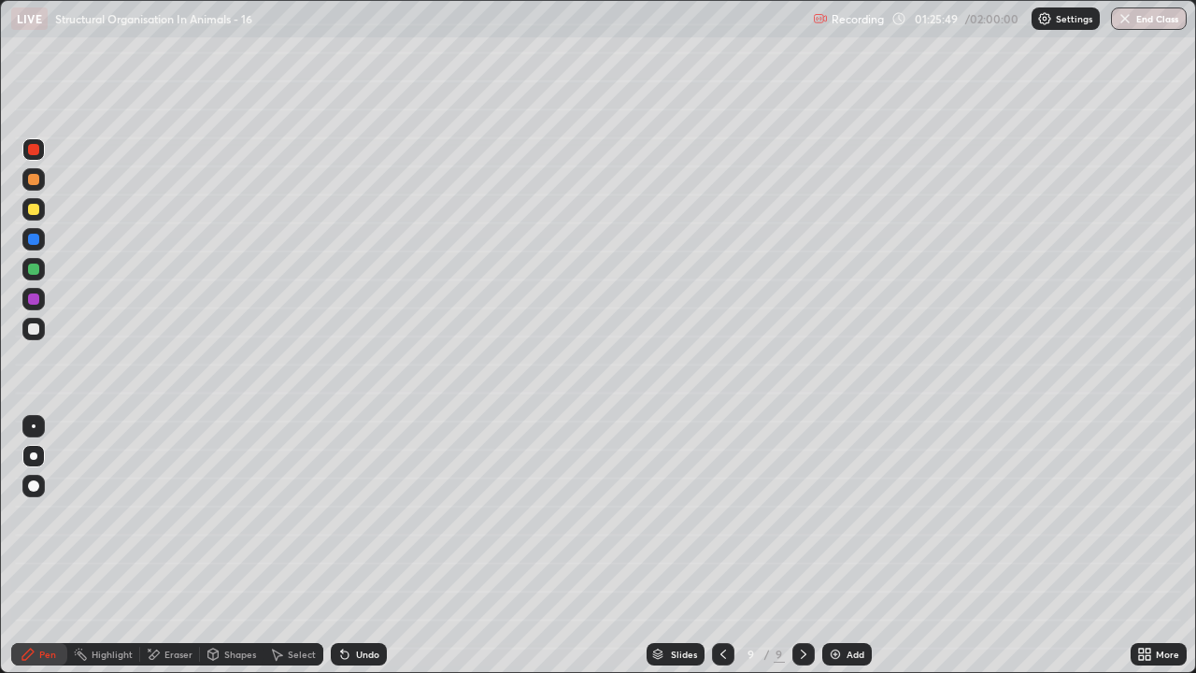
click at [36, 328] on div at bounding box center [33, 328] width 11 height 11
click at [31, 267] on div at bounding box center [33, 268] width 11 height 11
click at [37, 181] on div at bounding box center [33, 179] width 11 height 11
click at [341, 546] on icon at bounding box center [342, 650] width 2 height 2
click at [37, 152] on div at bounding box center [33, 149] width 11 height 11
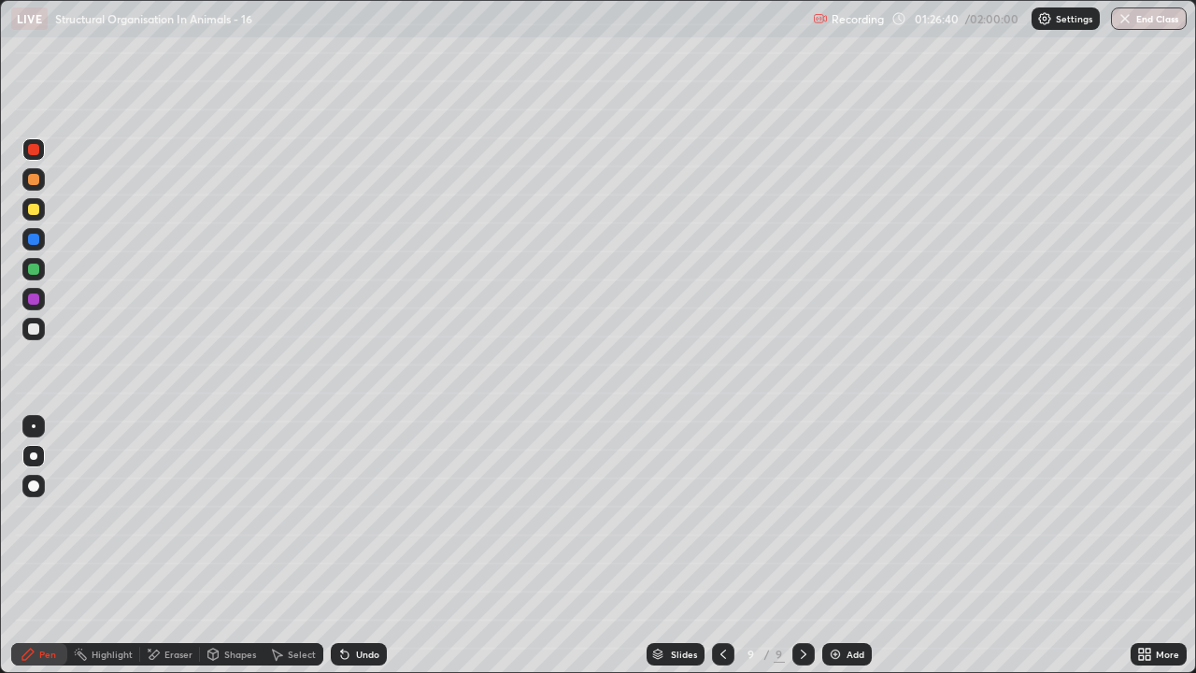
click at [34, 206] on div at bounding box center [33, 209] width 11 height 11
click at [346, 546] on icon at bounding box center [344, 654] width 15 height 15
click at [32, 271] on div at bounding box center [33, 268] width 11 height 11
click at [34, 179] on div at bounding box center [33, 179] width 11 height 11
click at [29, 151] on div at bounding box center [33, 149] width 11 height 11
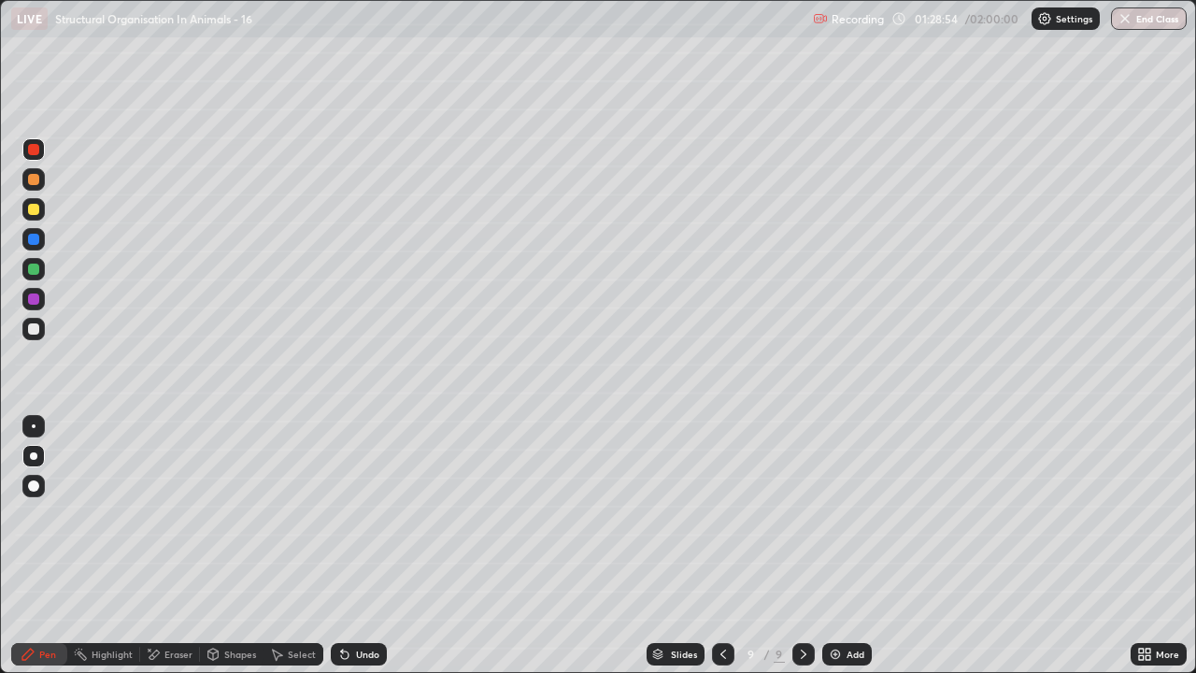
click at [34, 336] on div at bounding box center [33, 329] width 22 height 22
click at [34, 183] on div at bounding box center [33, 179] width 11 height 11
click at [828, 546] on img at bounding box center [835, 654] width 15 height 15
click at [42, 330] on div at bounding box center [33, 329] width 22 height 22
click at [34, 207] on div at bounding box center [33, 209] width 11 height 11
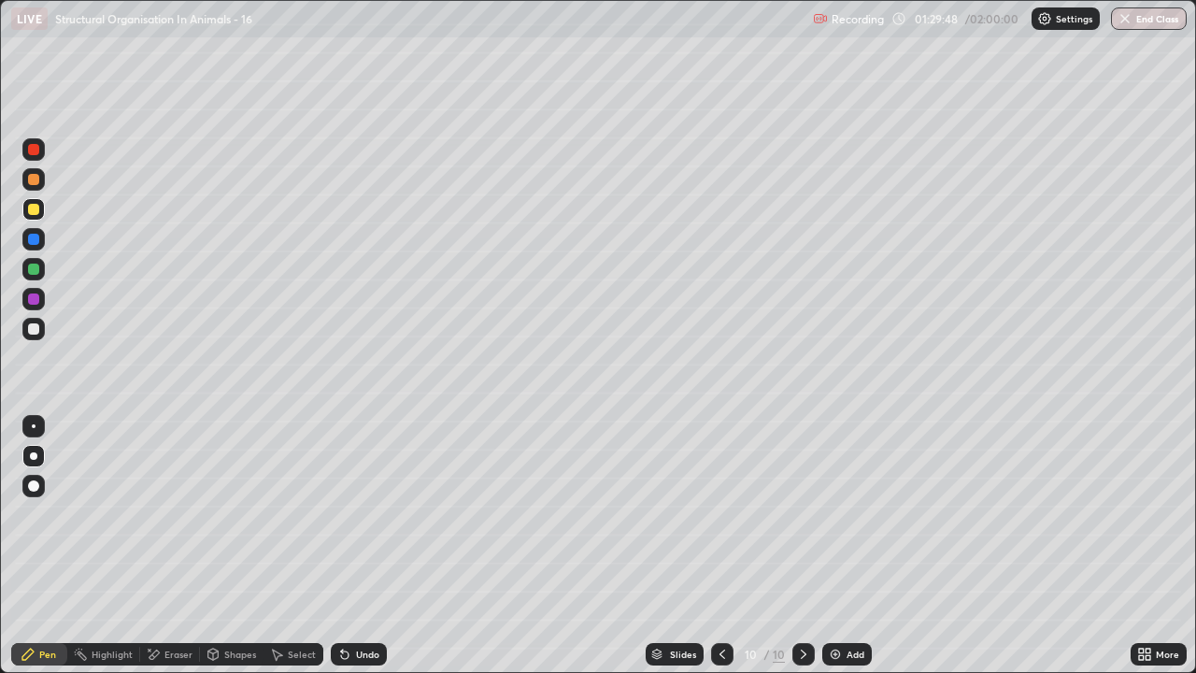
click at [32, 329] on div at bounding box center [33, 328] width 11 height 11
click at [34, 206] on div at bounding box center [33, 209] width 11 height 11
click at [36, 181] on div at bounding box center [33, 179] width 11 height 11
click at [40, 328] on div at bounding box center [33, 329] width 22 height 22
click at [35, 175] on div at bounding box center [33, 179] width 11 height 11
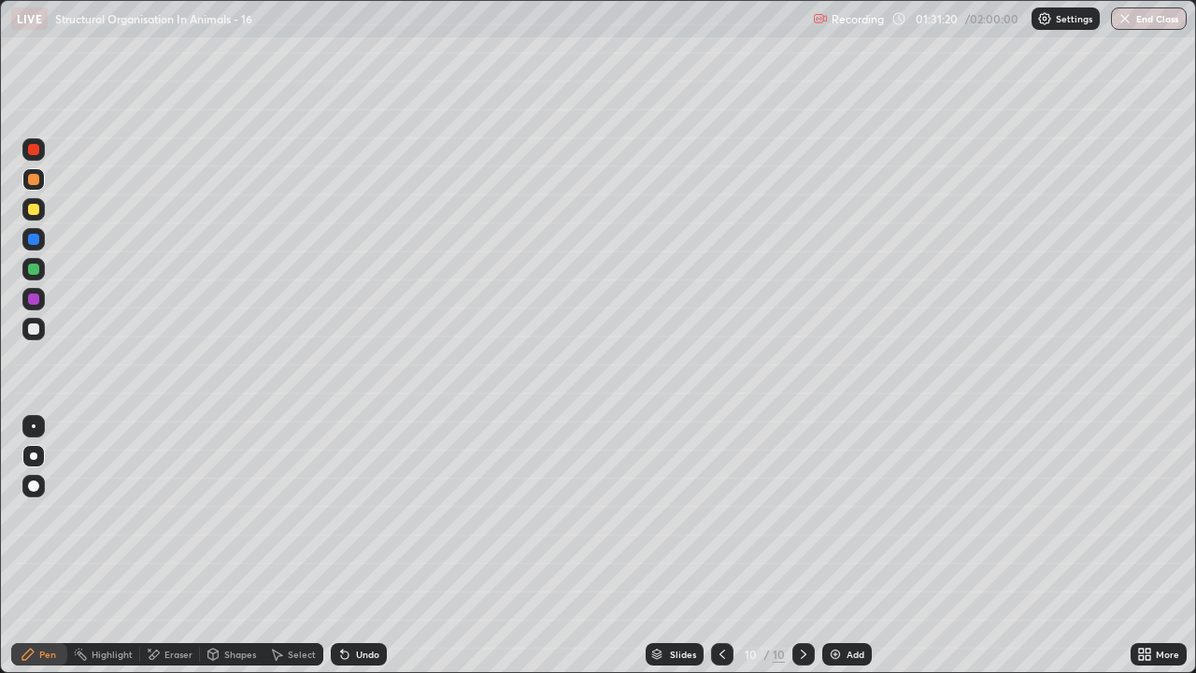
click at [38, 150] on div at bounding box center [33, 149] width 11 height 11
click at [35, 267] on div at bounding box center [33, 268] width 11 height 11
click at [34, 320] on div at bounding box center [33, 329] width 22 height 22
click at [29, 210] on div at bounding box center [33, 209] width 11 height 11
click at [30, 333] on div at bounding box center [33, 328] width 11 height 11
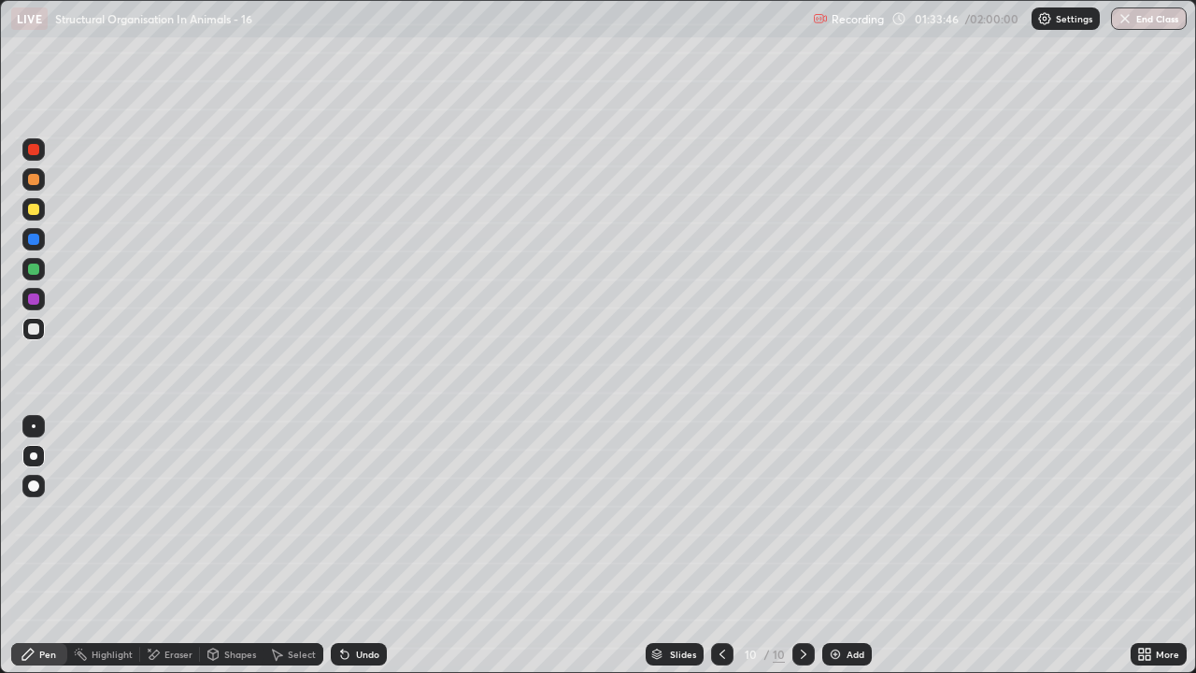
click at [837, 546] on img at bounding box center [835, 654] width 15 height 15
click at [37, 205] on div at bounding box center [33, 209] width 11 height 11
click at [26, 328] on div at bounding box center [33, 329] width 22 height 22
click at [30, 208] on div at bounding box center [33, 209] width 11 height 11
click at [34, 331] on div at bounding box center [33, 328] width 11 height 11
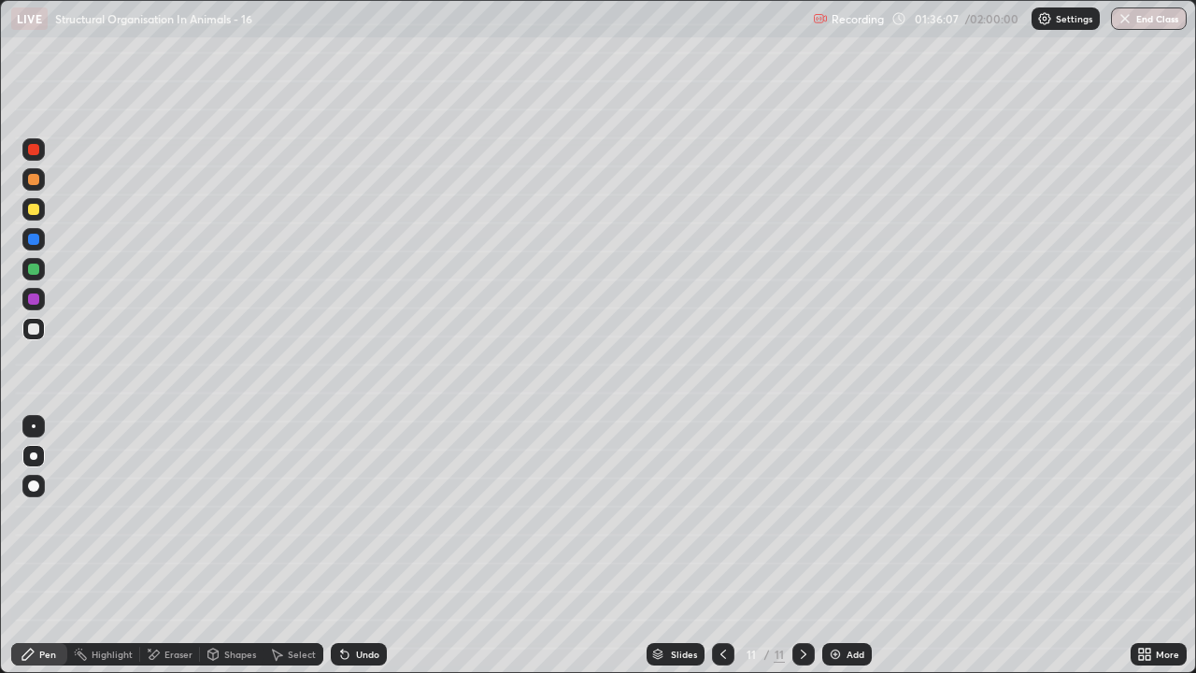
click at [28, 178] on div at bounding box center [33, 179] width 11 height 11
click at [37, 328] on div at bounding box center [33, 328] width 11 height 11
click at [35, 207] on div at bounding box center [33, 209] width 11 height 11
click at [34, 328] on div at bounding box center [33, 328] width 11 height 11
click at [31, 184] on div at bounding box center [33, 179] width 11 height 11
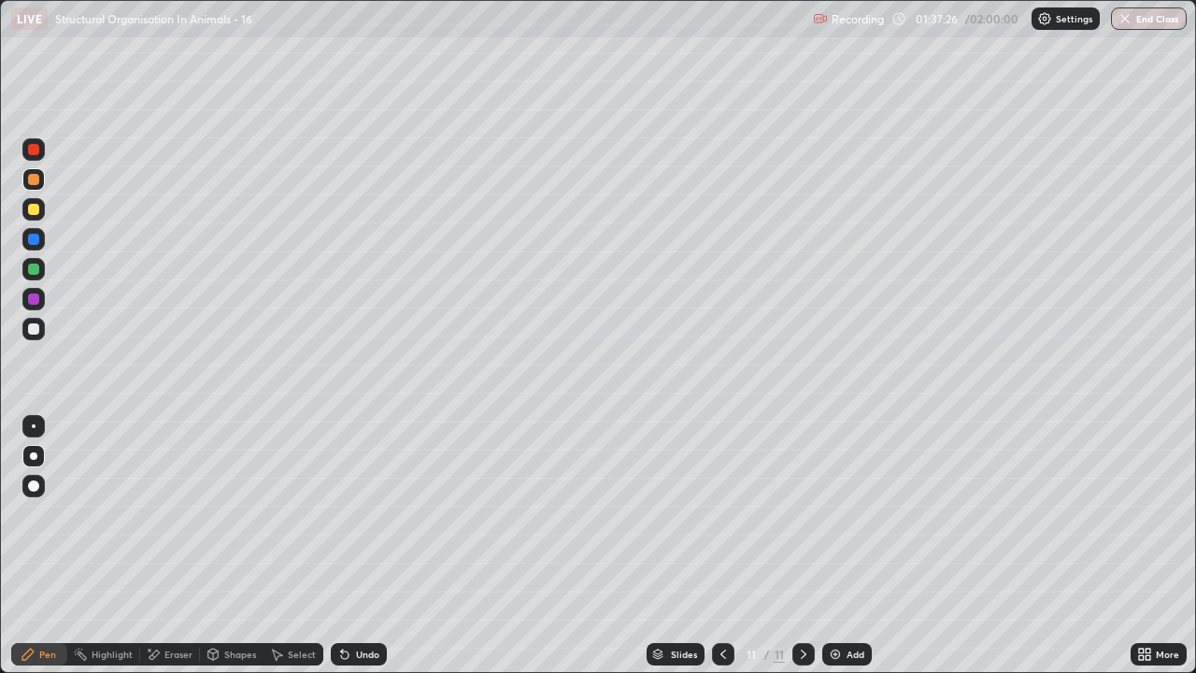
click at [36, 271] on div at bounding box center [33, 268] width 11 height 11
click at [342, 546] on icon at bounding box center [344, 654] width 7 height 7
click at [648, 546] on div "Slides" at bounding box center [676, 654] width 58 height 22
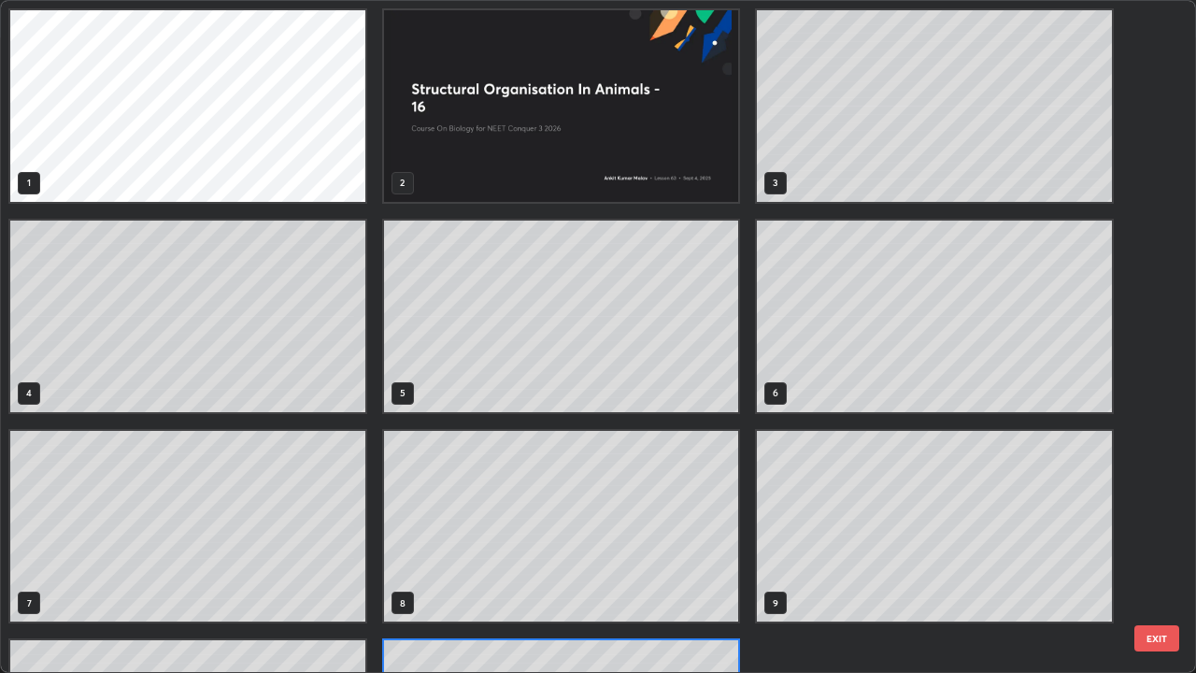
scroll to position [665, 1185]
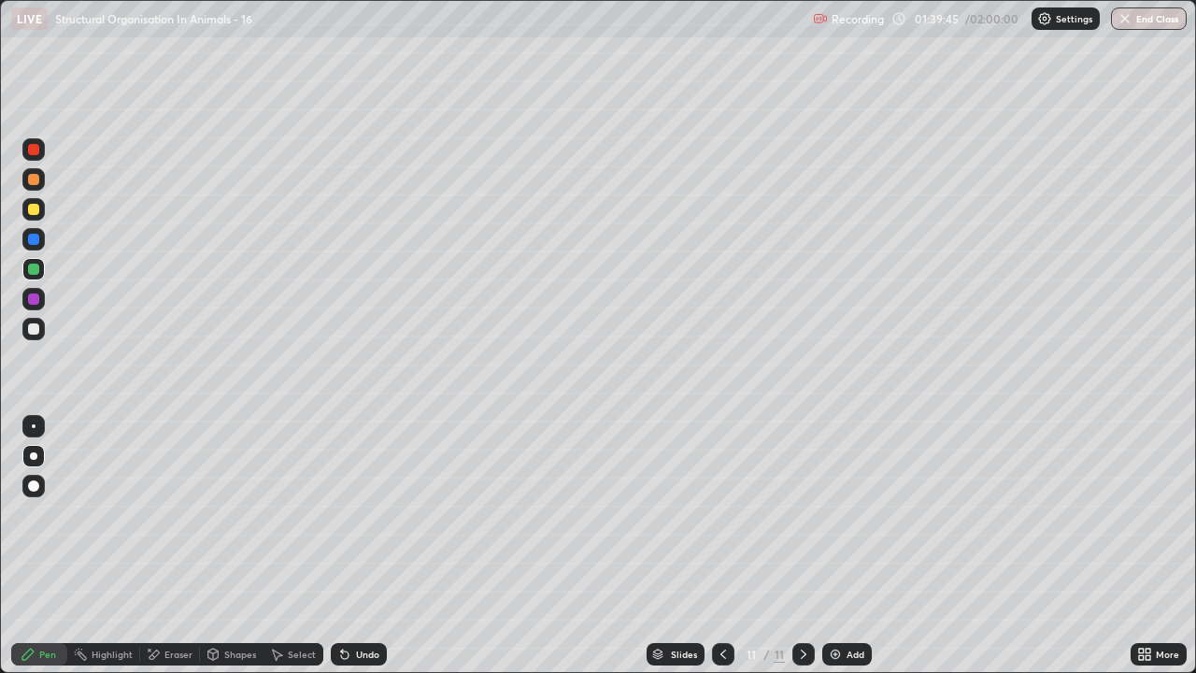
click at [845, 546] on div "Add" at bounding box center [847, 654] width 50 height 22
click at [721, 546] on icon at bounding box center [723, 653] width 6 height 9
click at [830, 546] on img at bounding box center [835, 654] width 15 height 15
click at [342, 546] on icon at bounding box center [344, 654] width 7 height 7
click at [32, 206] on div at bounding box center [33, 209] width 11 height 11
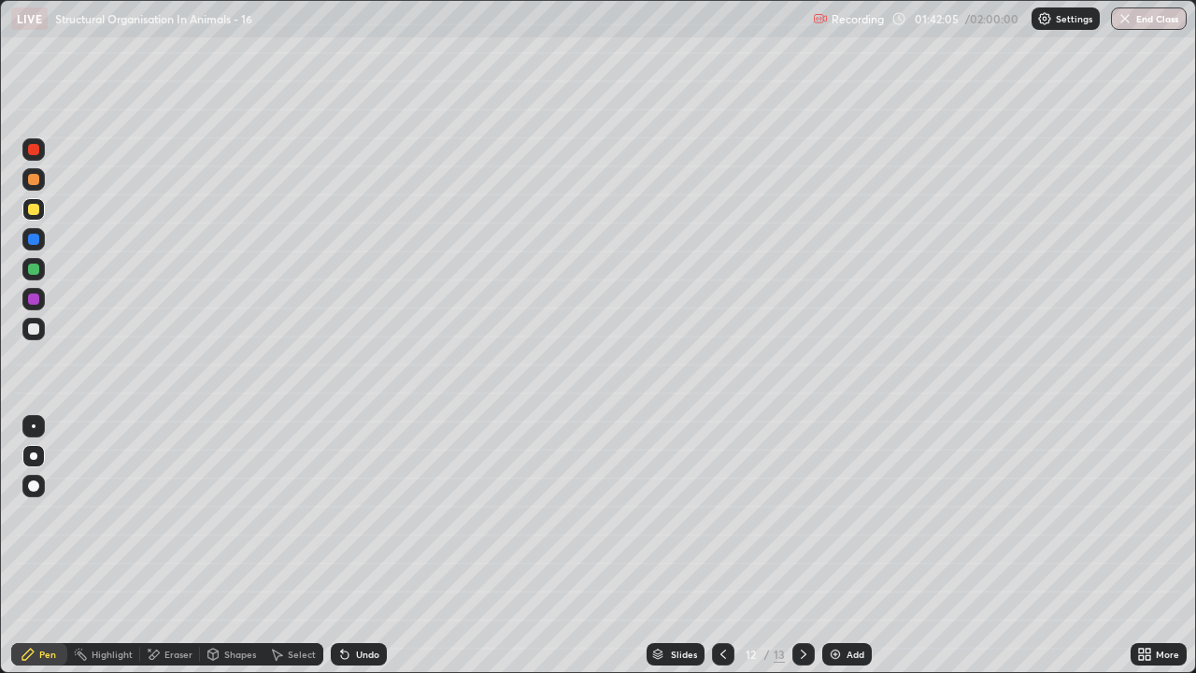
click at [30, 325] on div at bounding box center [33, 328] width 11 height 11
click at [343, 546] on div "Undo" at bounding box center [359, 654] width 56 height 22
click at [337, 546] on div "Undo" at bounding box center [359, 654] width 56 height 22
click at [34, 267] on div at bounding box center [33, 268] width 11 height 11
click at [346, 546] on icon at bounding box center [344, 654] width 15 height 15
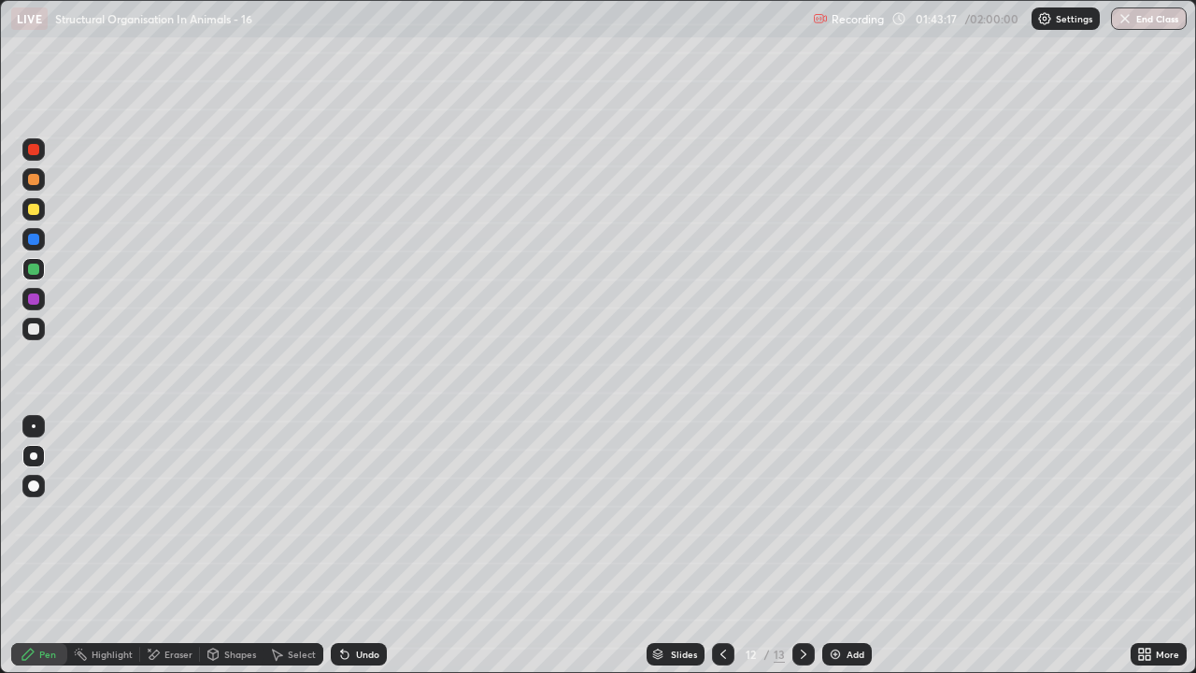
click at [344, 546] on icon at bounding box center [344, 654] width 7 height 7
click at [278, 546] on icon at bounding box center [278, 654] width 10 height 11
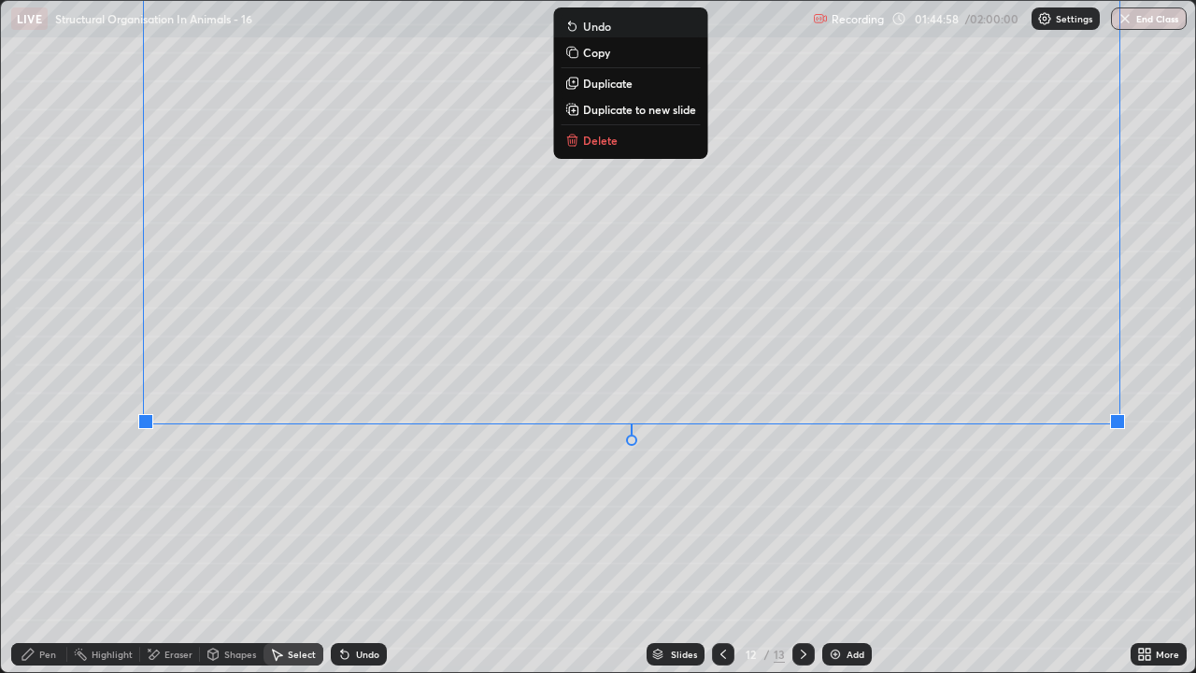
click at [711, 545] on div "0 ° Undo Copy Duplicate Duplicate to new slide Delete" at bounding box center [598, 337] width 1195 height 672
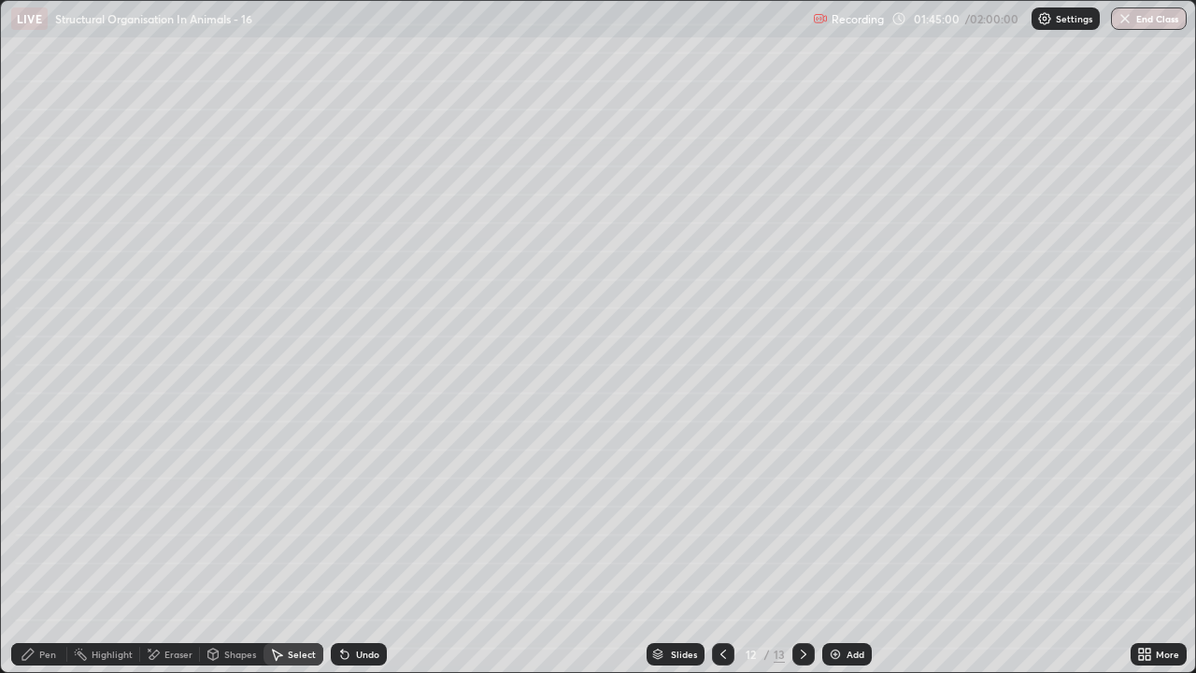
click at [40, 546] on div "Pen" at bounding box center [47, 653] width 17 height 9
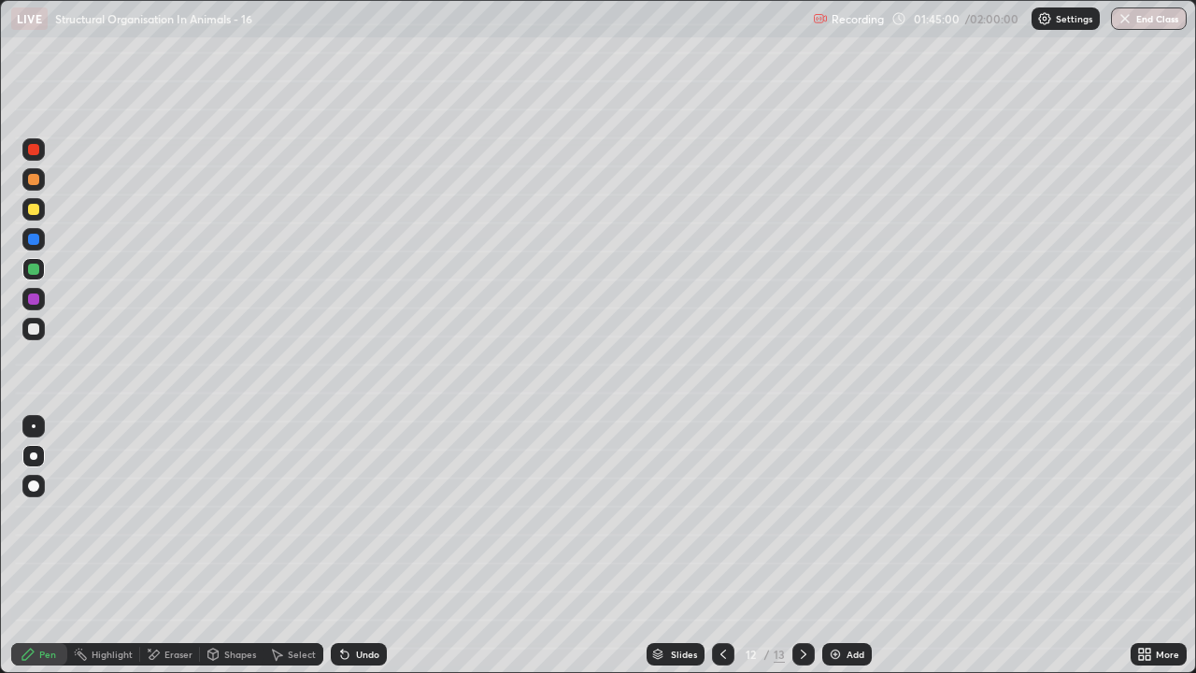
click at [39, 325] on div at bounding box center [33, 329] width 22 height 22
click at [36, 208] on div at bounding box center [33, 209] width 11 height 11
click at [1131, 14] on img "button" at bounding box center [1125, 18] width 15 height 15
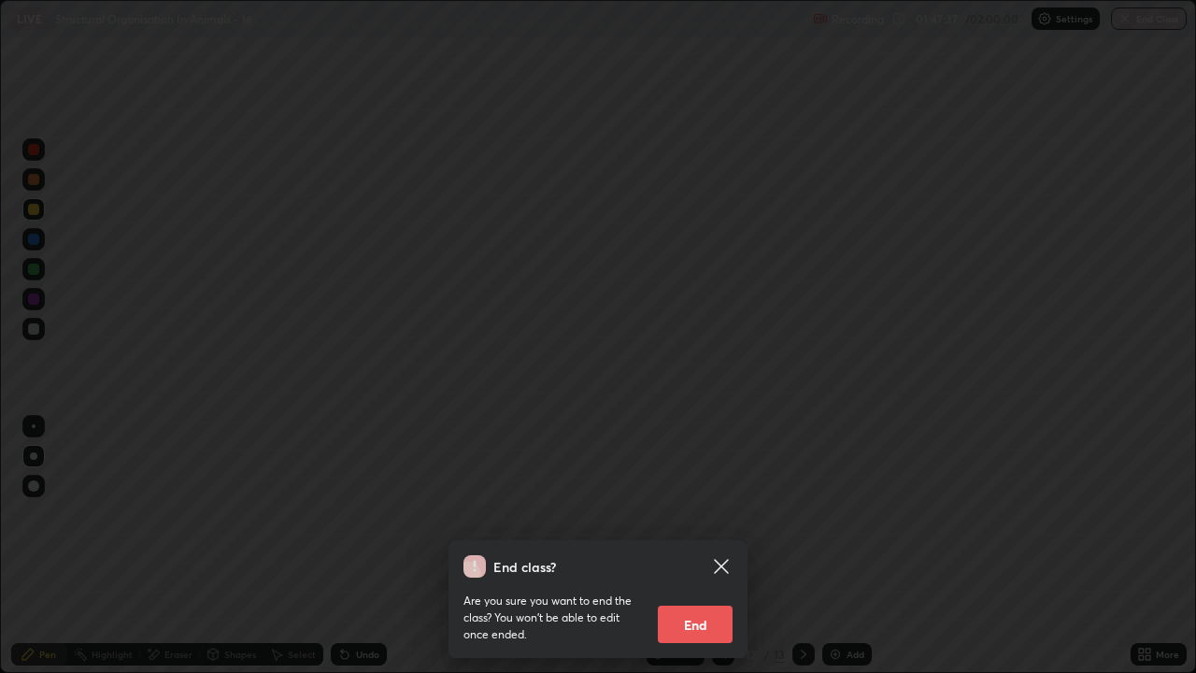
click at [711, 546] on button "End" at bounding box center [695, 623] width 75 height 37
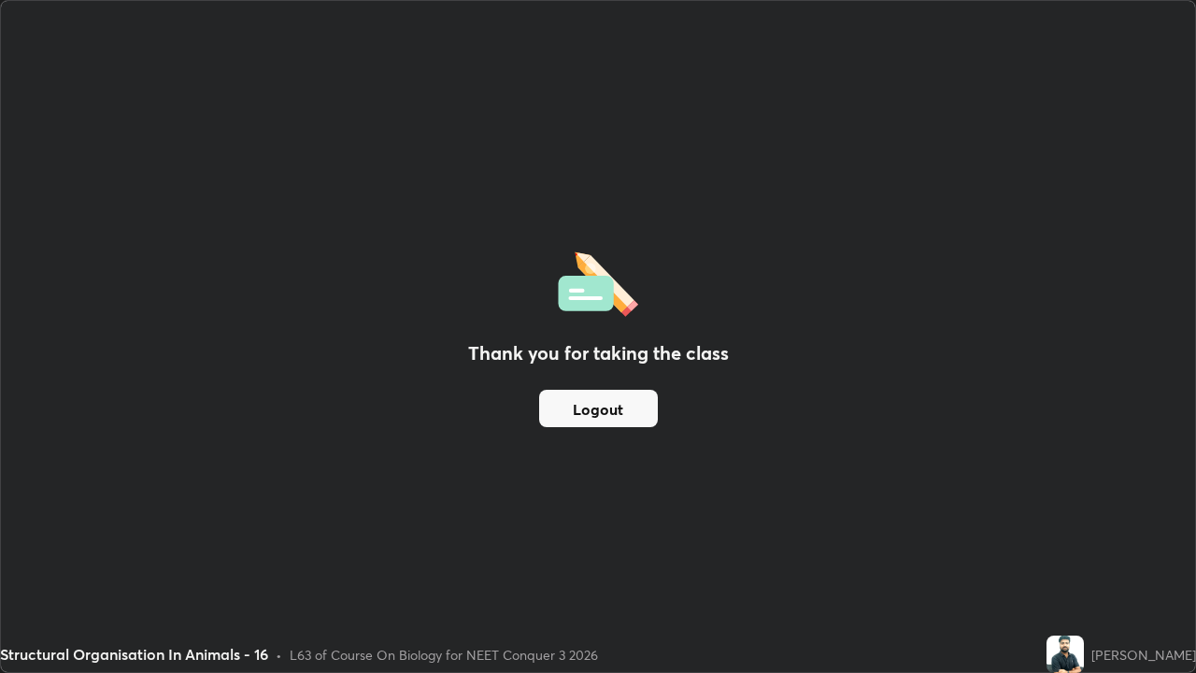
click at [631, 407] on button "Logout" at bounding box center [598, 408] width 119 height 37
